Goal: Task Accomplishment & Management: Use online tool/utility

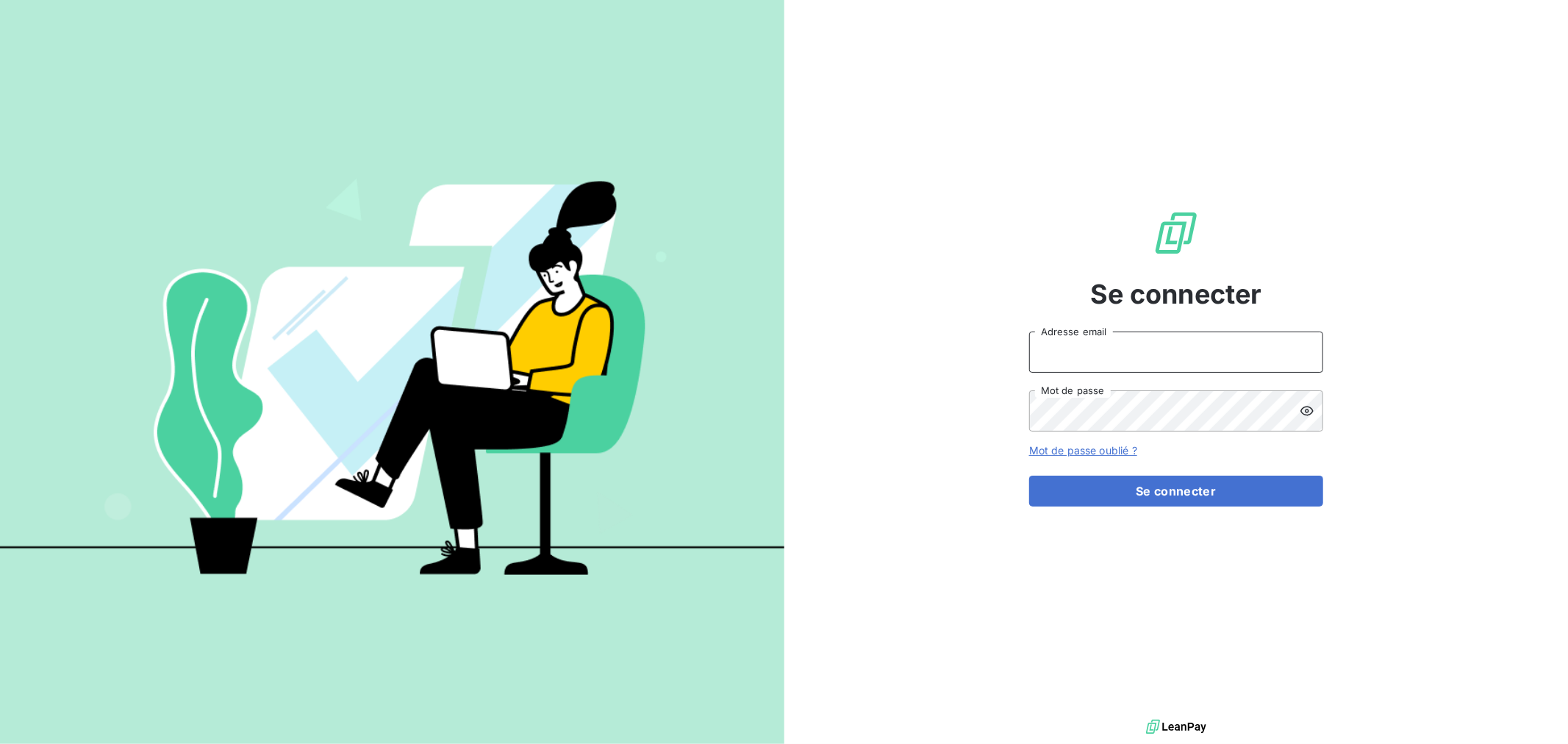
click at [1215, 349] on input "Adresse email" at bounding box center [1176, 352] width 294 height 41
type input "nmonrocq@groupe-ovalt.com"
click at [1029, 475] on button "Se connecter" at bounding box center [1176, 490] width 294 height 30
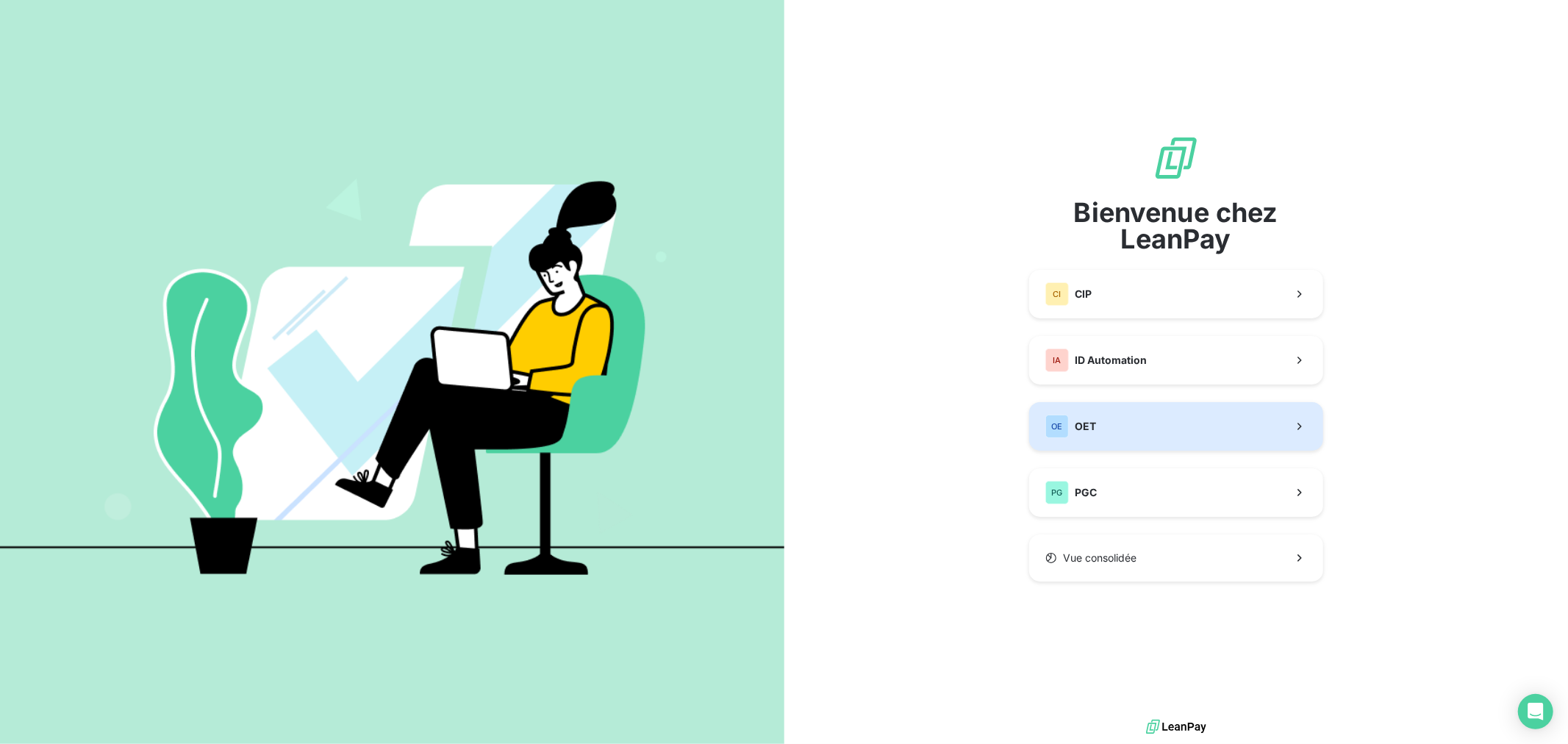
click at [1122, 427] on button "OE OET" at bounding box center [1176, 426] width 294 height 48
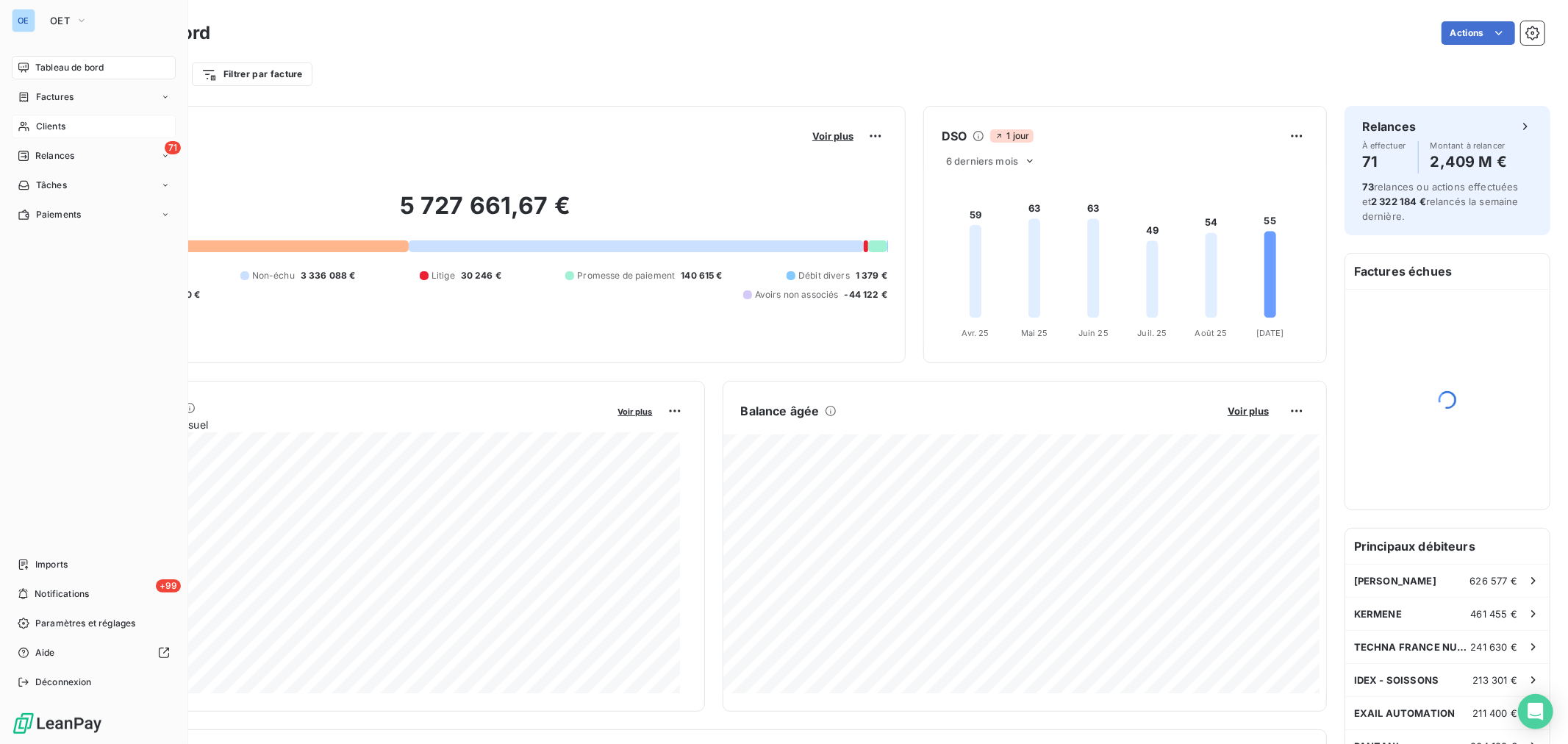
click at [55, 128] on span "Clients" at bounding box center [51, 126] width 30 height 13
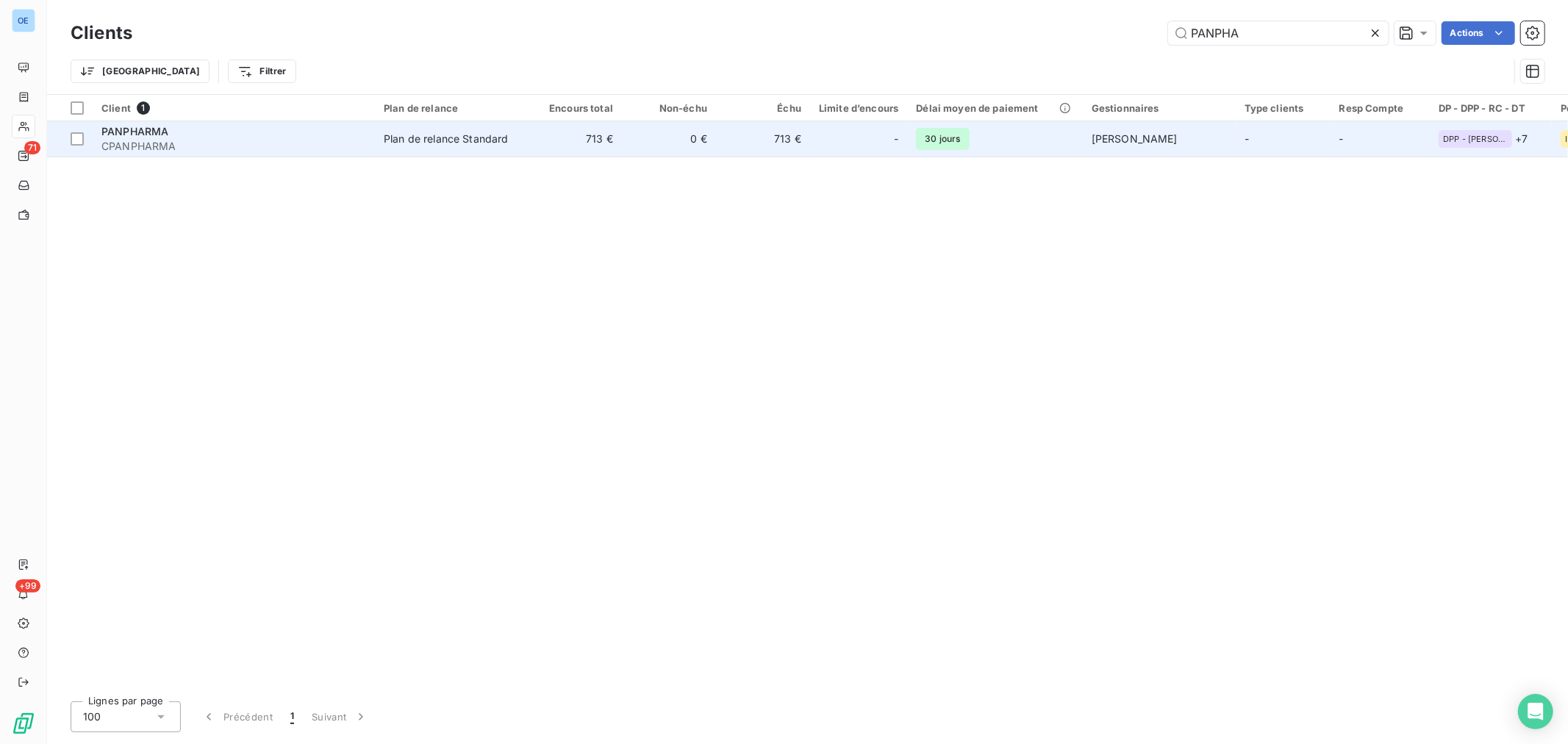
type input "PANPHA"
click at [799, 152] on td "713 €" at bounding box center [763, 138] width 94 height 35
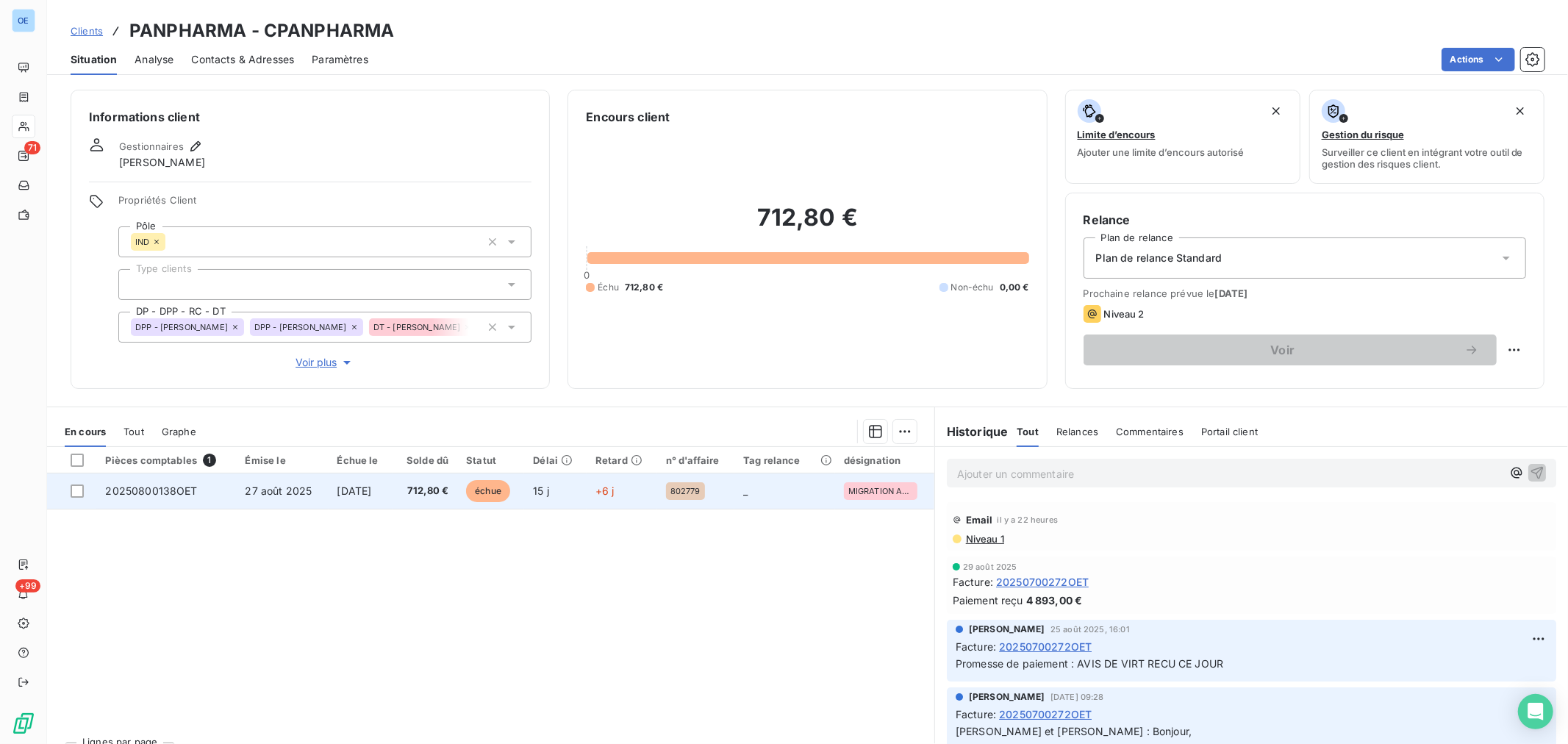
drag, startPoint x: 583, startPoint y: 492, endPoint x: 430, endPoint y: 499, distance: 153.2
click at [430, 499] on td "712,80 €" at bounding box center [424, 491] width 65 height 35
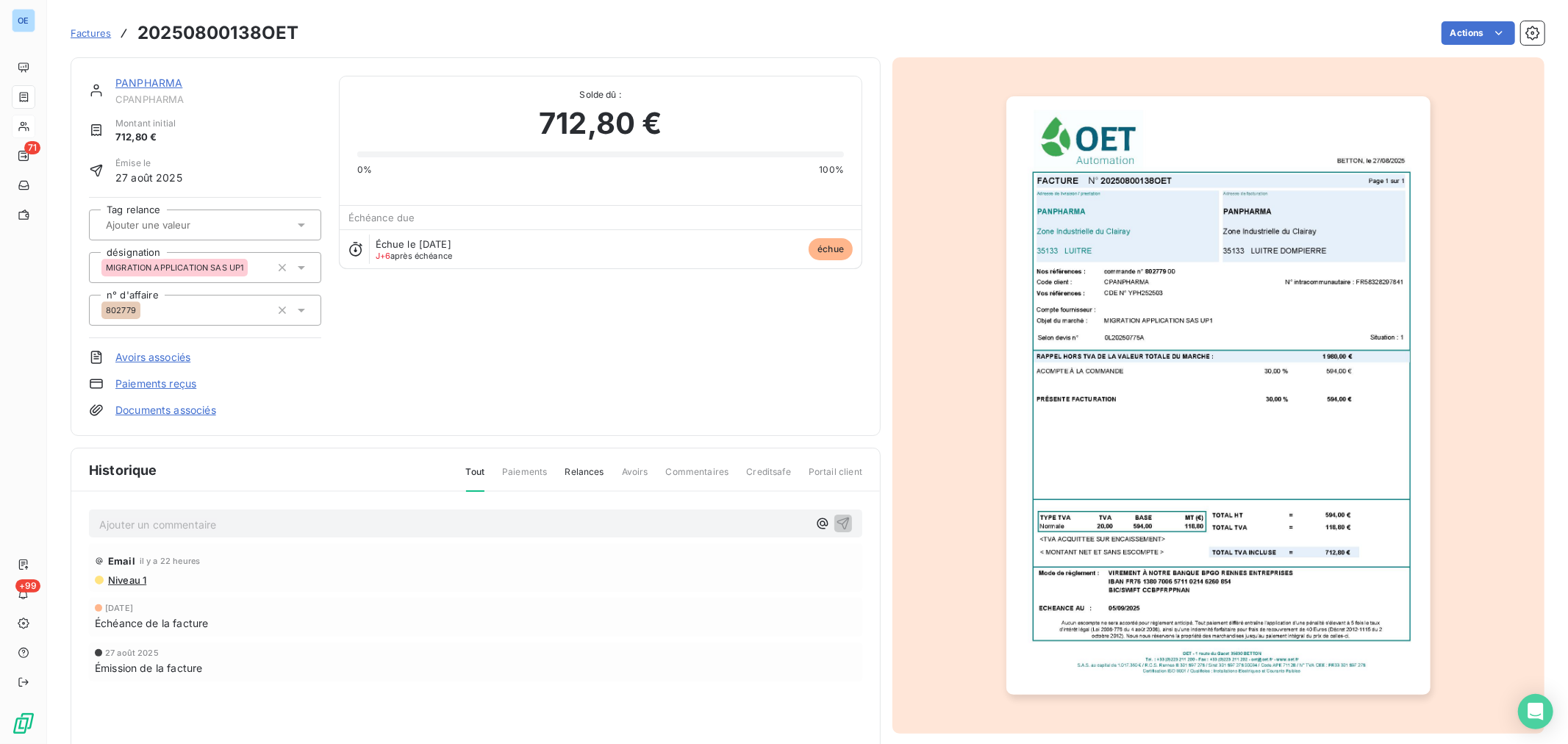
click at [333, 520] on p "Ajouter un commentaire ﻿" at bounding box center [453, 524] width 708 height 19
click at [260, 523] on p "Ajouter un commentaire ﻿" at bounding box center [453, 524] width 708 height 19
click at [325, 327] on div "PANPHARMA CPANPHARMA Montant initial 712,80 € Émise le 27 août 2025 Tag relance…" at bounding box center [475, 246] width 773 height 342
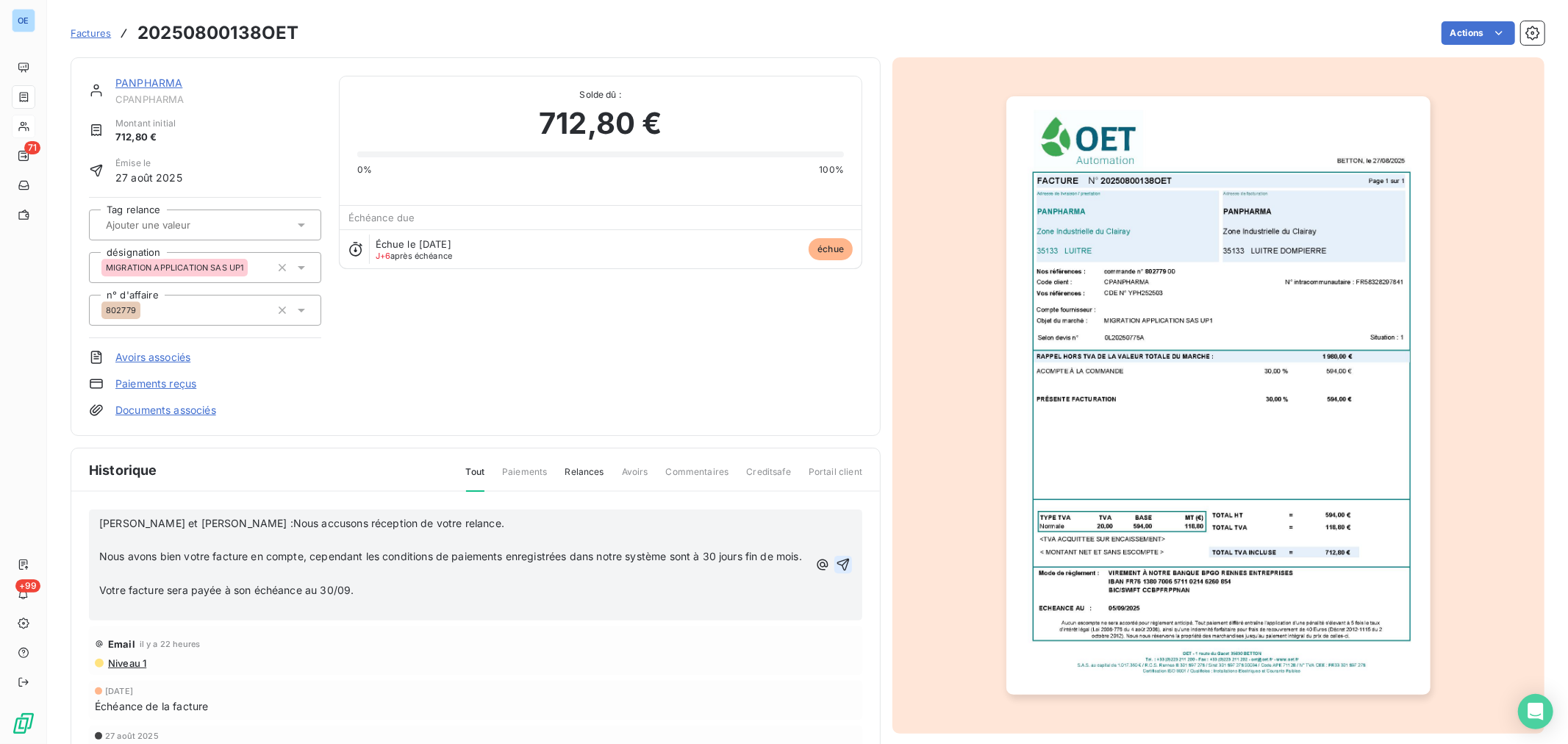
click at [837, 568] on icon "button" at bounding box center [843, 565] width 13 height 13
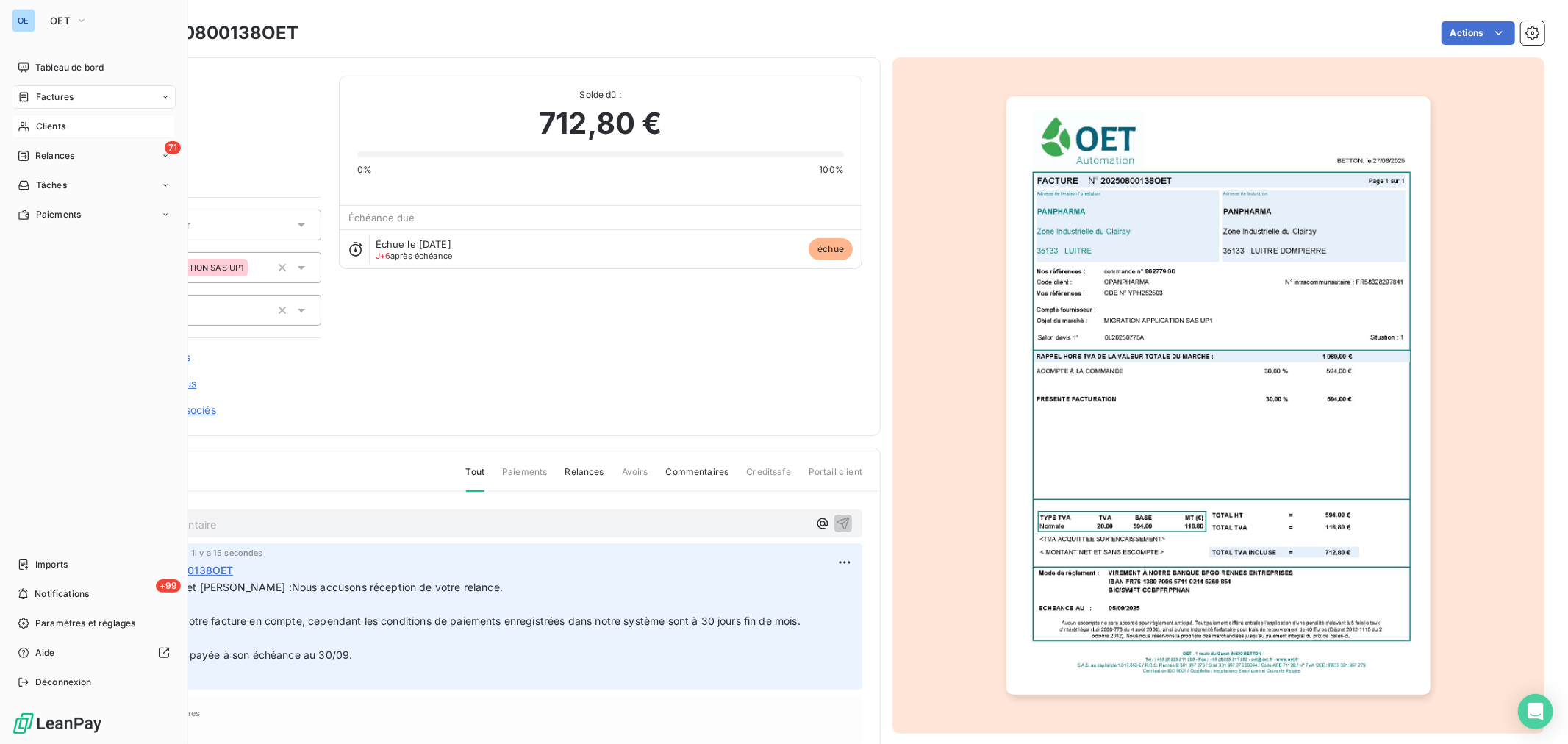
click at [49, 128] on span "Clients" at bounding box center [51, 126] width 30 height 13
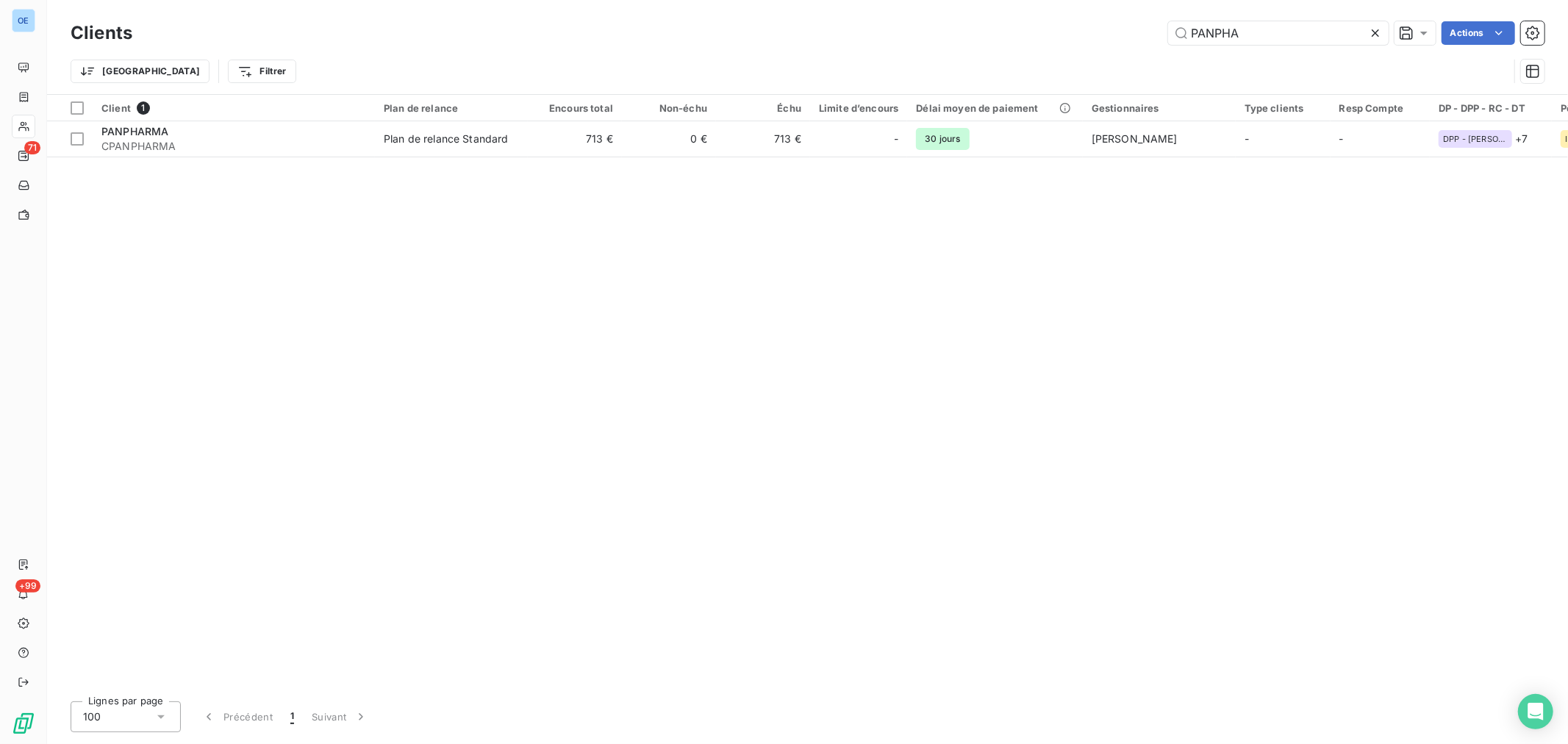
drag, startPoint x: 1255, startPoint y: 34, endPoint x: 1121, endPoint y: 34, distance: 134.0
click at [1122, 34] on div "PANPHA Actions" at bounding box center [847, 33] width 1394 height 23
click at [1121, 34] on div "PANPHA Actions" at bounding box center [847, 33] width 1394 height 23
drag, startPoint x: 1273, startPoint y: 30, endPoint x: 1156, endPoint y: 31, distance: 117.0
click at [1156, 31] on div "PANPHA Actions" at bounding box center [847, 33] width 1394 height 23
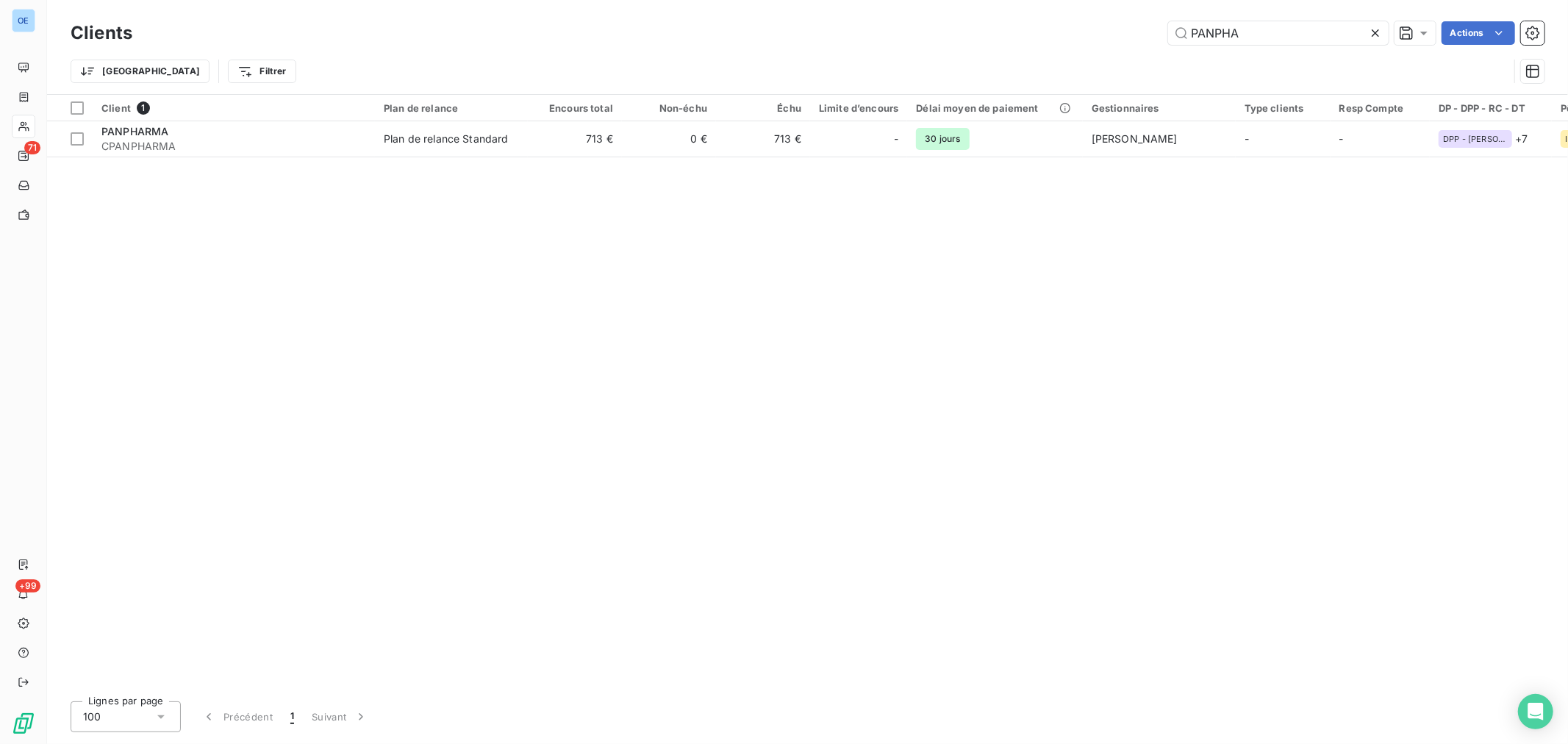
click at [1156, 31] on div "PANPHA Actions" at bounding box center [847, 33] width 1394 height 23
click at [1237, 30] on input "PANPHA" at bounding box center [1278, 33] width 220 height 23
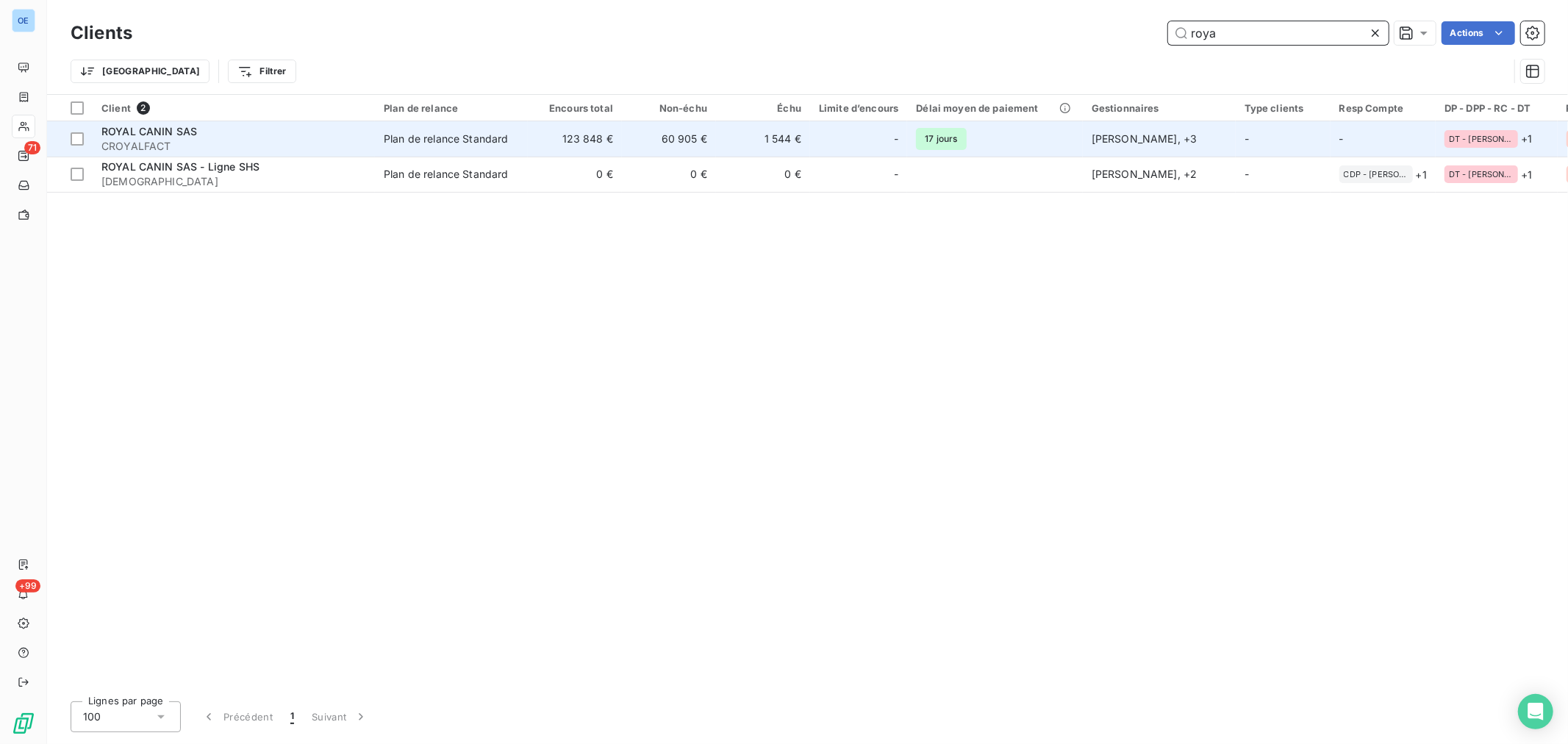
type input "roya"
click at [861, 141] on div "-" at bounding box center [859, 139] width 80 height 23
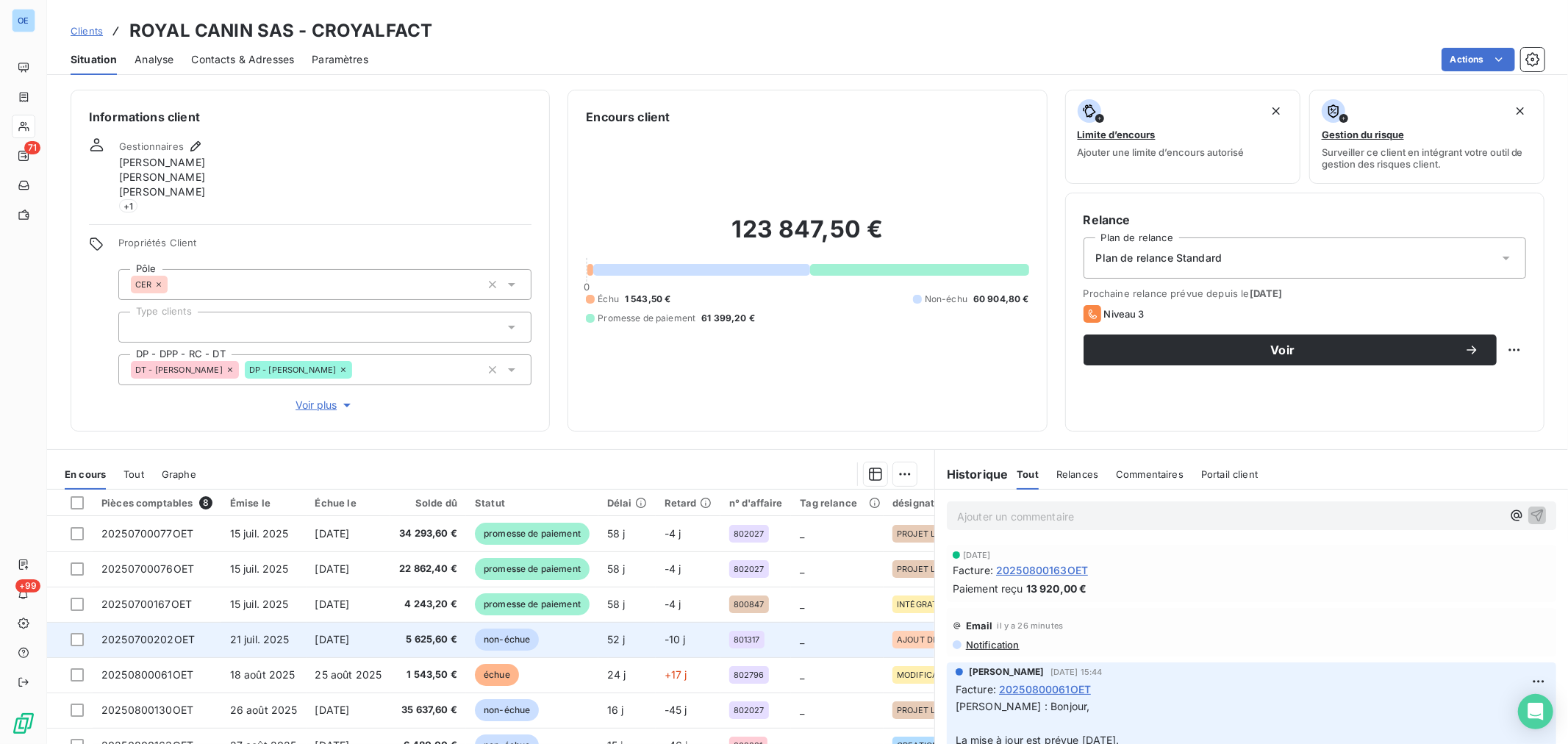
click at [515, 642] on span "non-échue" at bounding box center [507, 639] width 64 height 22
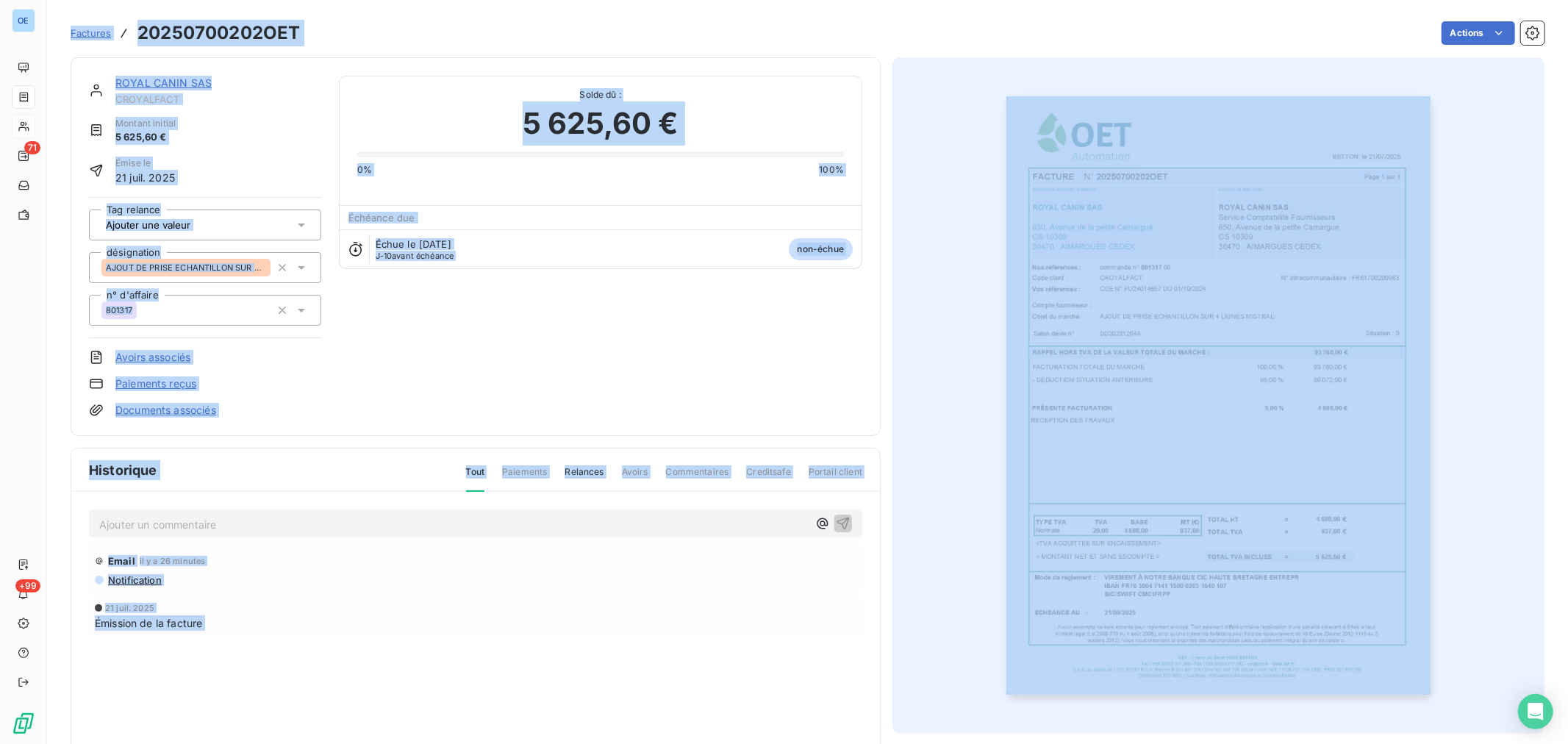
click at [586, 515] on p "Ajouter un commentaire ﻿" at bounding box center [453, 524] width 708 height 19
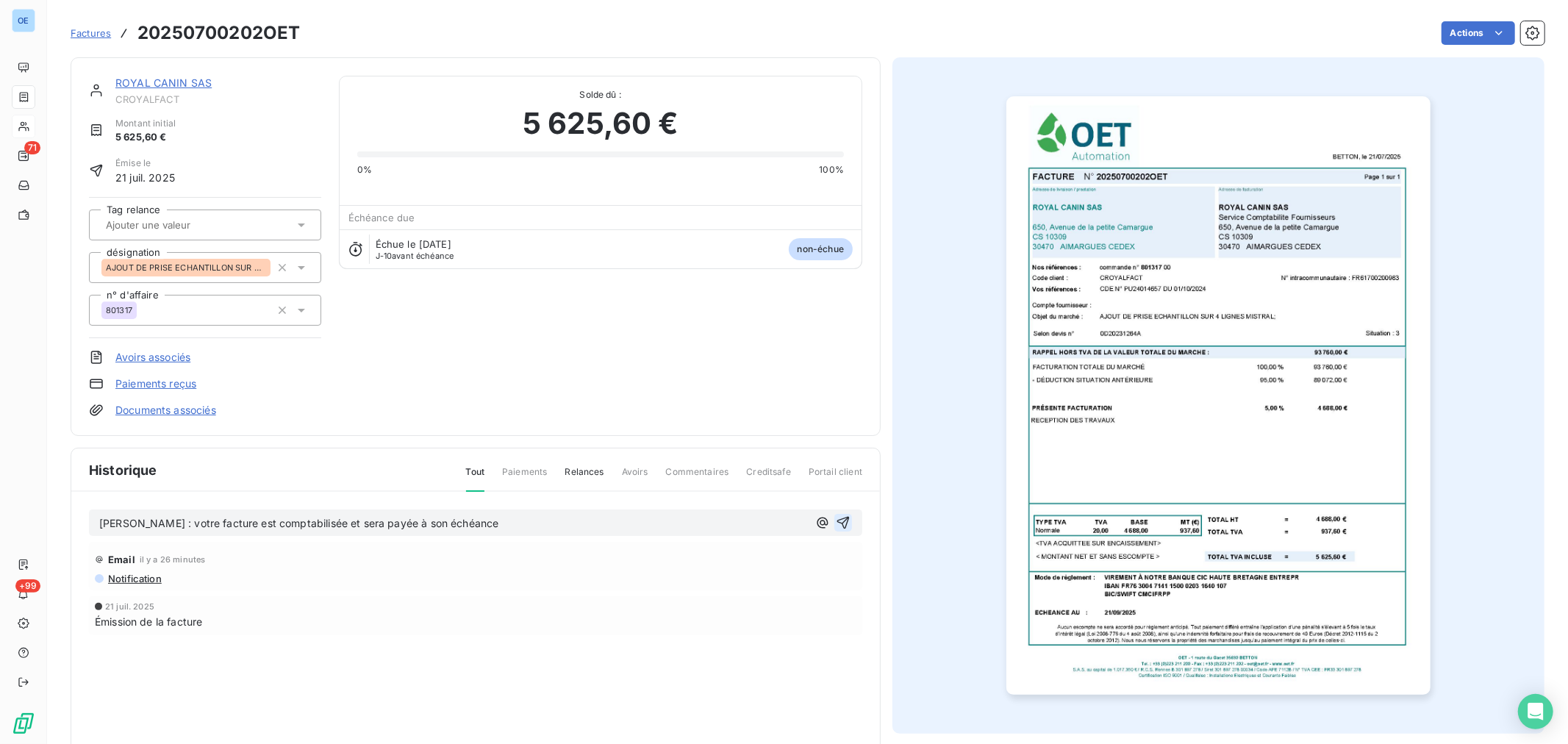
click at [836, 529] on icon "button" at bounding box center [843, 522] width 15 height 15
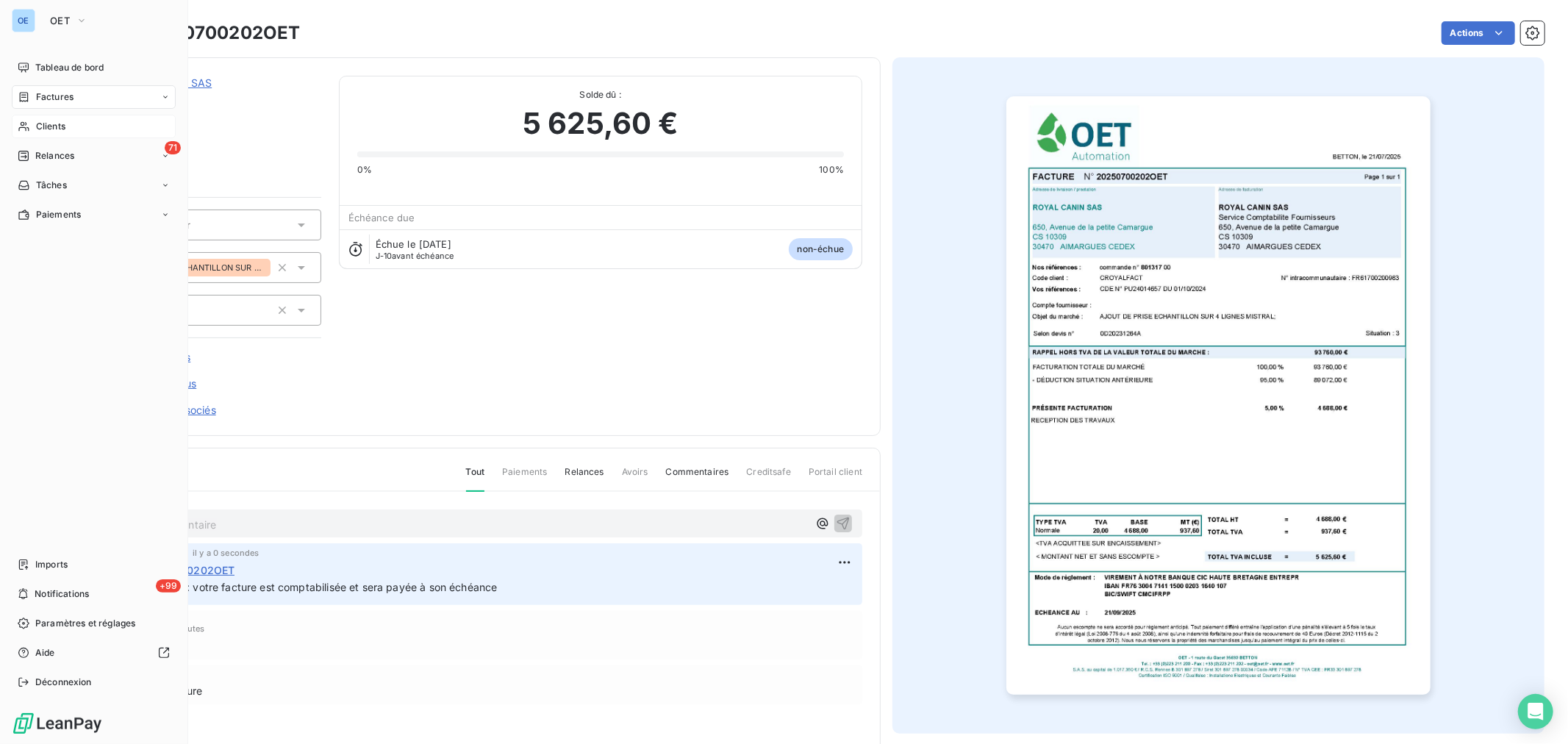
click at [56, 123] on span "Clients" at bounding box center [51, 126] width 30 height 13
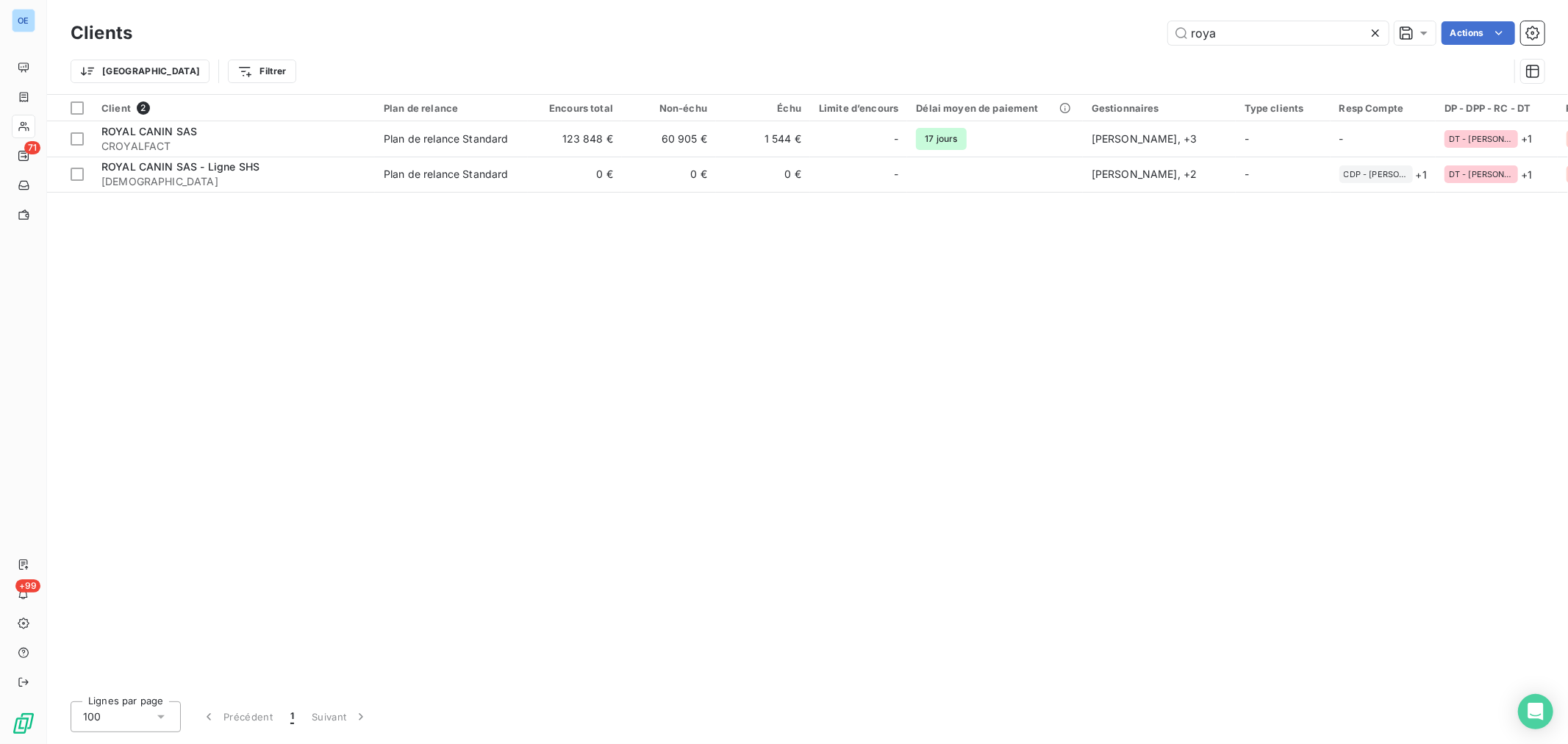
drag, startPoint x: 1252, startPoint y: 30, endPoint x: 1152, endPoint y: 31, distance: 100.0
click at [1152, 31] on div "roya Actions" at bounding box center [847, 33] width 1394 height 23
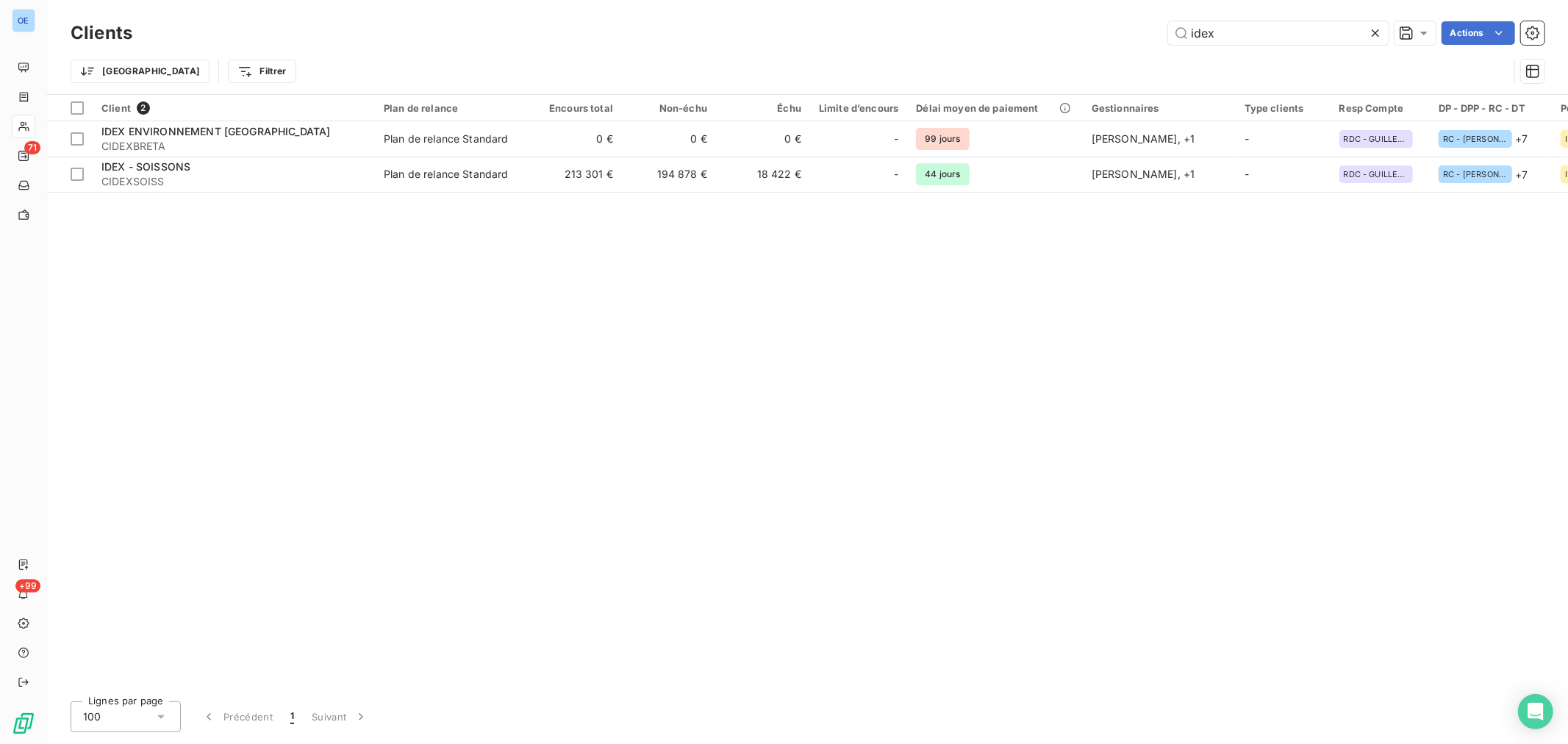
type input "idex"
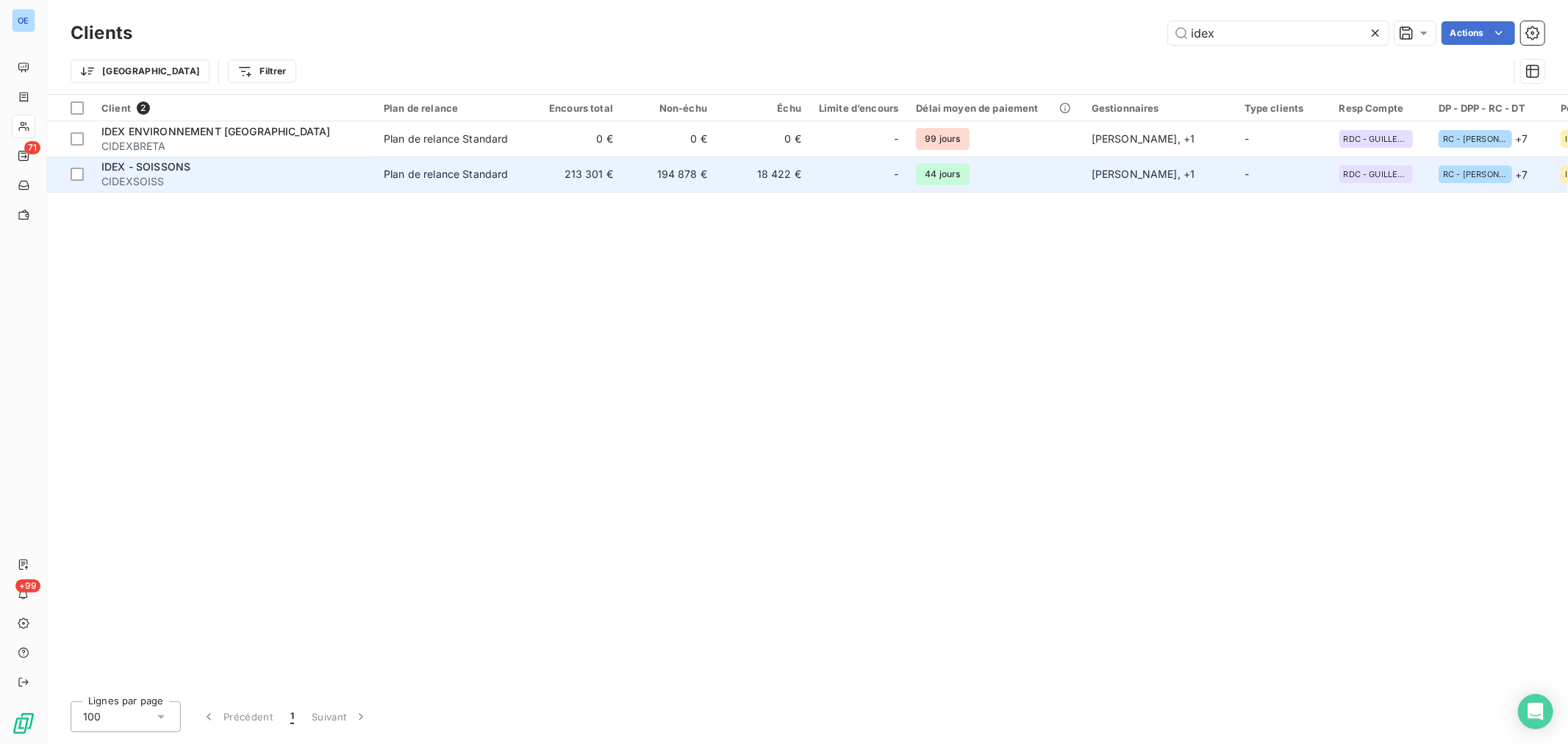
click at [729, 170] on td "18 422 €" at bounding box center [763, 173] width 94 height 35
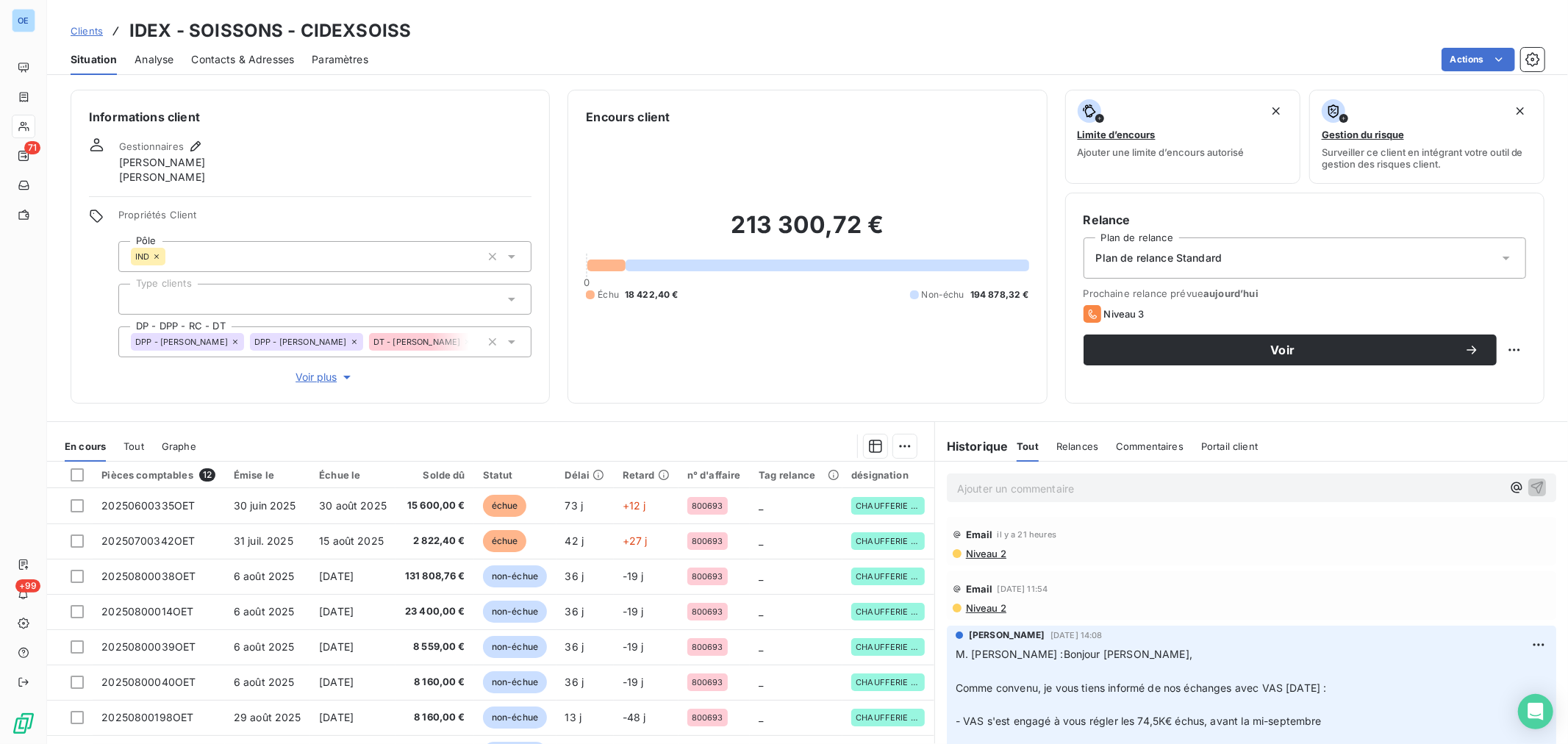
click at [981, 491] on p "Ajouter un commentaire ﻿" at bounding box center [1229, 488] width 545 height 19
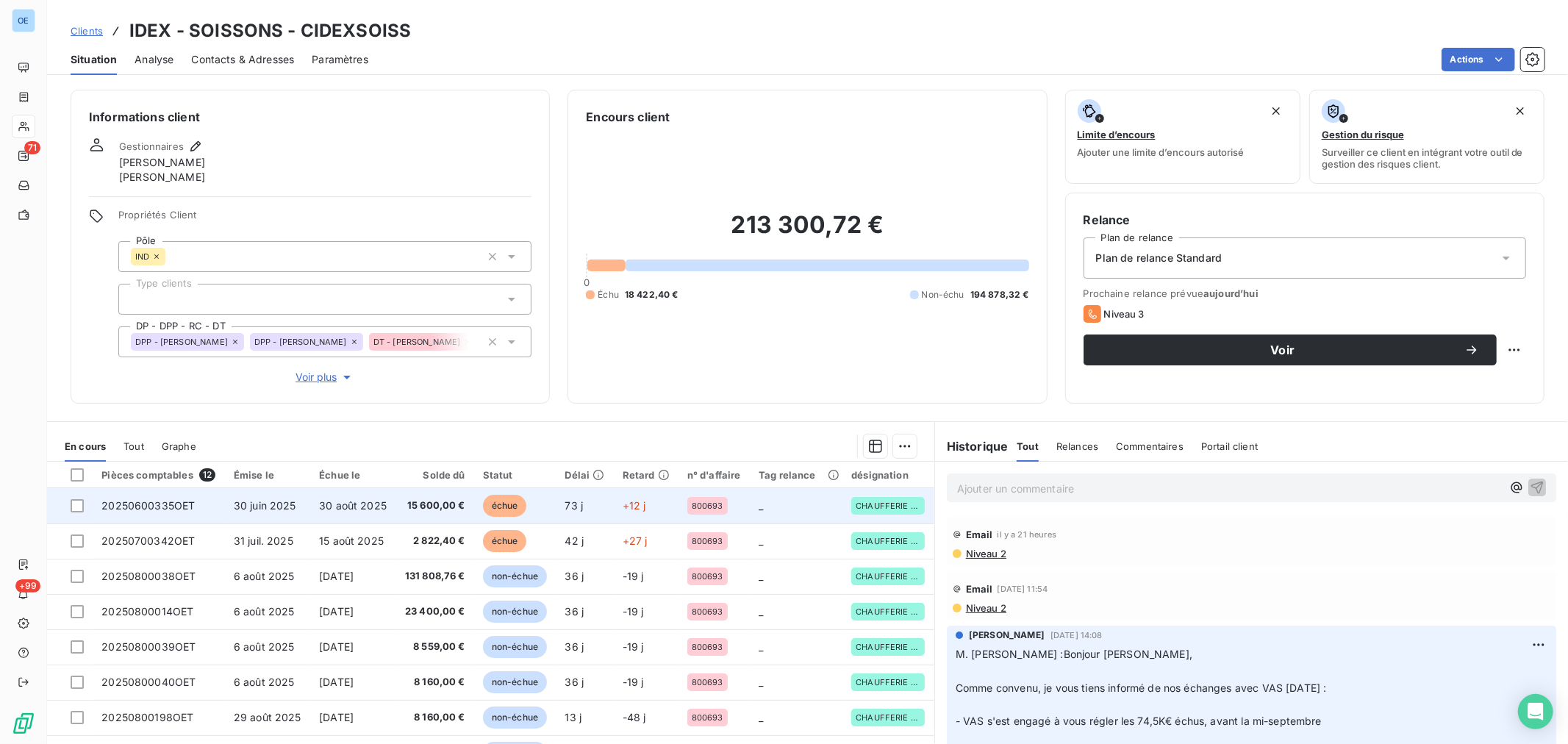
click at [524, 498] on td "échue" at bounding box center [515, 505] width 82 height 35
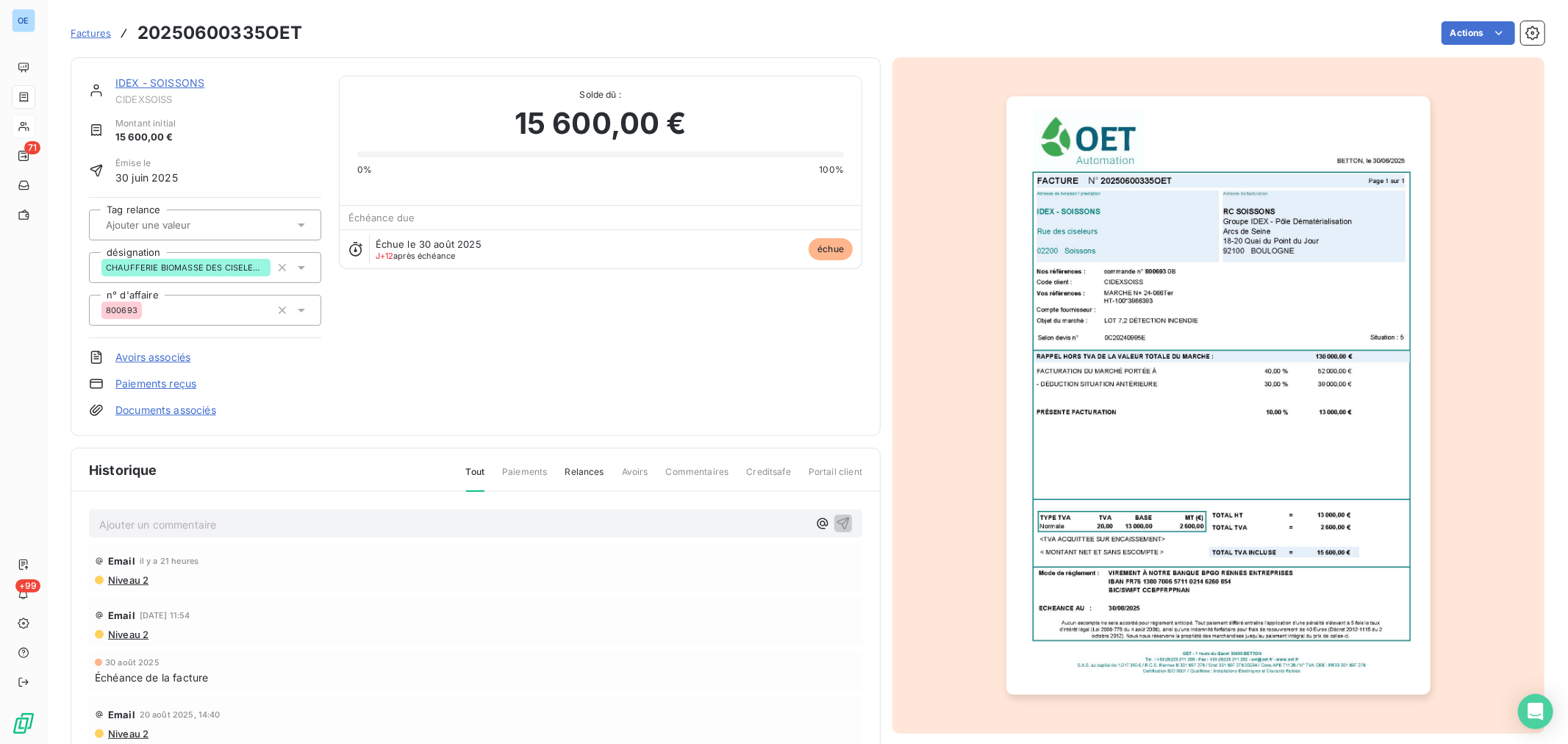
click at [628, 531] on p "Ajouter un commentaire ﻿" at bounding box center [453, 524] width 708 height 19
click at [309, 338] on div "IDEX - SOISSONS CIDEXSOISS Montant initial 15 600,00 € Émise le 30 juin 2025 Ta…" at bounding box center [205, 246] width 232 height 342
click at [836, 529] on icon "button" at bounding box center [843, 522] width 15 height 15
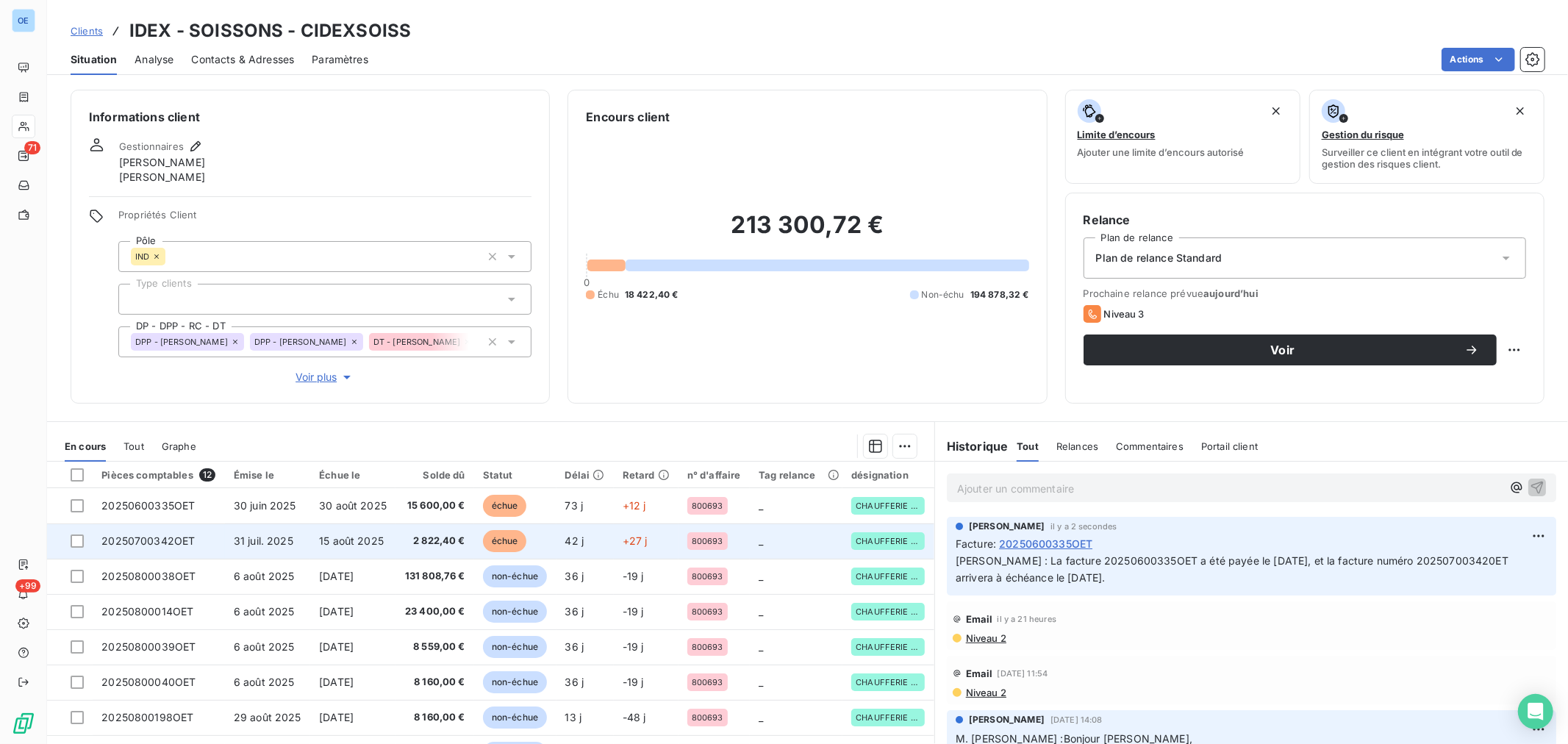
click at [525, 531] on td "échue" at bounding box center [515, 541] width 82 height 35
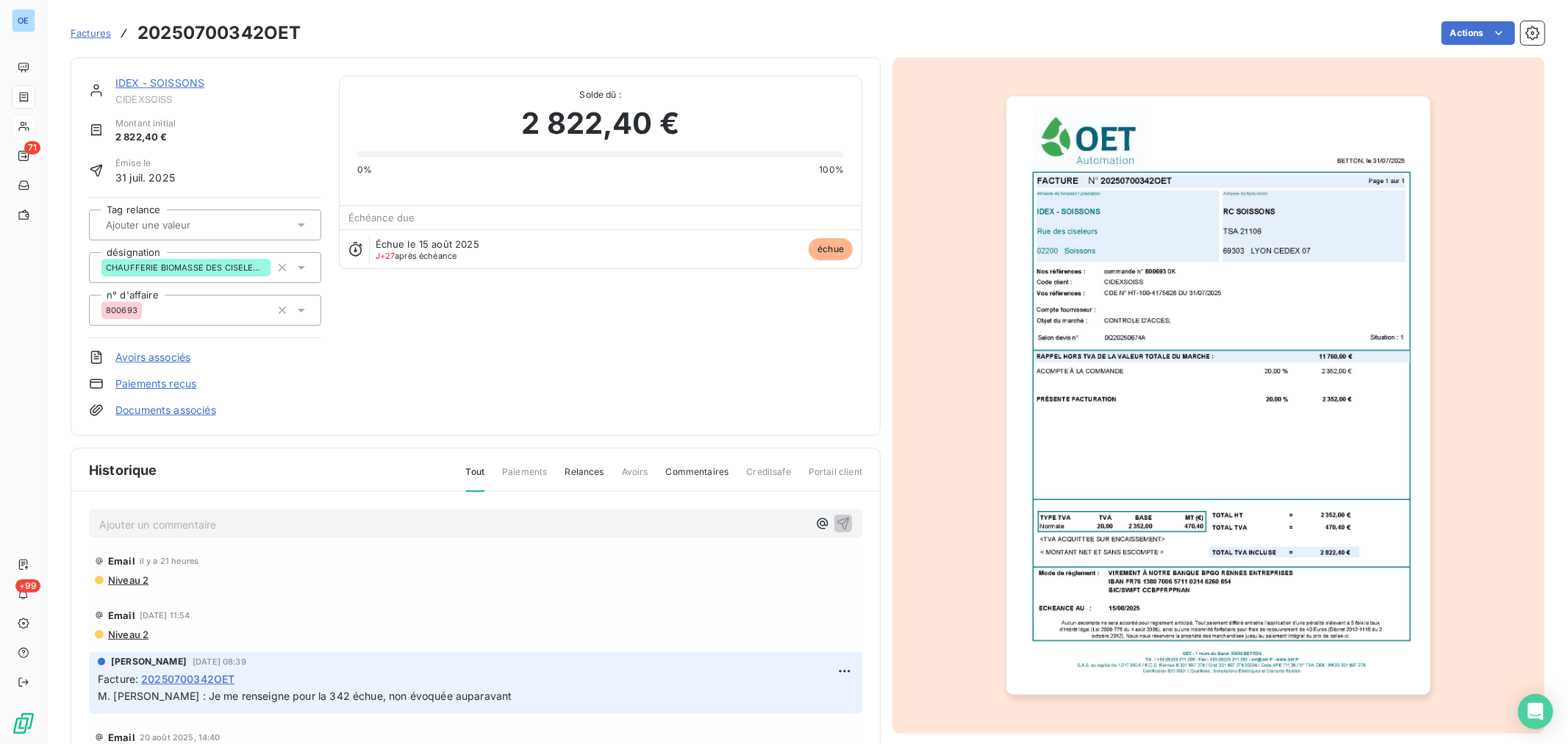
click at [371, 517] on p "Ajouter un commentaire ﻿" at bounding box center [453, 524] width 708 height 19
click at [836, 524] on icon "button" at bounding box center [843, 522] width 15 height 15
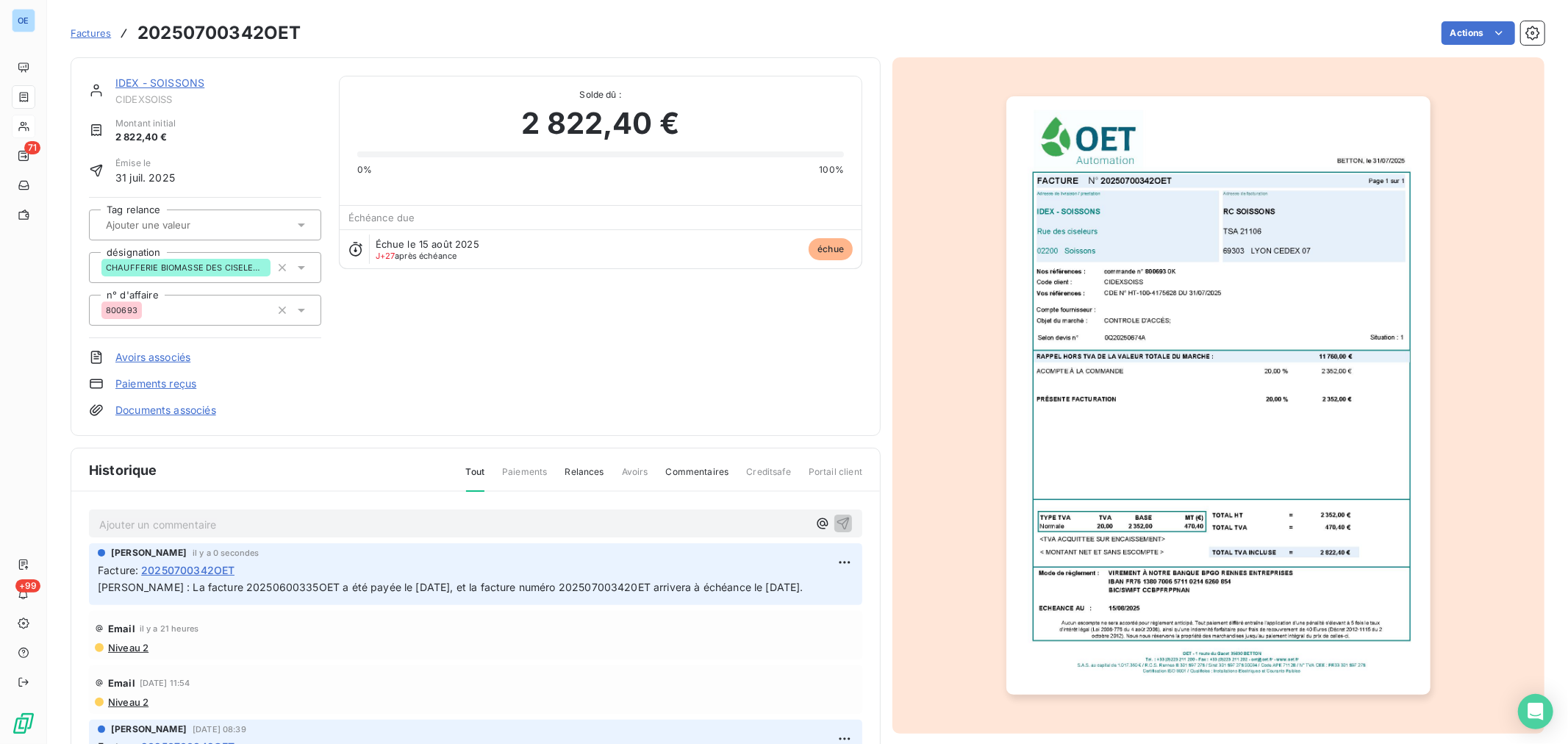
click at [1, 137] on div "OE 71 +99" at bounding box center [23, 372] width 47 height 744
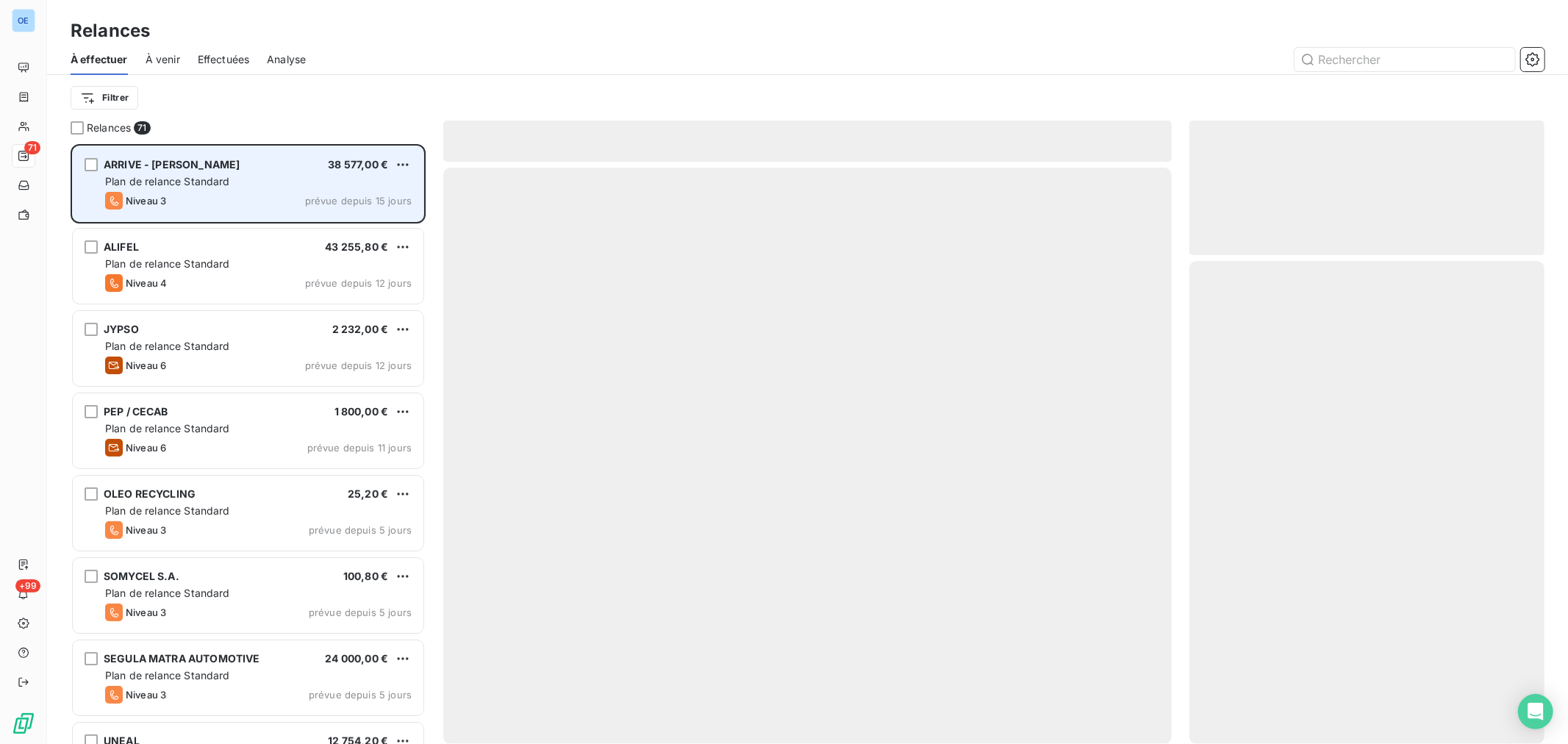
scroll to position [586, 342]
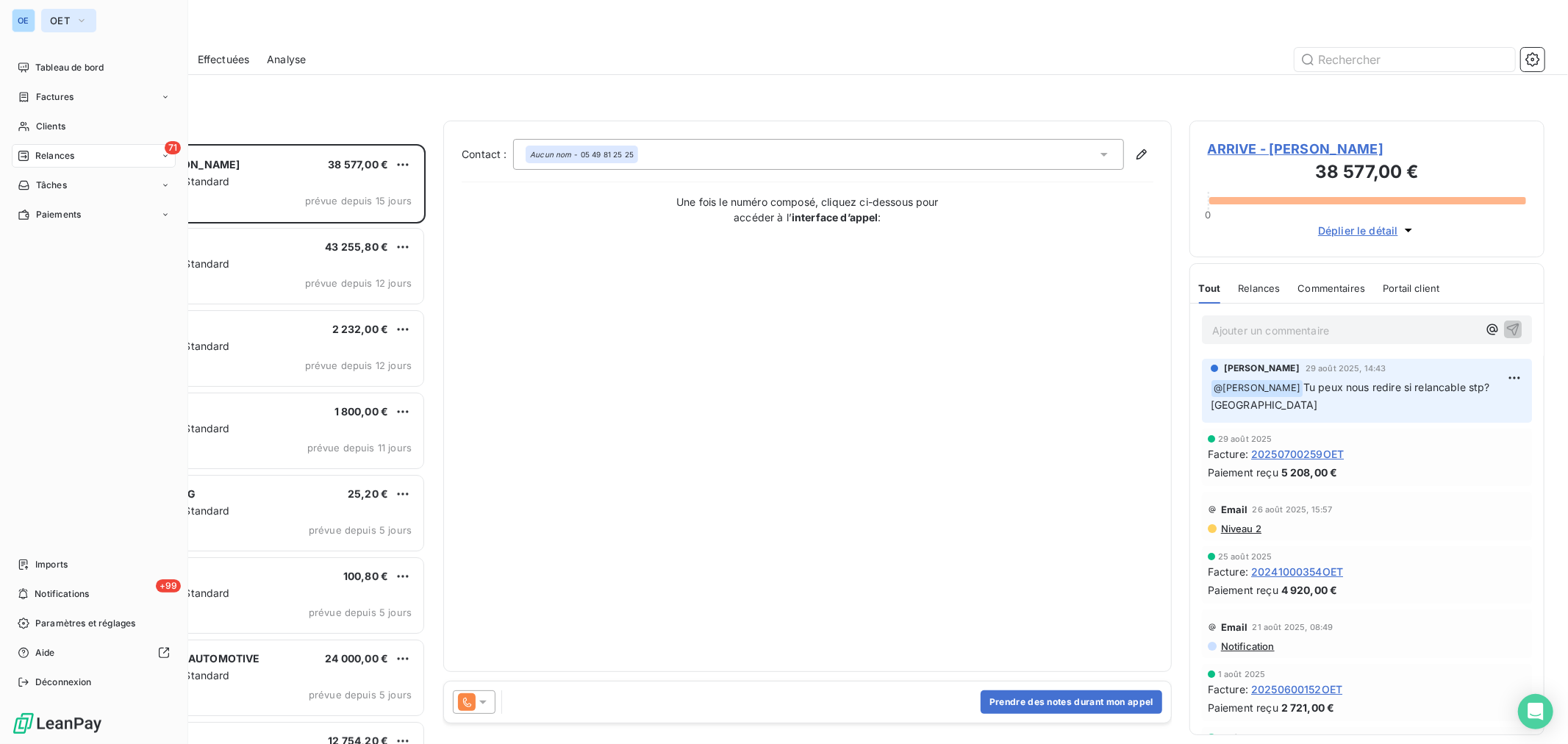
click at [82, 23] on icon "button" at bounding box center [81, 20] width 12 height 15
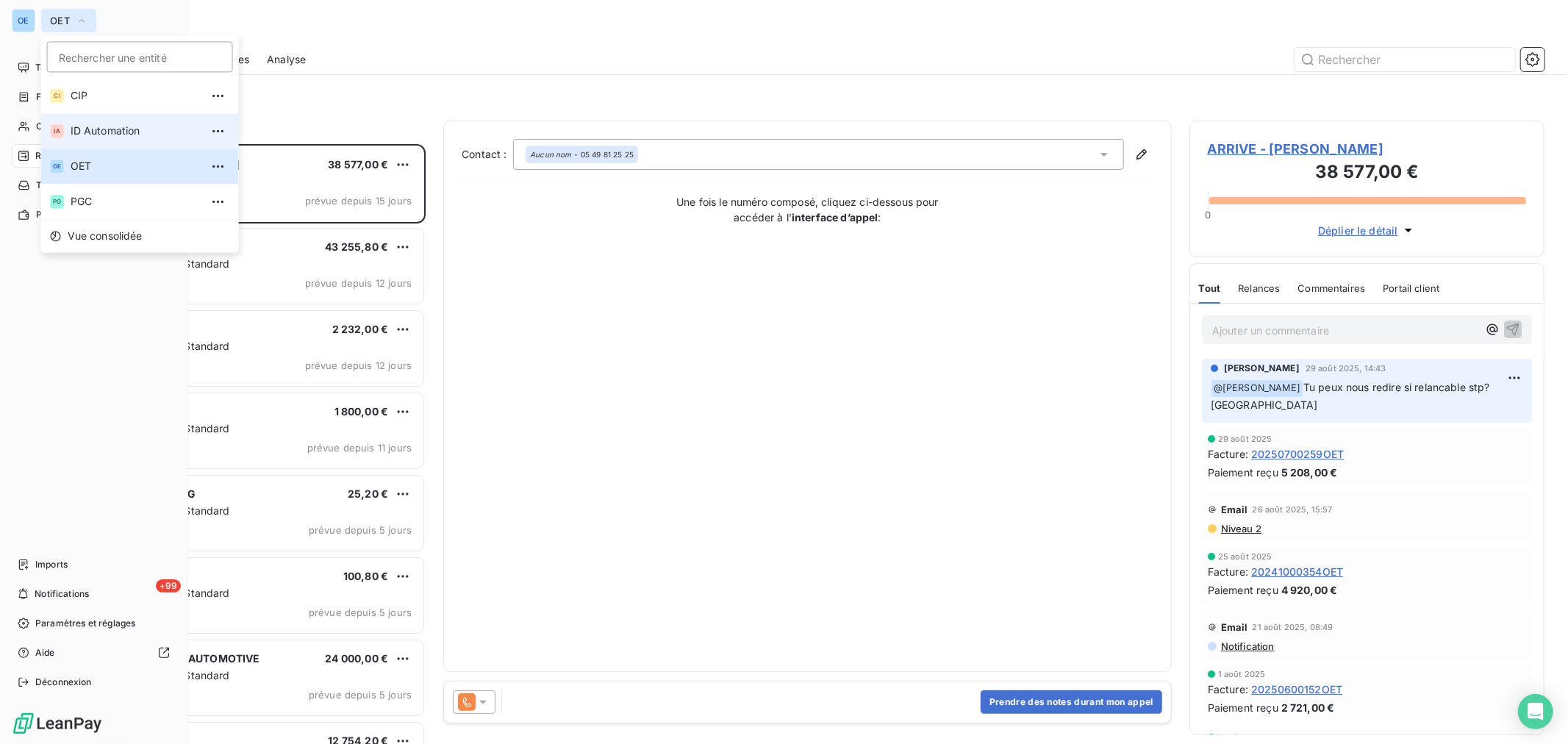
click at [116, 136] on span "ID Automation" at bounding box center [135, 131] width 130 height 15
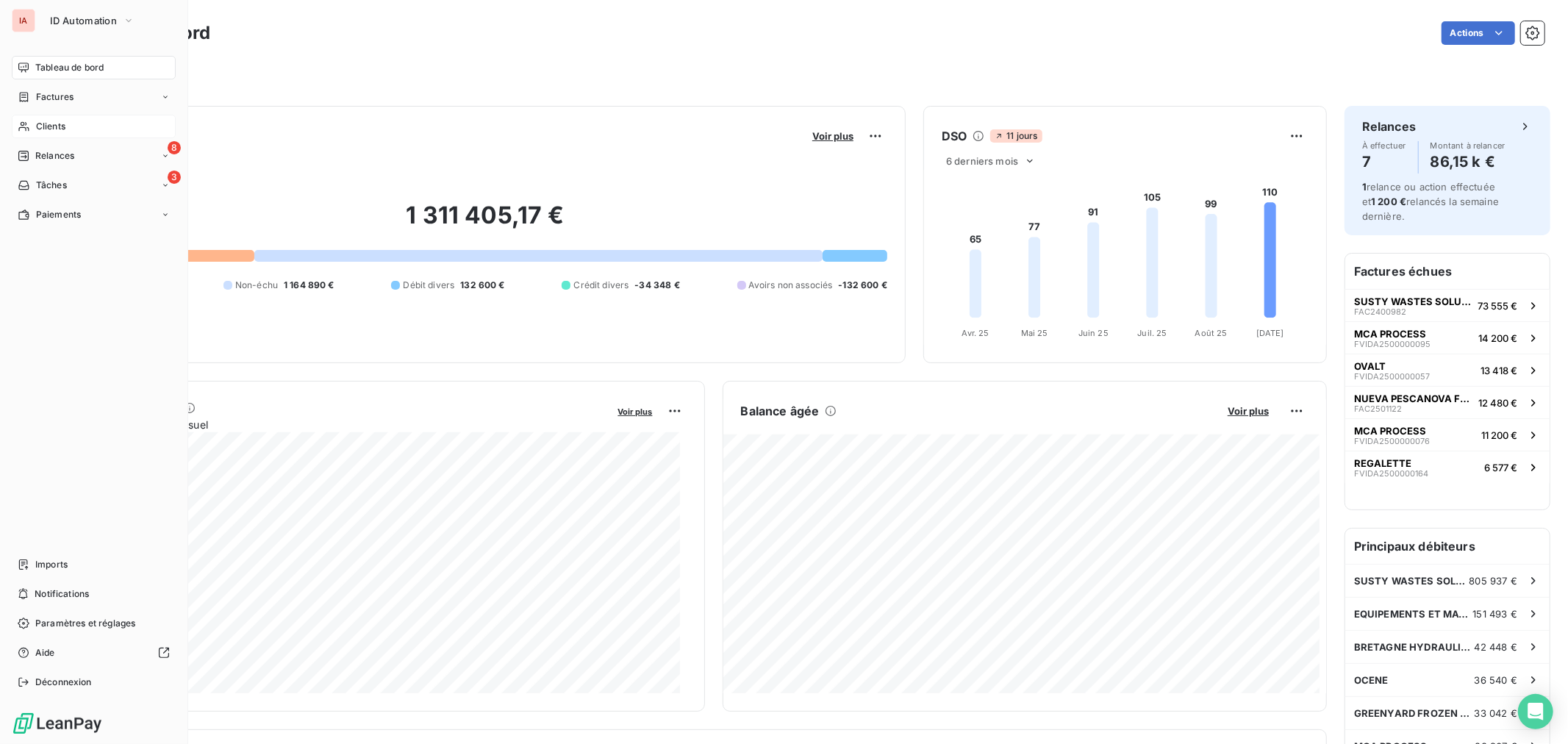
click at [91, 126] on div "Clients" at bounding box center [94, 127] width 164 height 23
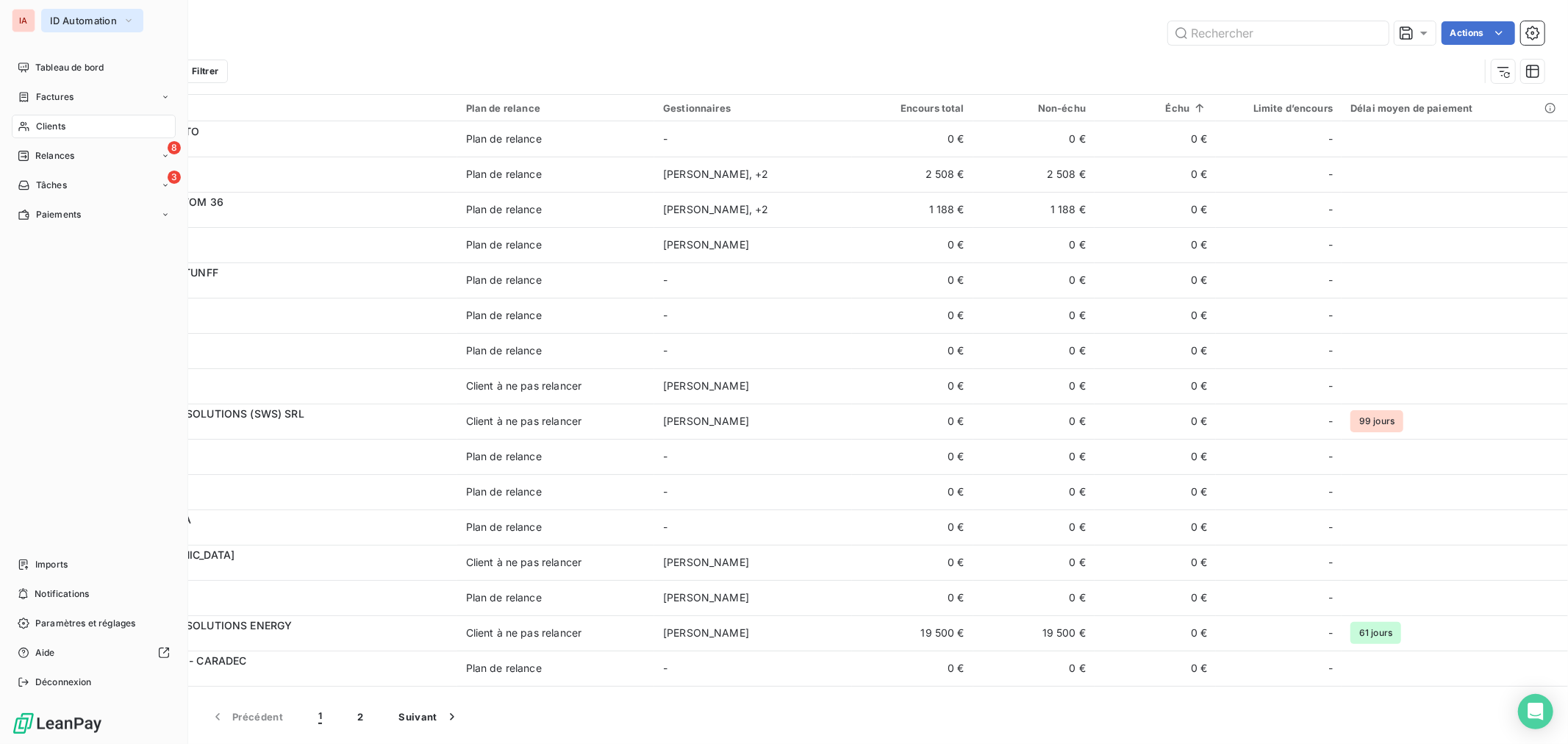
click at [129, 23] on icon "button" at bounding box center [128, 20] width 12 height 15
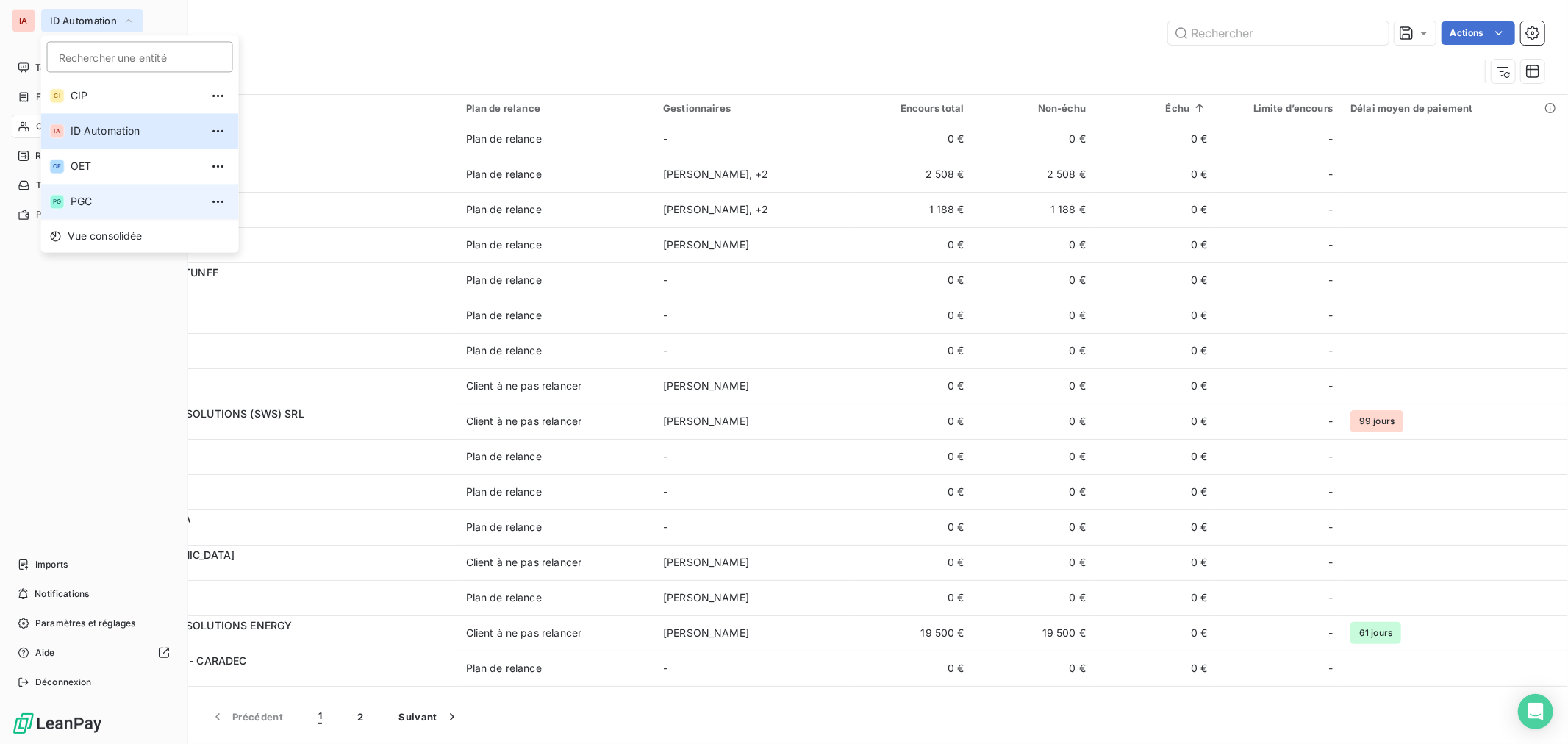
click at [120, 191] on li "PG PGC" at bounding box center [140, 201] width 198 height 35
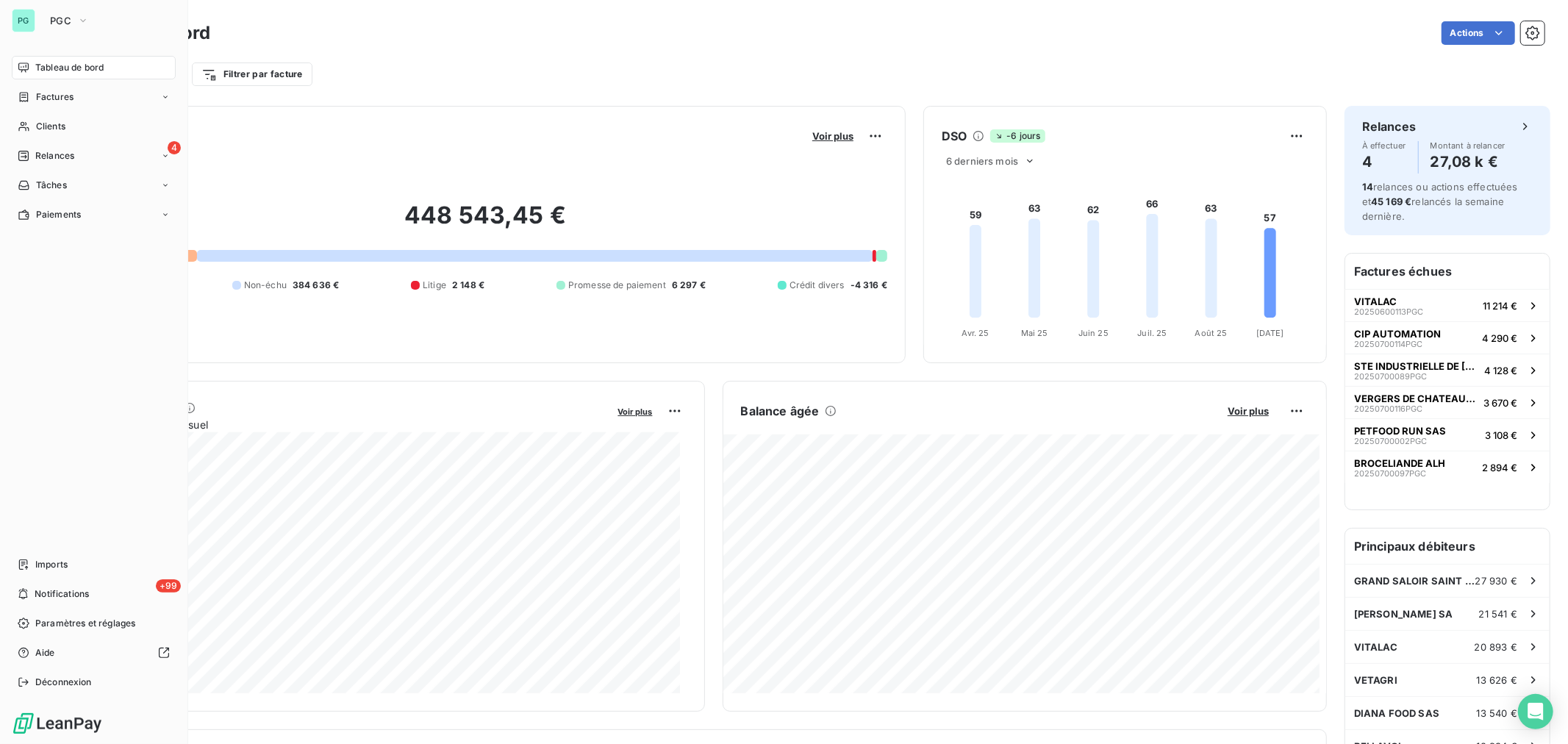
click at [117, 140] on nav "Tableau de bord Factures Clients 4 Relances Tâches Paiements" at bounding box center [94, 141] width 164 height 170
click at [134, 157] on div "4 Relances" at bounding box center [94, 156] width 164 height 23
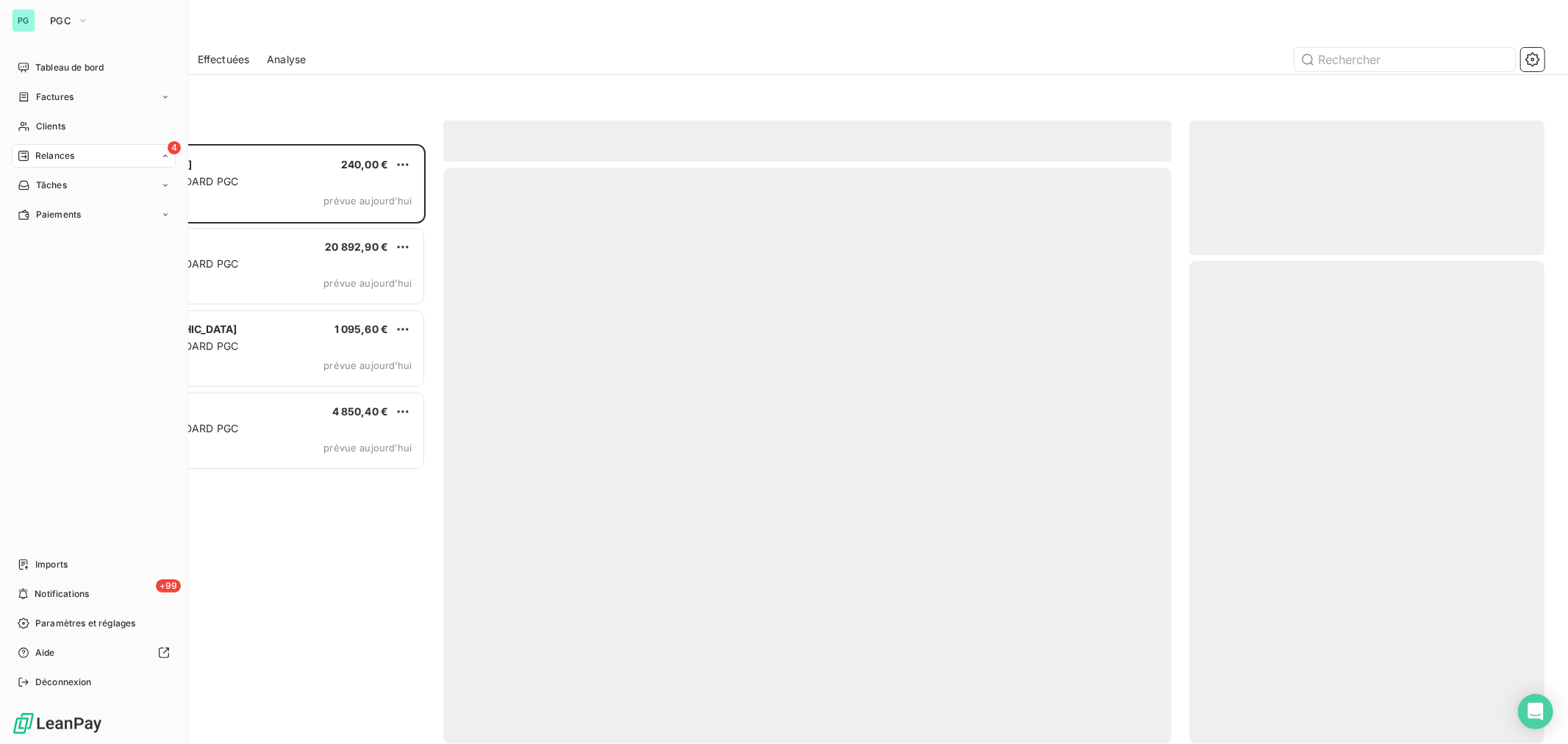
scroll to position [586, 342]
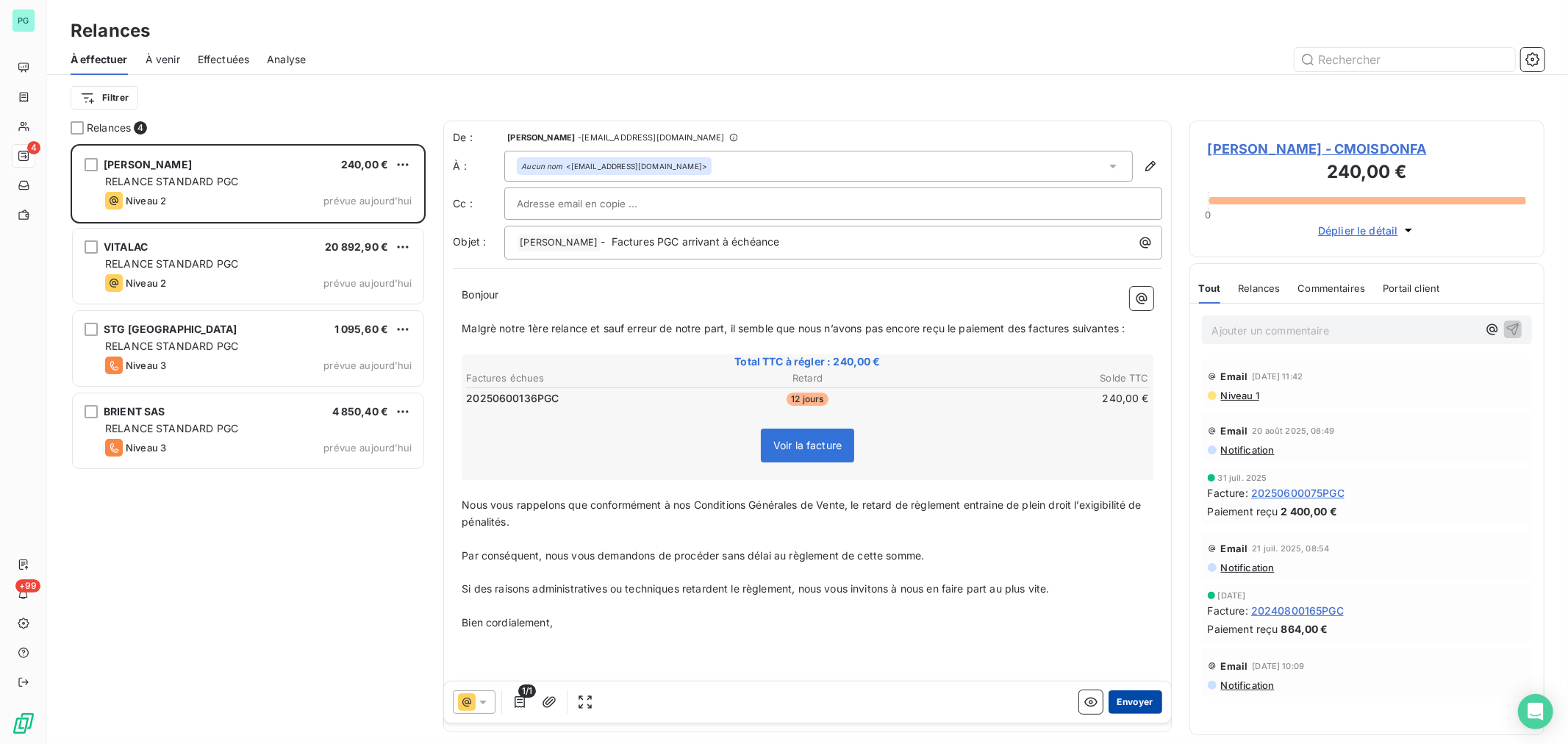
click at [1119, 701] on button "Envoyer" at bounding box center [1135, 702] width 54 height 23
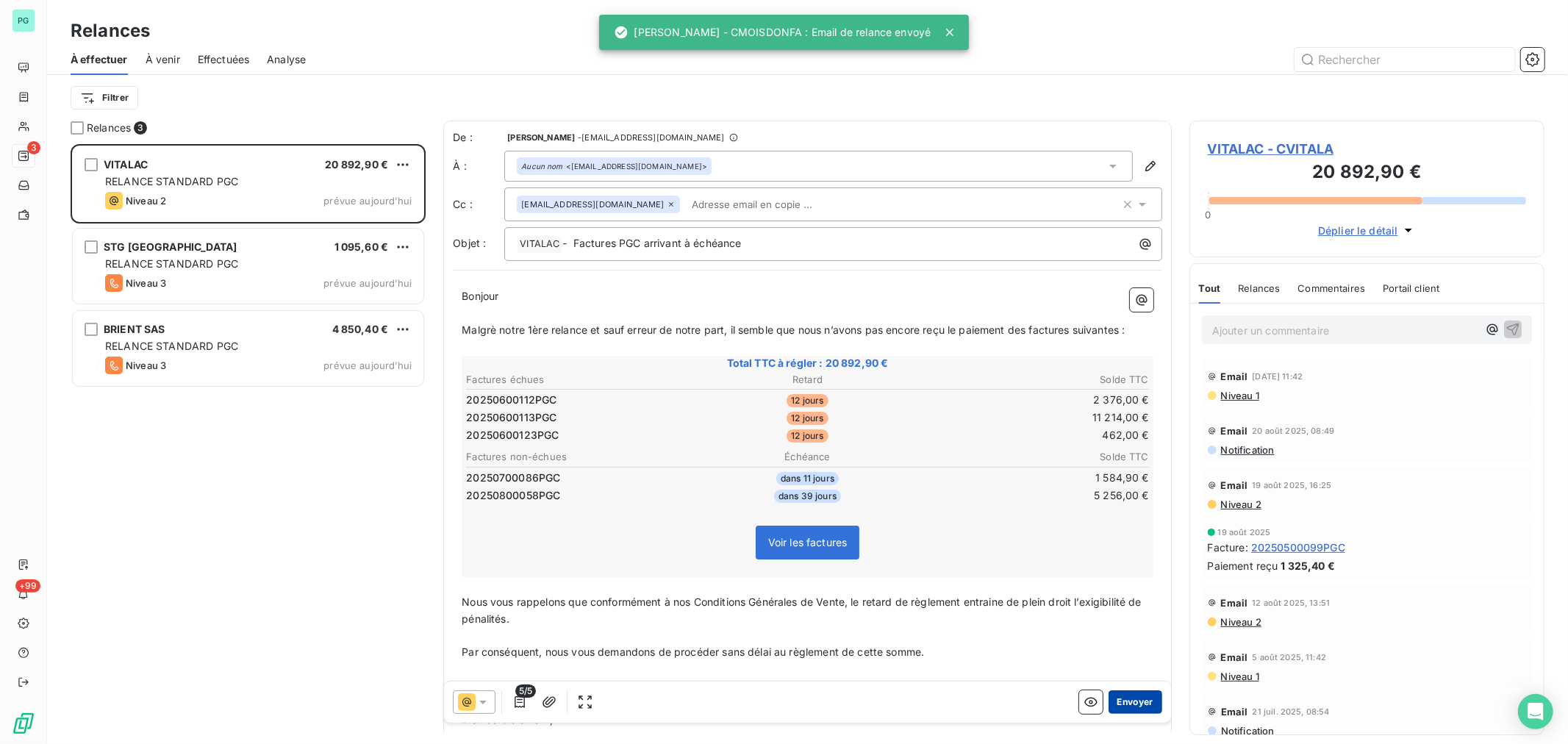
click at [1121, 699] on button "Envoyer" at bounding box center [1135, 702] width 54 height 23
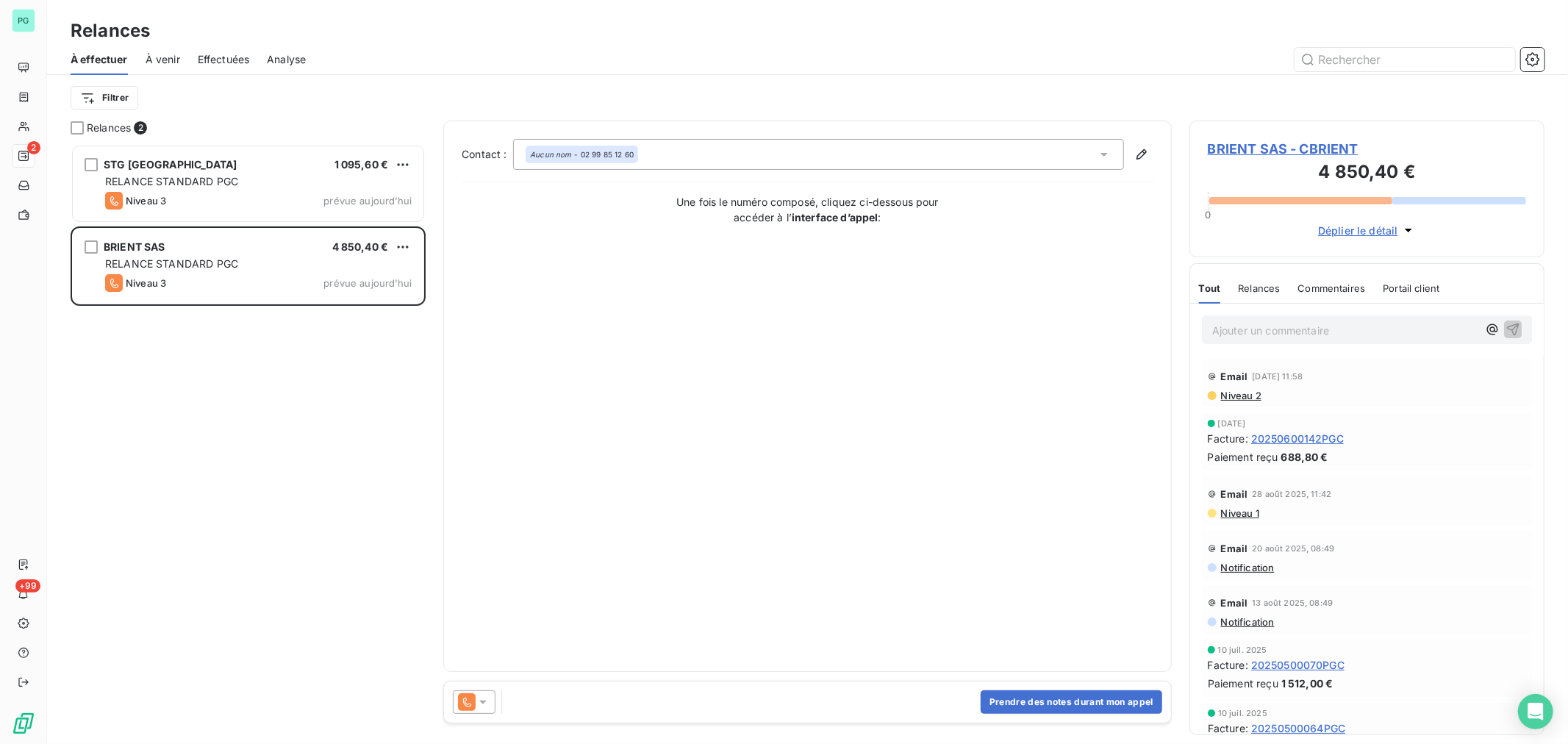
click at [482, 699] on icon at bounding box center [482, 702] width 15 height 15
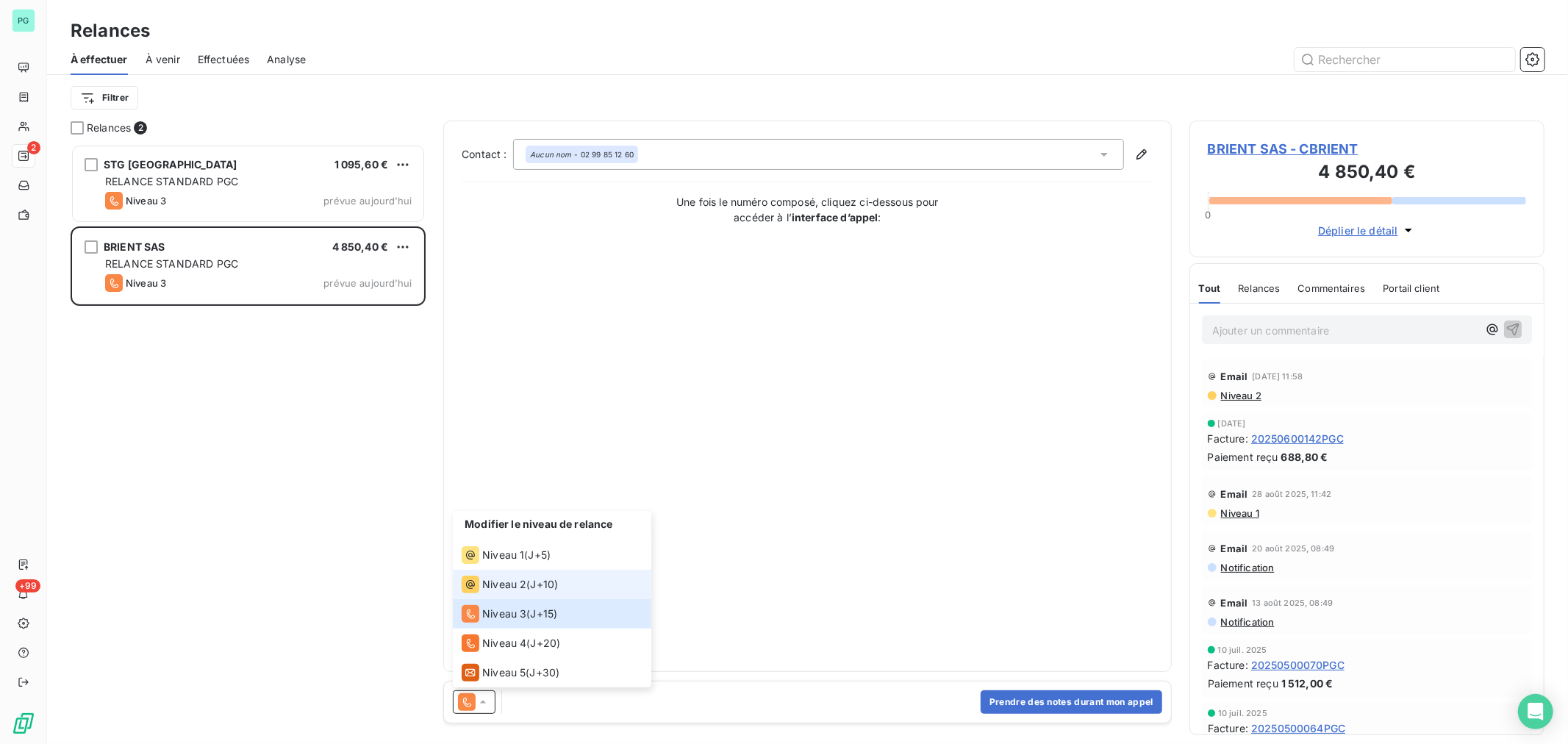
click at [514, 588] on span "Niveau 2" at bounding box center [504, 584] width 44 height 15
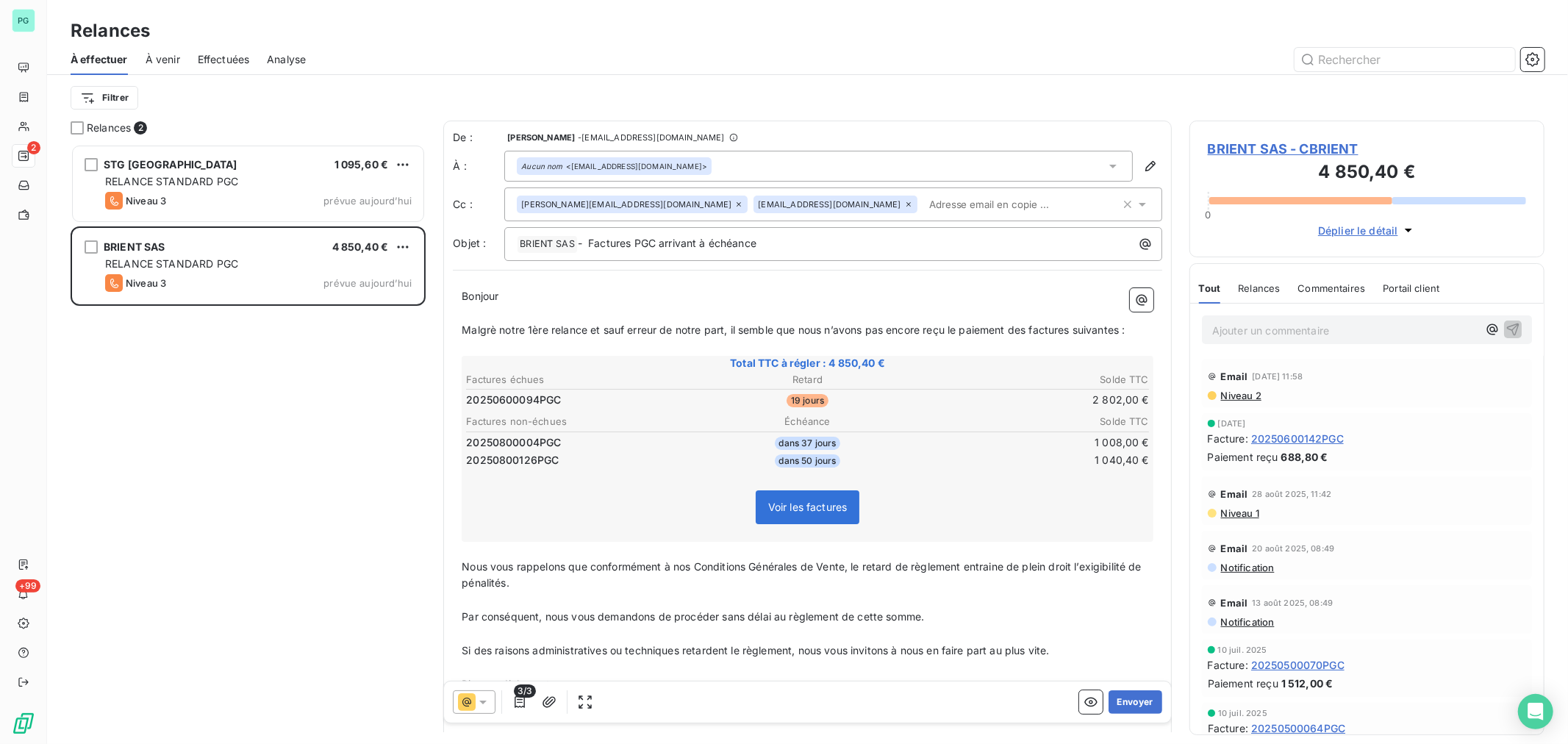
click at [659, 326] on span "Malgrè notre 1ère relance et sauf erreur de notre part, il semble que nous n’av…" at bounding box center [793, 330] width 663 height 13
click at [589, 325] on span "Malgrè notre 1ère relance et sauf erreur de notre part, il semble que nous n’av…" at bounding box center [793, 330] width 663 height 13
drag, startPoint x: 573, startPoint y: 320, endPoint x: 542, endPoint y: 320, distance: 31.0
click at [544, 320] on div "Bonjour ﻿ ﻿ ﻿ ﻿ Malgrè notre 1ère relance et sauf erreur de notre part, il semb…" at bounding box center [807, 531] width 692 height 486
click at [512, 338] on p "﻿" at bounding box center [807, 347] width 692 height 17
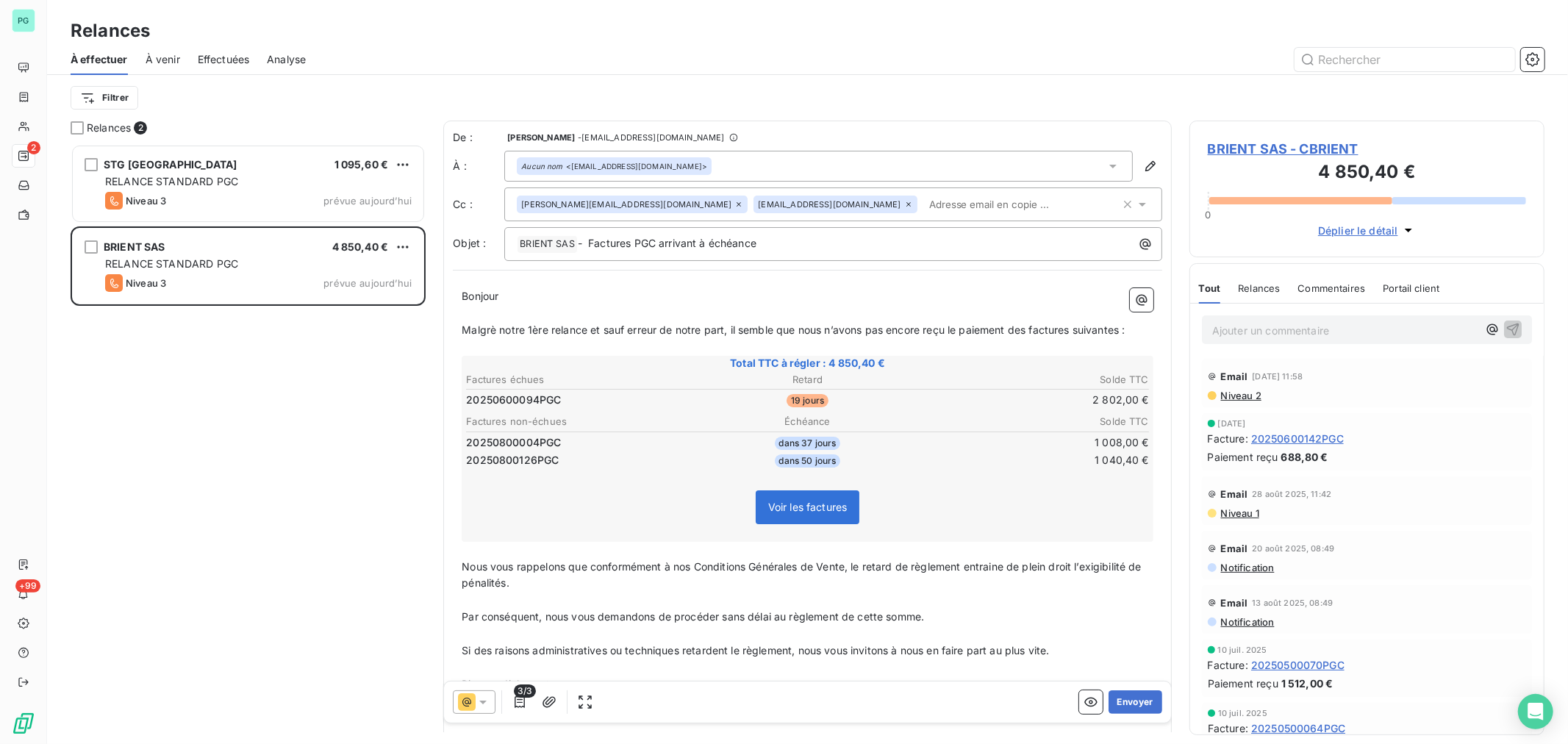
click at [589, 327] on span "Malgrè notre 1ère relance et sauf erreur de notre part, il semble que nous n’av…" at bounding box center [793, 330] width 663 height 13
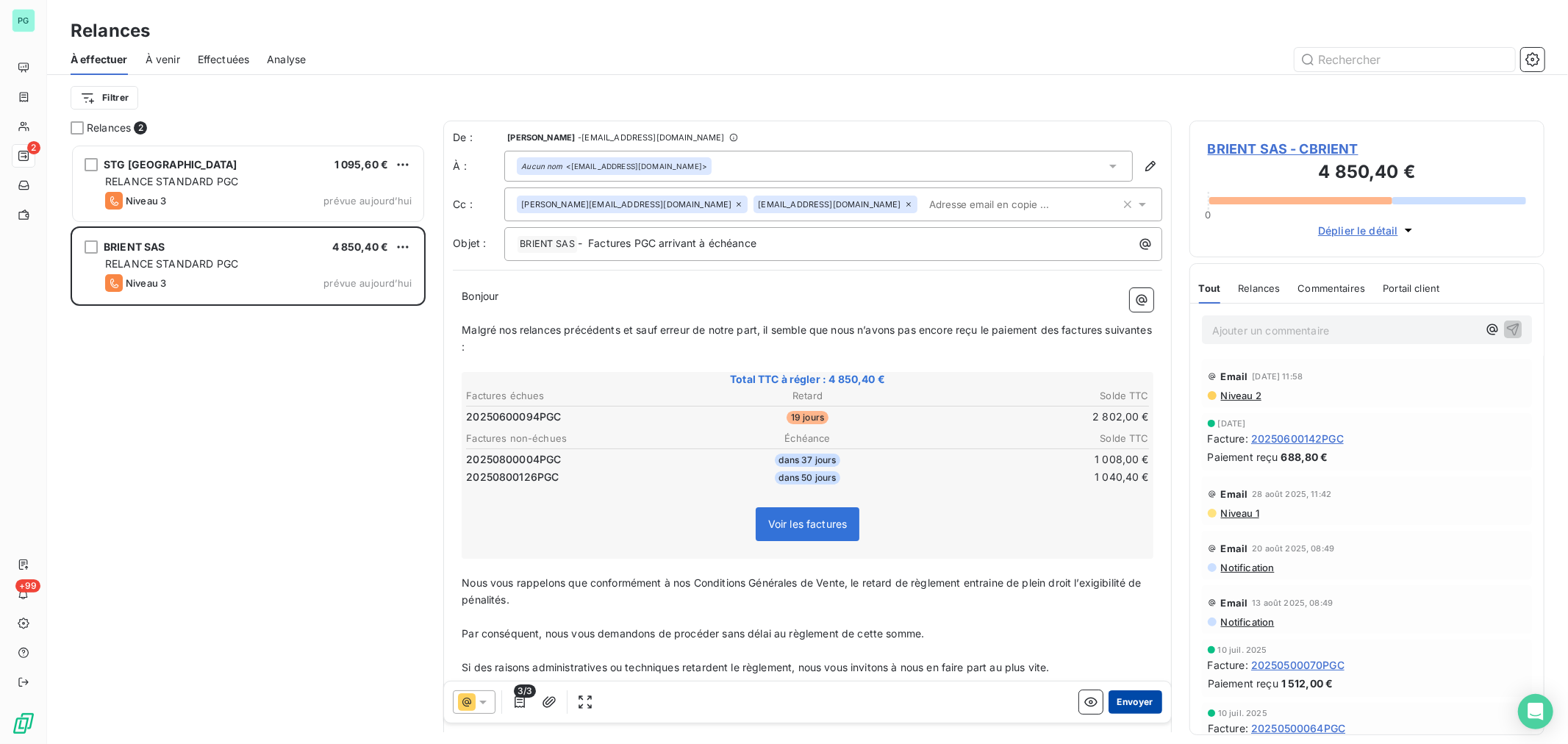
click at [1108, 698] on button "Envoyer" at bounding box center [1135, 702] width 54 height 23
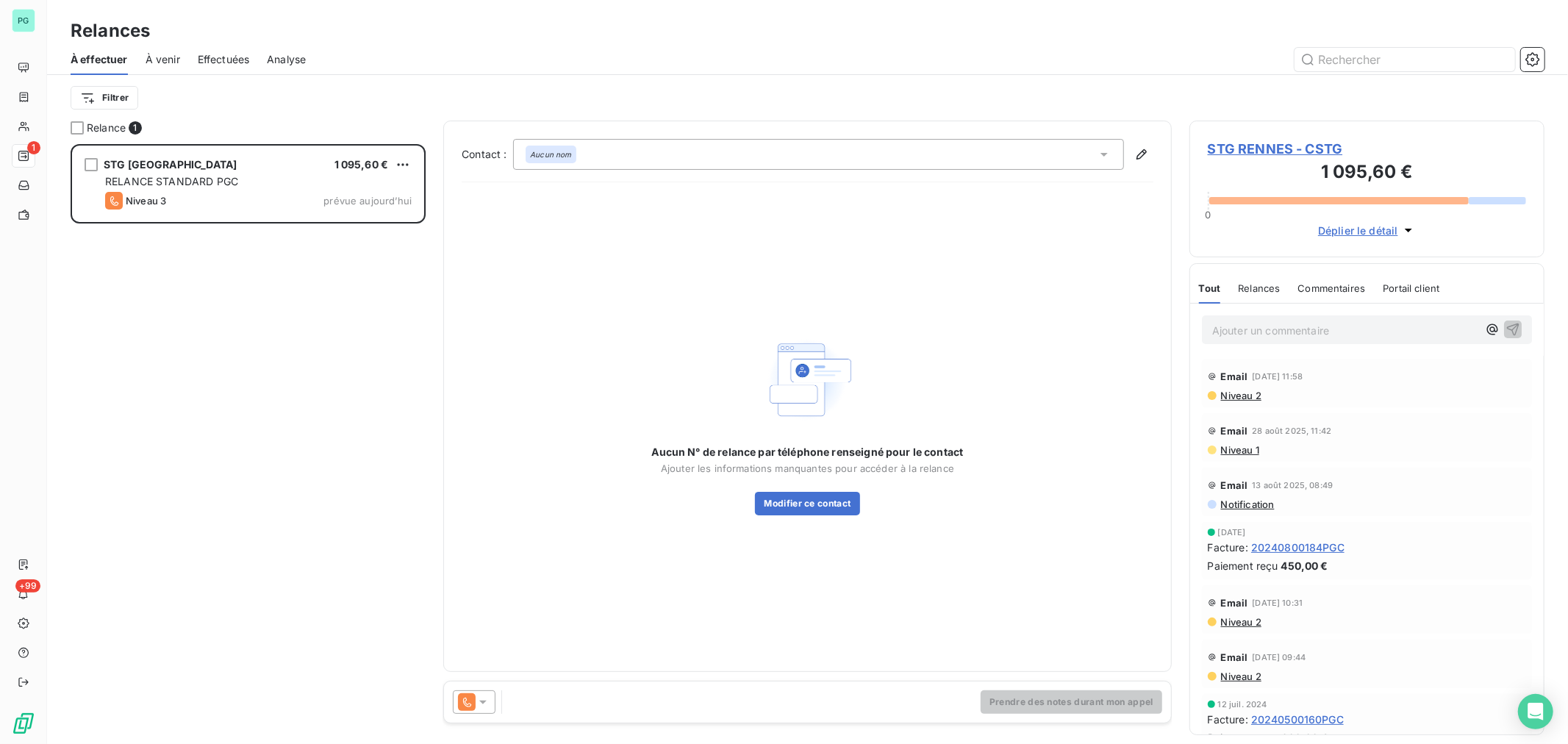
click at [489, 701] on icon at bounding box center [482, 702] width 15 height 15
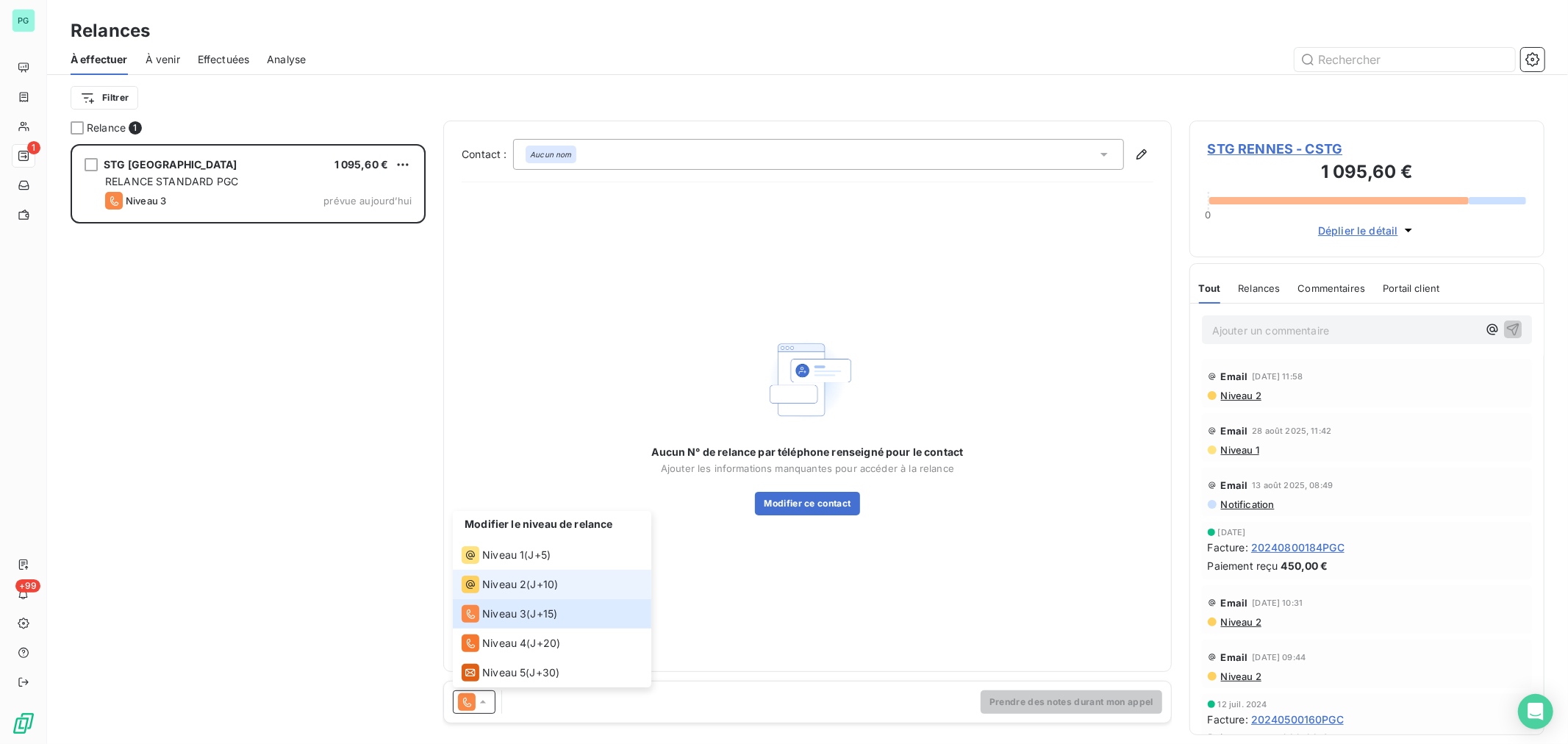
click at [508, 585] on span "Niveau 2" at bounding box center [504, 584] width 44 height 15
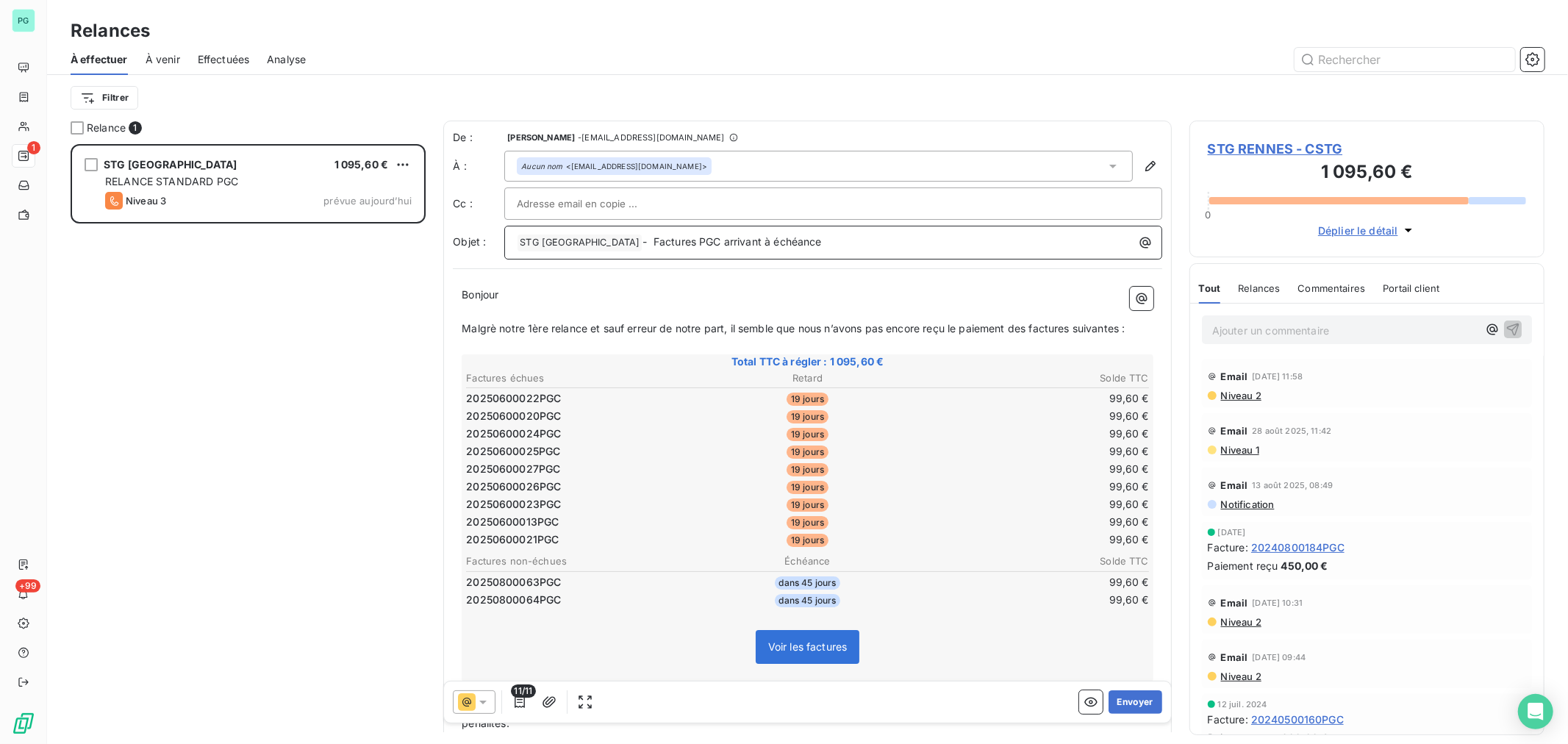
click at [811, 243] on p "﻿ STG RENNES ﻿ - Factures PGC arrivant à échéance" at bounding box center [836, 242] width 640 height 18
drag, startPoint x: 721, startPoint y: 331, endPoint x: 511, endPoint y: 334, distance: 210.0
click at [511, 334] on p "Malgrè notre 1ère relance et sauf erreur de notre part, il semble que nous n’av…" at bounding box center [807, 329] width 692 height 17
click at [1125, 699] on button "Envoyer" at bounding box center [1135, 702] width 54 height 23
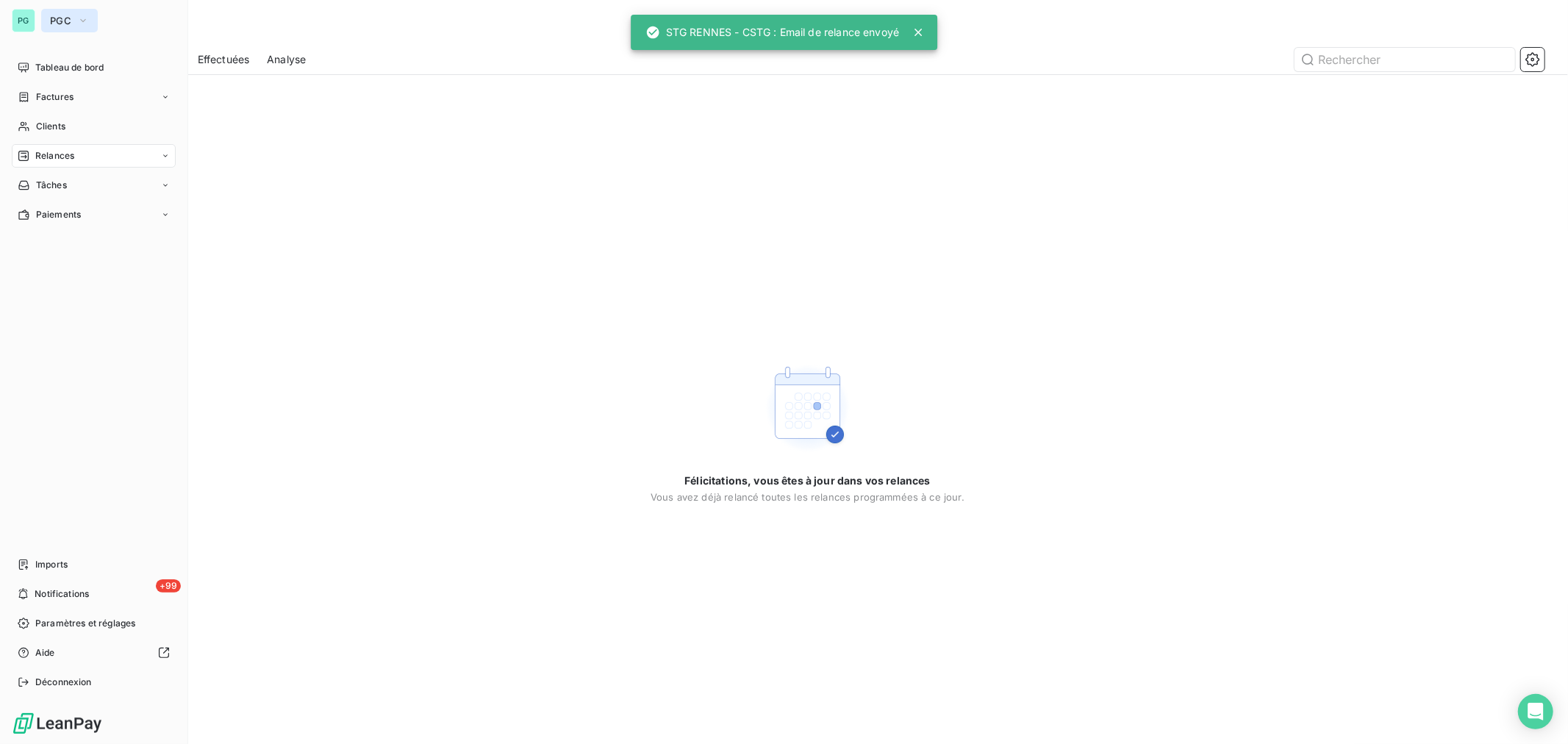
click at [82, 20] on icon "button" at bounding box center [83, 20] width 6 height 3
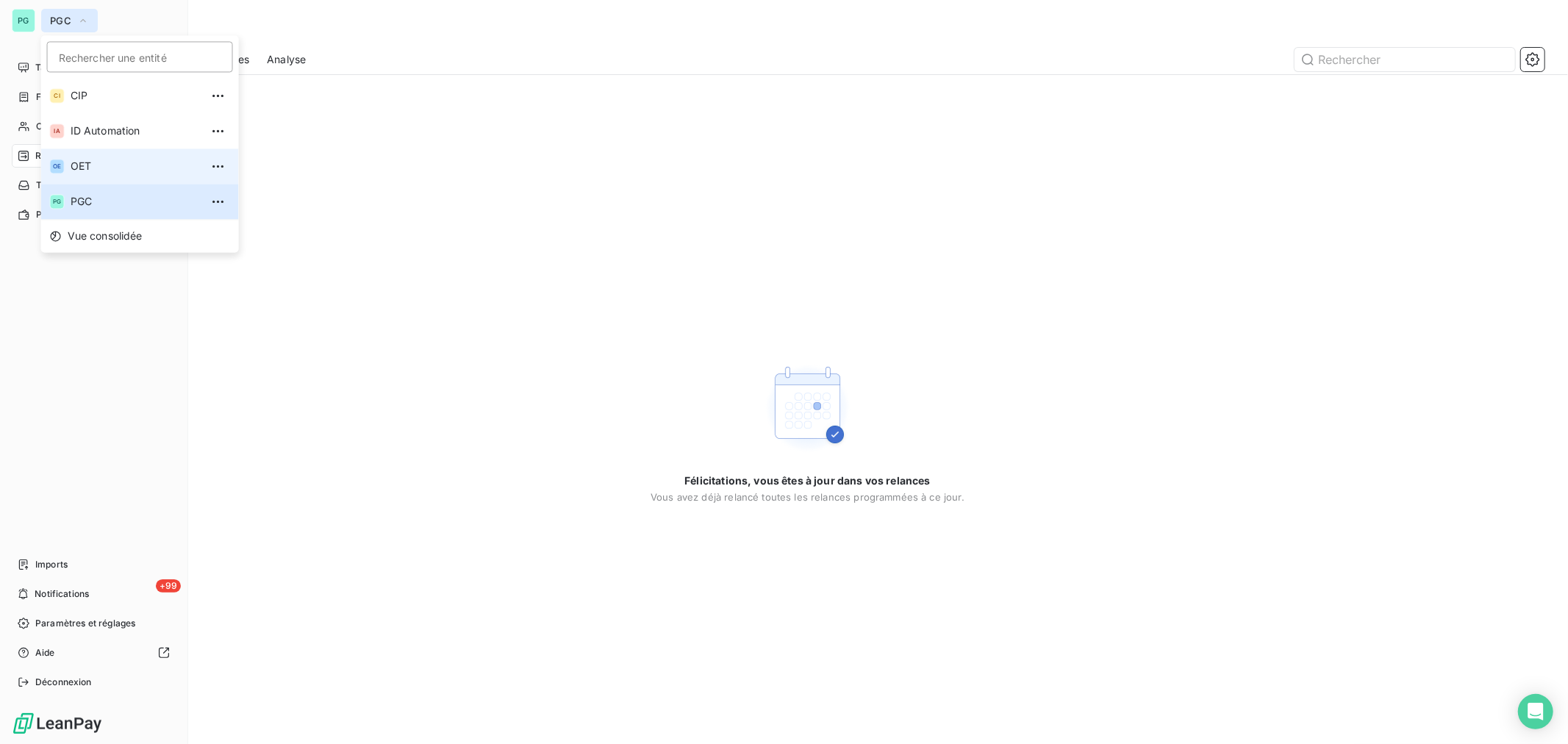
click at [103, 157] on li "OE OET" at bounding box center [140, 166] width 198 height 35
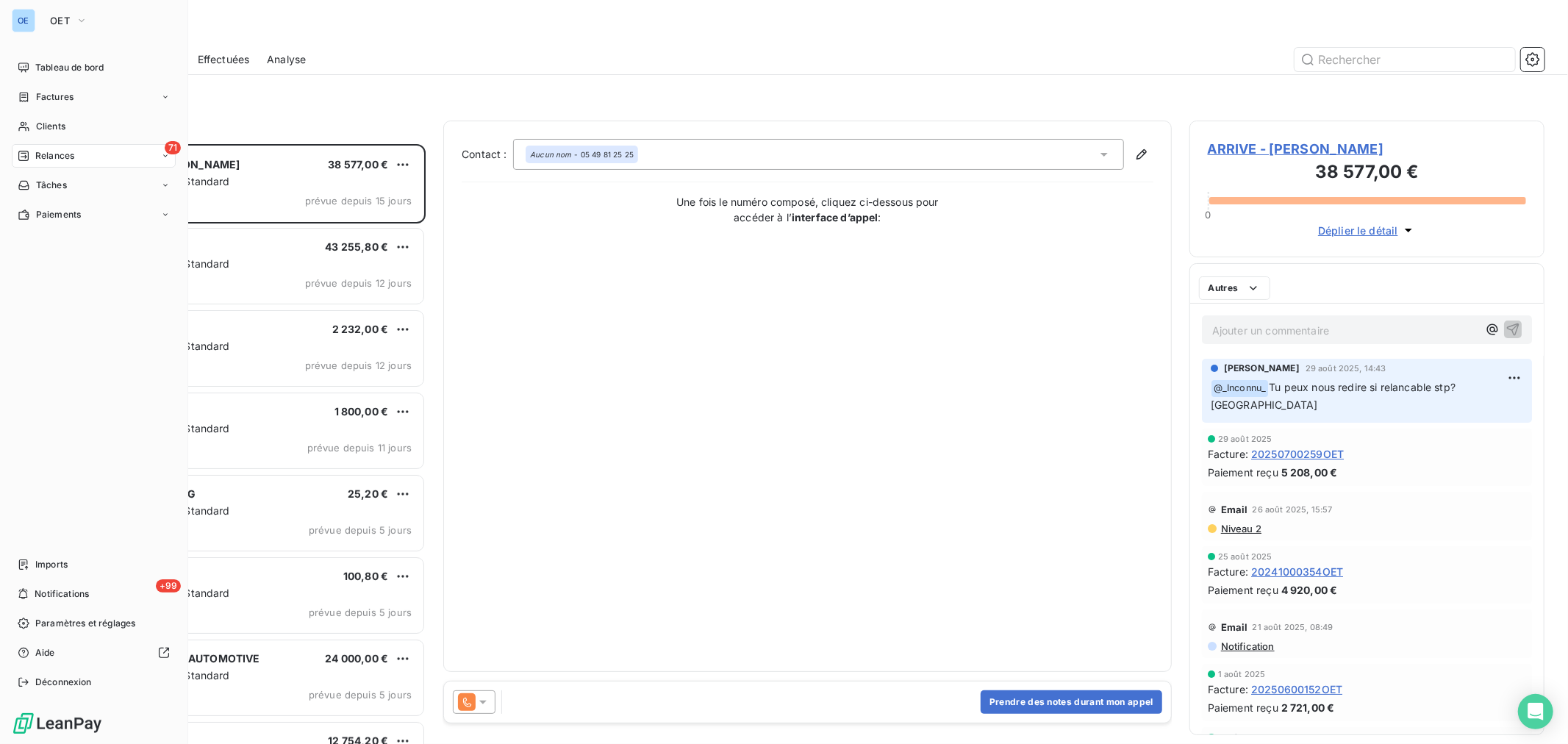
scroll to position [586, 342]
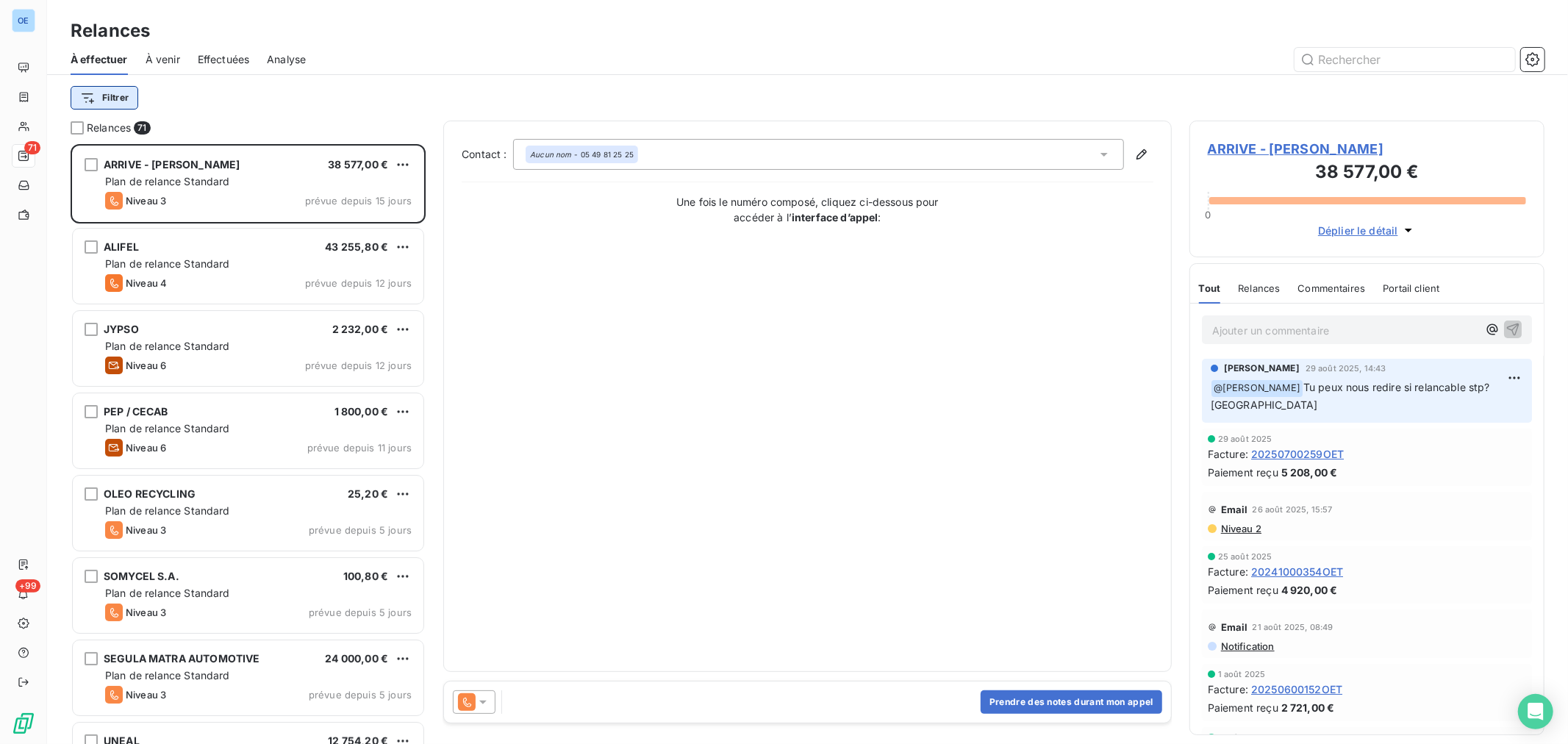
click at [116, 98] on html "OE 71 +99 Relances À effectuer À venir Effectuées Analyse Filtrer Relances 71 A…" at bounding box center [784, 372] width 1568 height 744
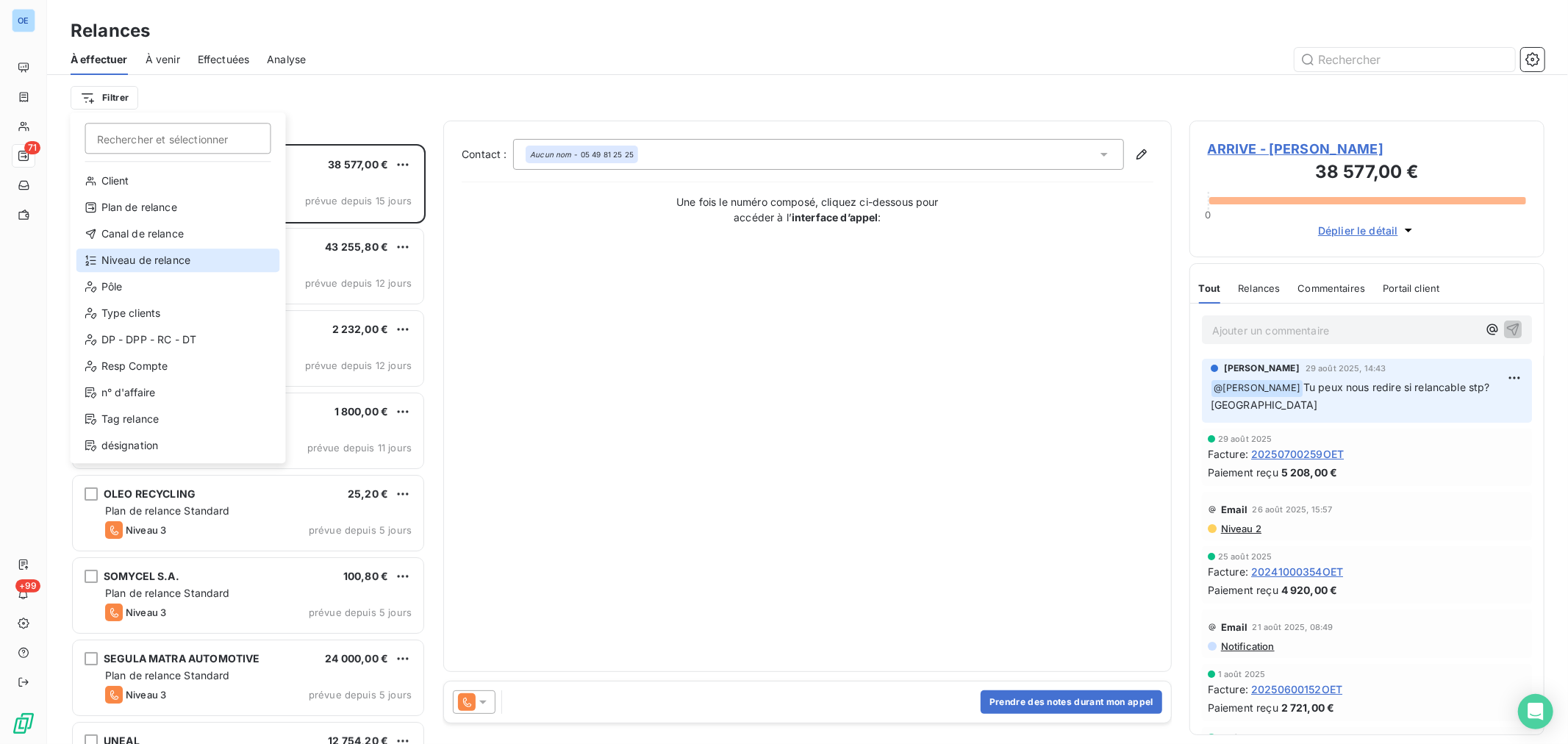
click at [170, 261] on div "Niveau de relance" at bounding box center [178, 260] width 203 height 23
click at [170, 261] on span "Plan de relance Standard" at bounding box center [167, 263] width 125 height 13
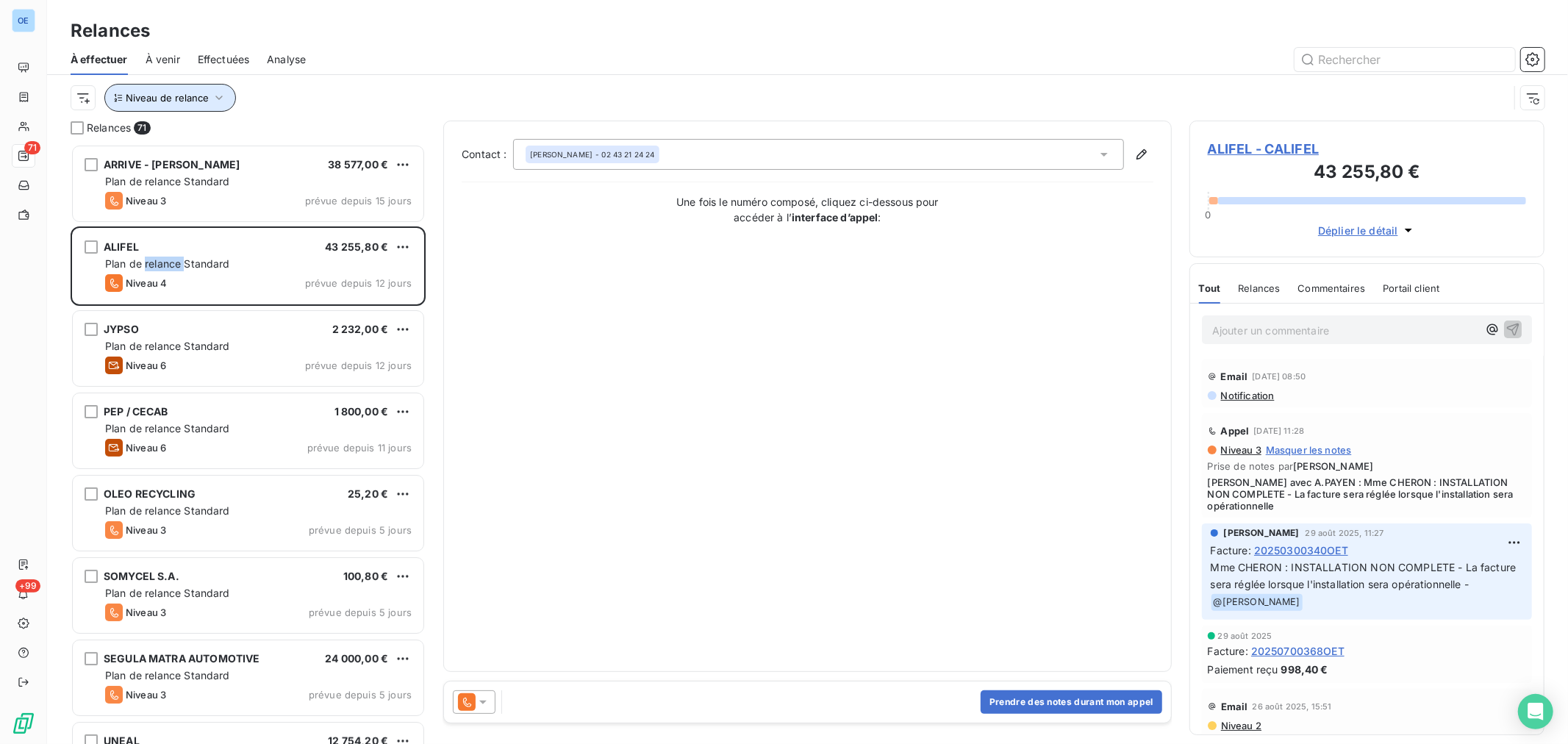
click at [216, 98] on icon "button" at bounding box center [219, 98] width 15 height 15
click at [496, 135] on icon at bounding box center [496, 136] width 7 height 4
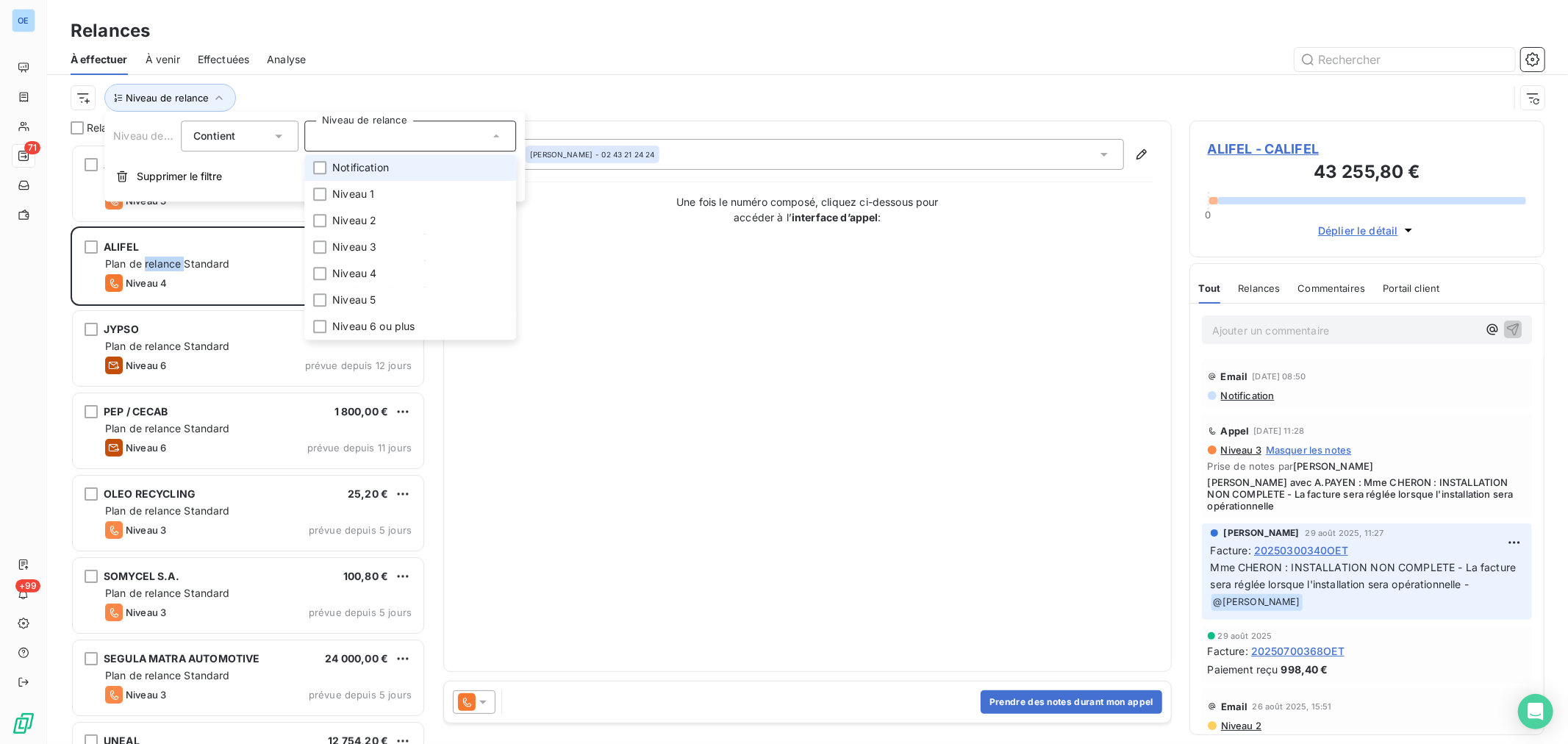
click at [385, 167] on span "Notification" at bounding box center [360, 167] width 56 height 15
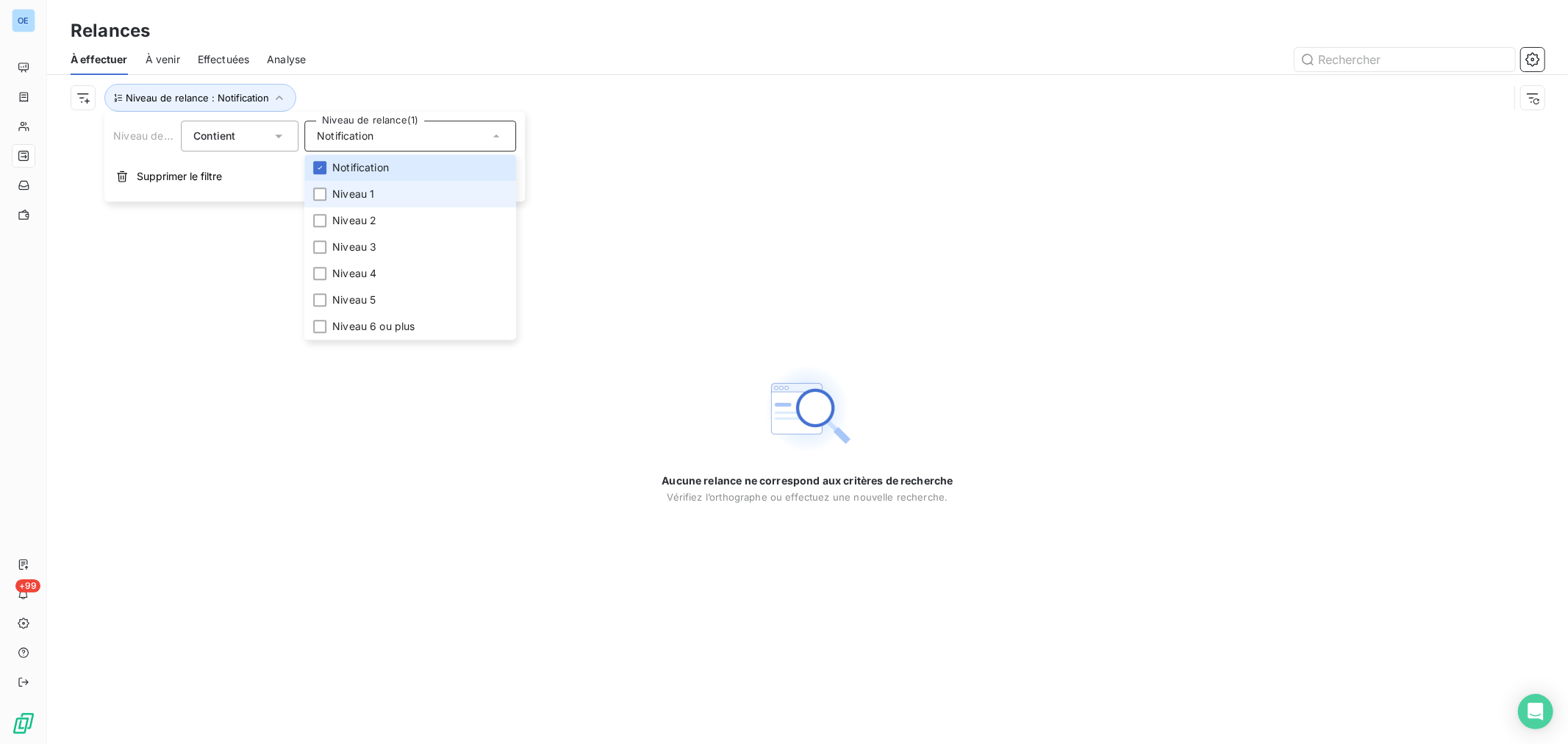
click at [375, 191] on li "Niveau 1" at bounding box center [410, 194] width 212 height 27
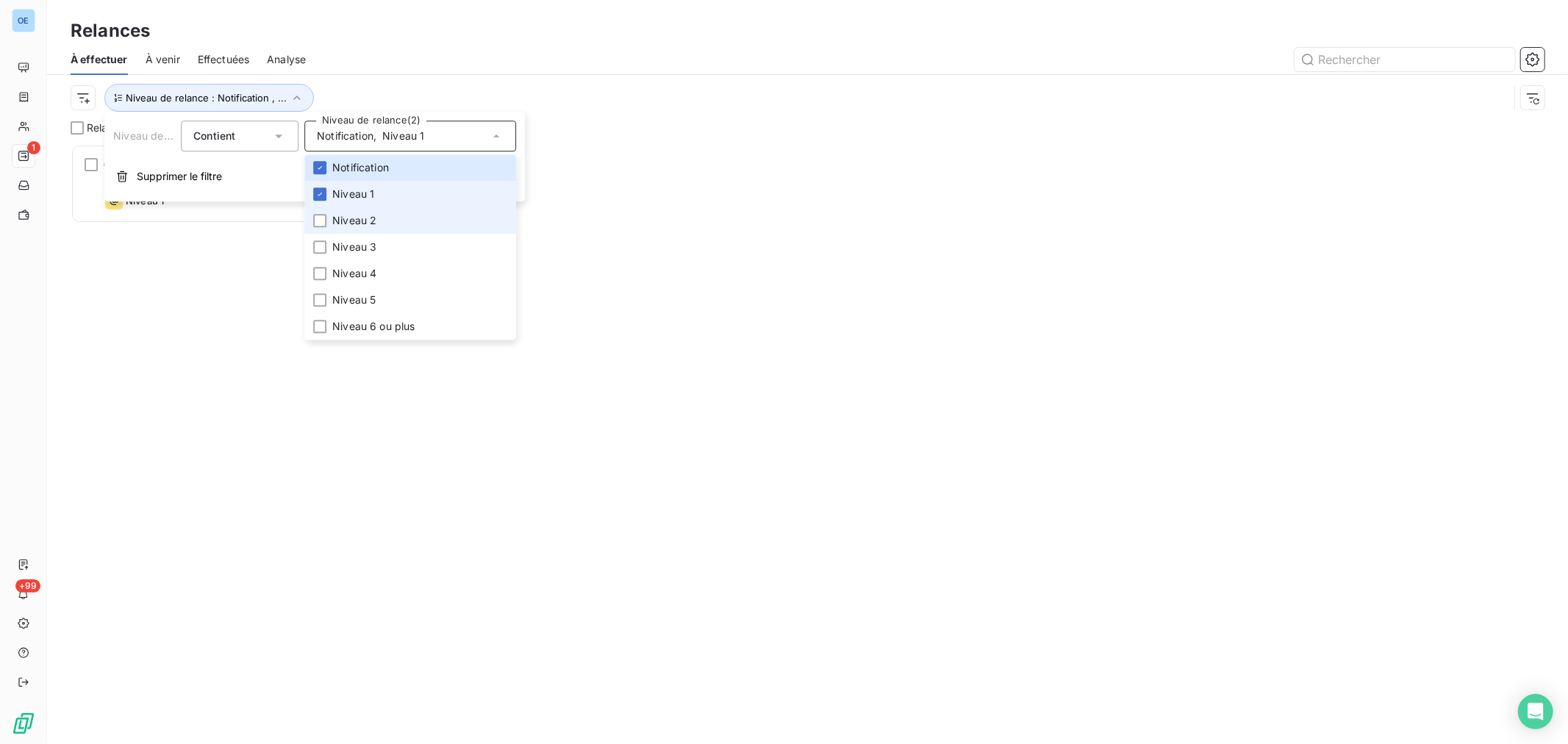
scroll to position [588, 342]
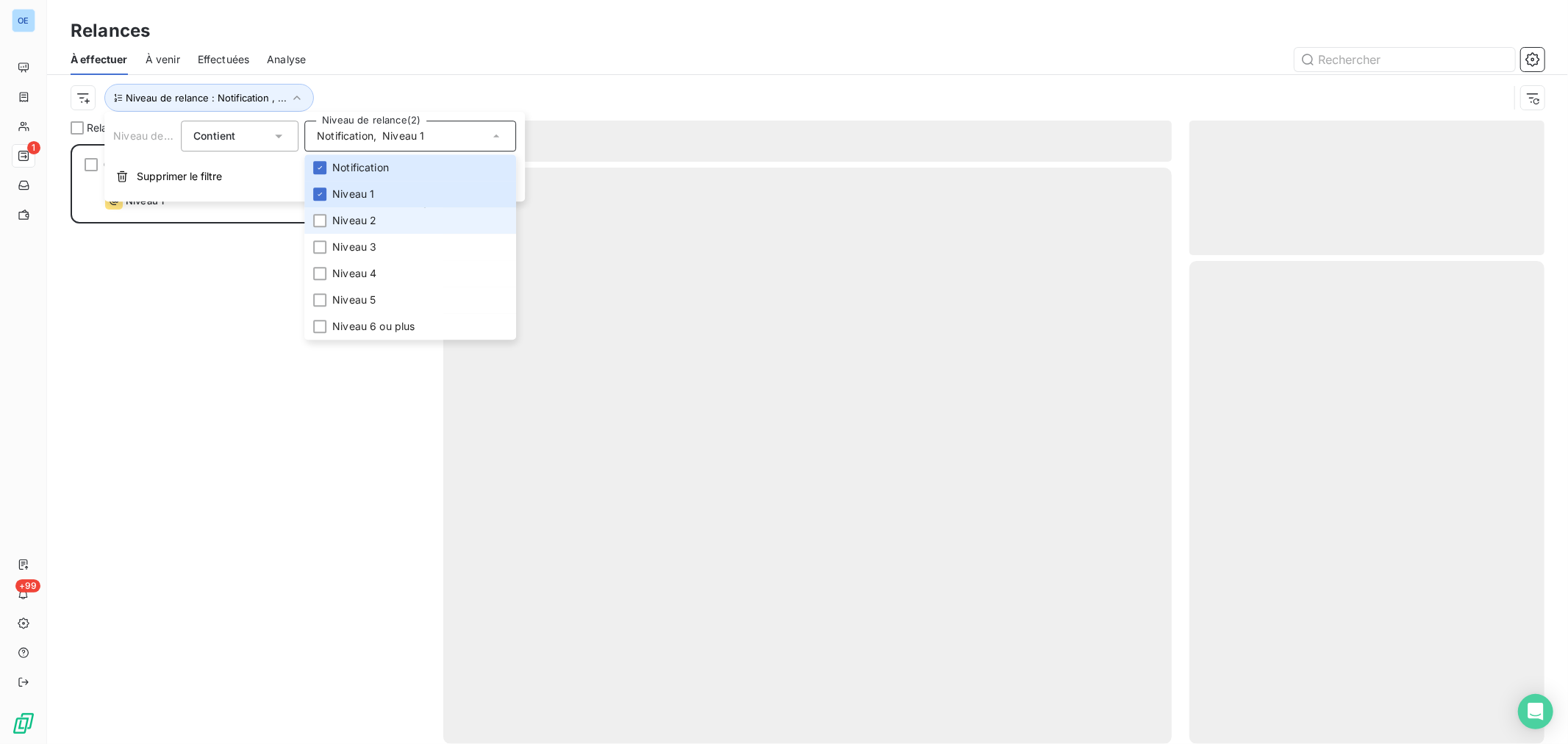
click at [375, 224] on span "Niveau 2" at bounding box center [354, 220] width 44 height 15
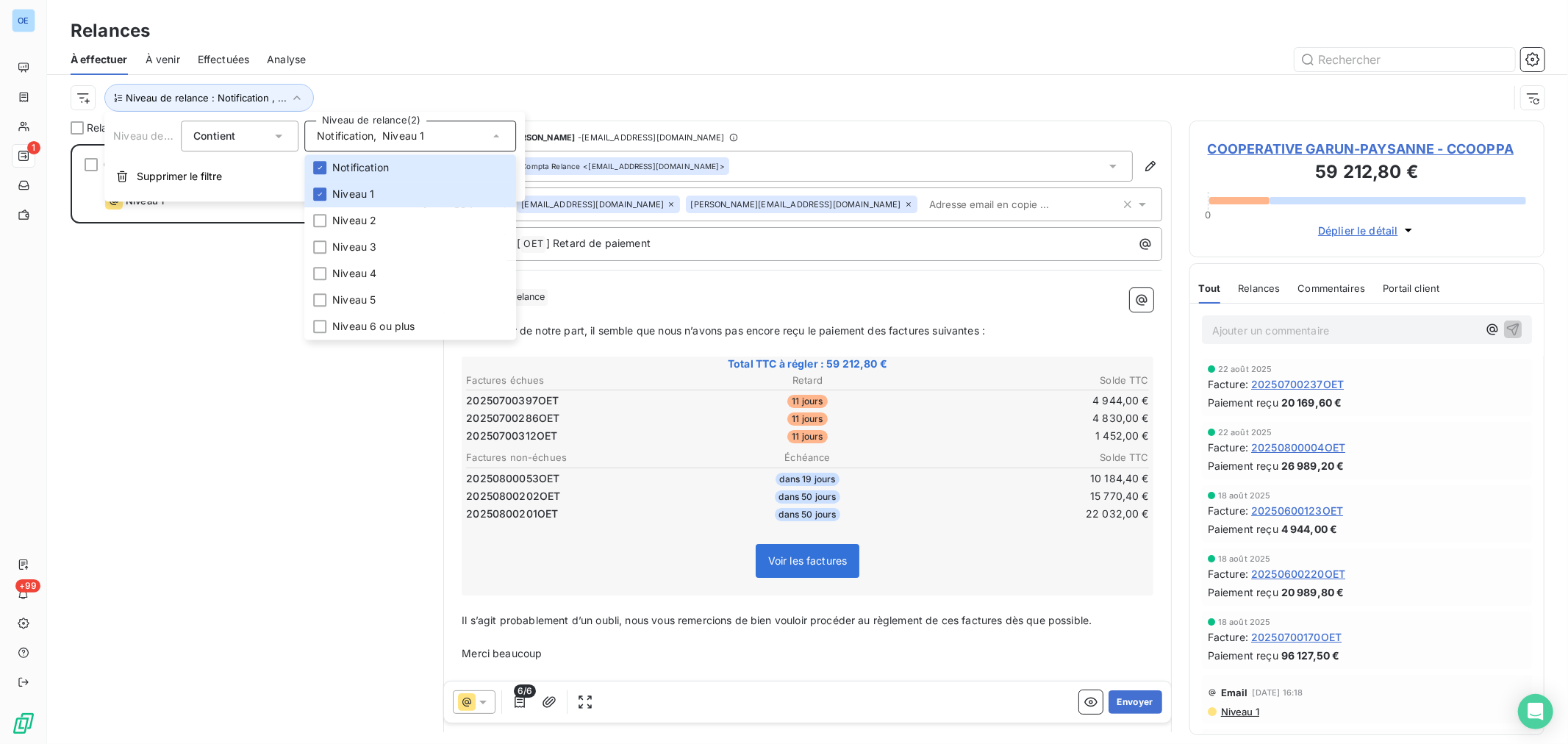
click at [514, 84] on div "Niveau de relance : Notification , ..." at bounding box center [789, 98] width 1437 height 28
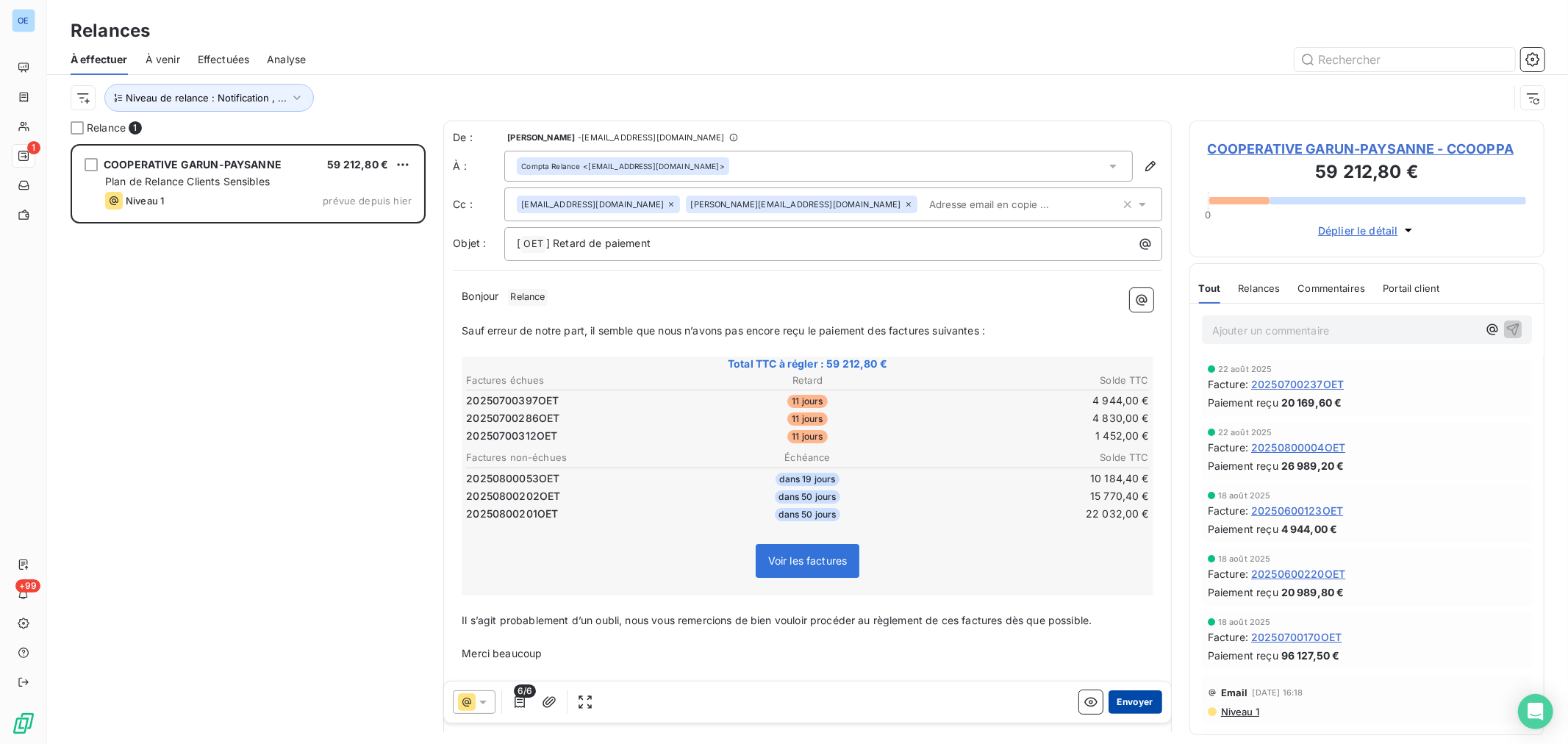
click at [1120, 699] on button "Envoyer" at bounding box center [1135, 702] width 54 height 23
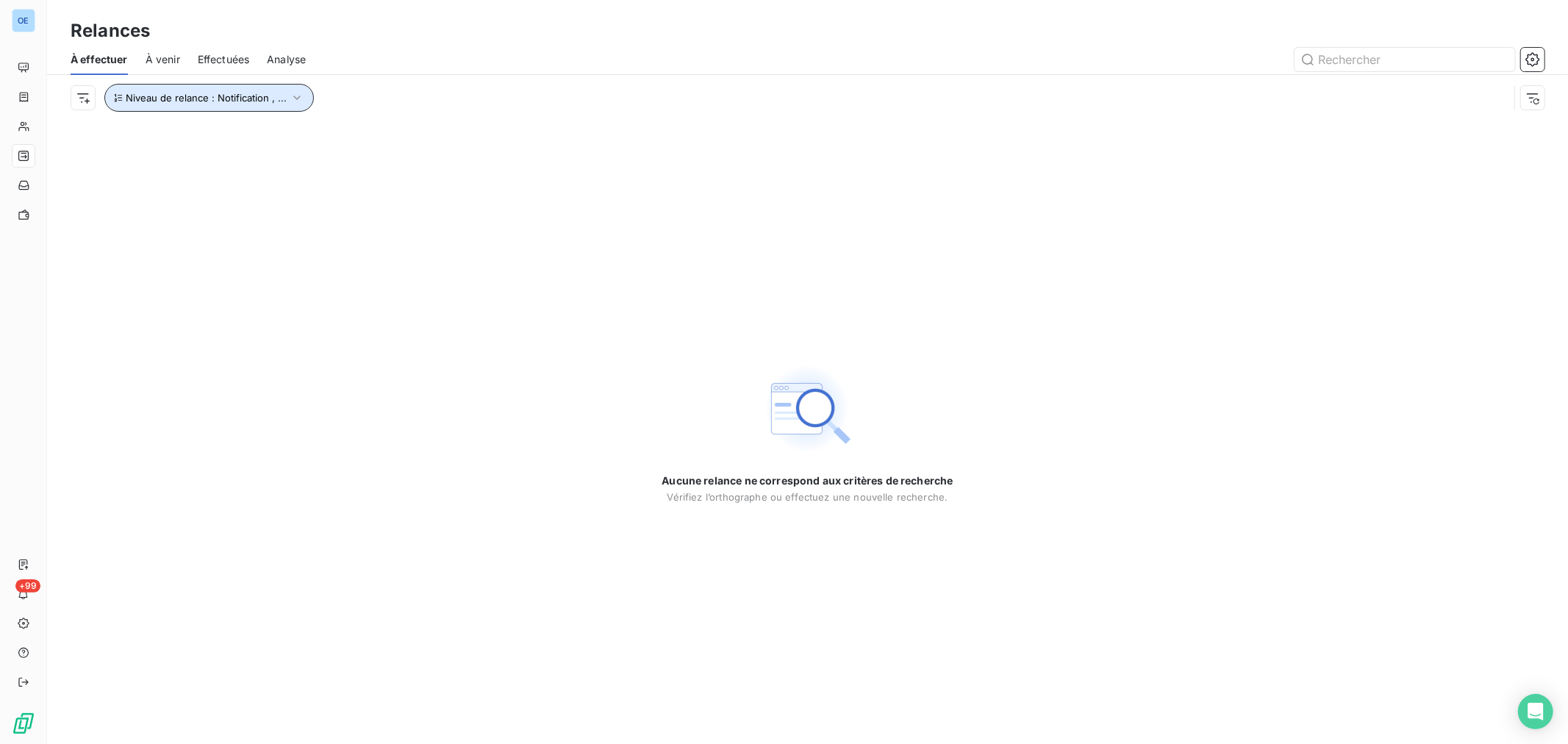
click at [294, 94] on icon "button" at bounding box center [296, 98] width 15 height 15
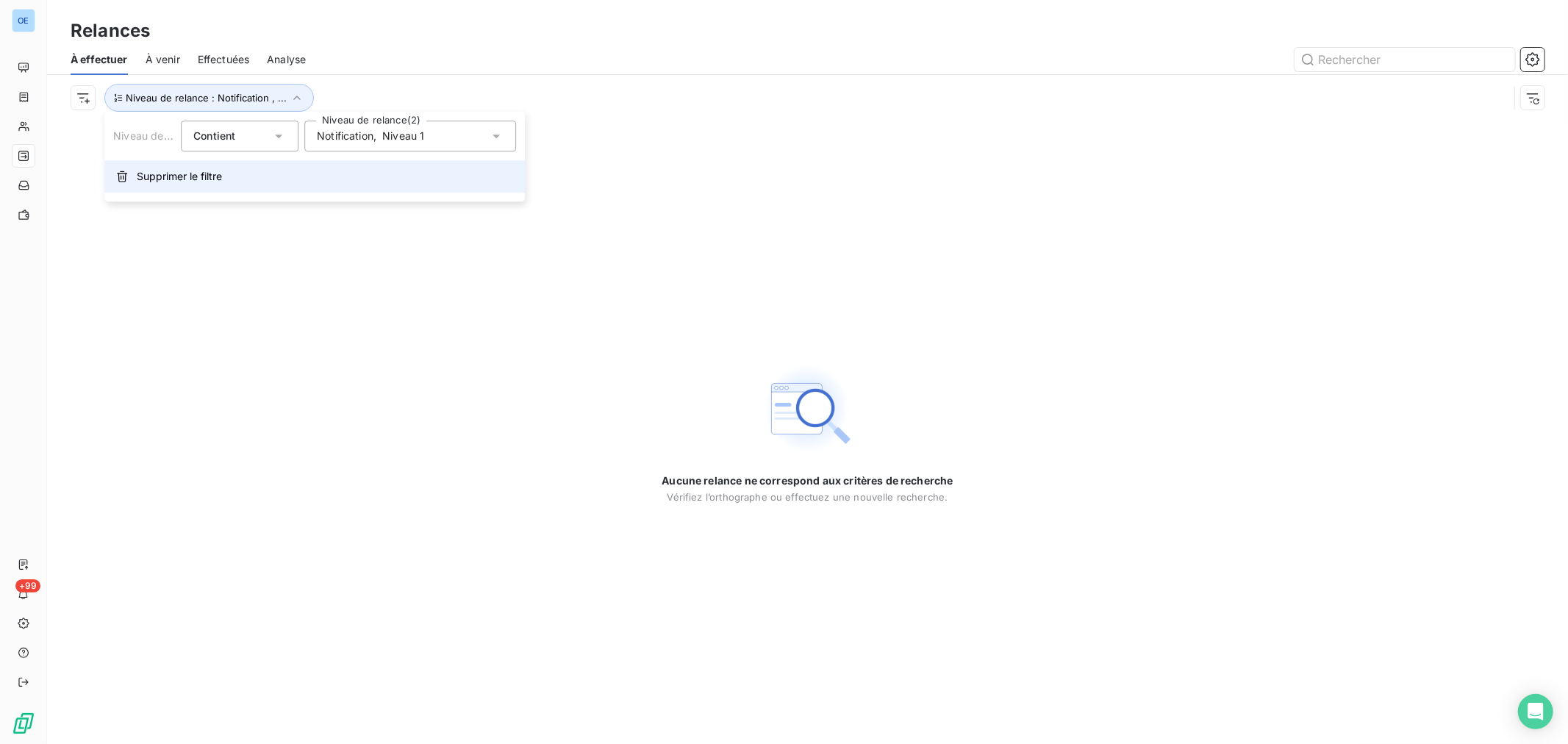
click at [200, 173] on span "Supprimer le filtre" at bounding box center [179, 176] width 85 height 15
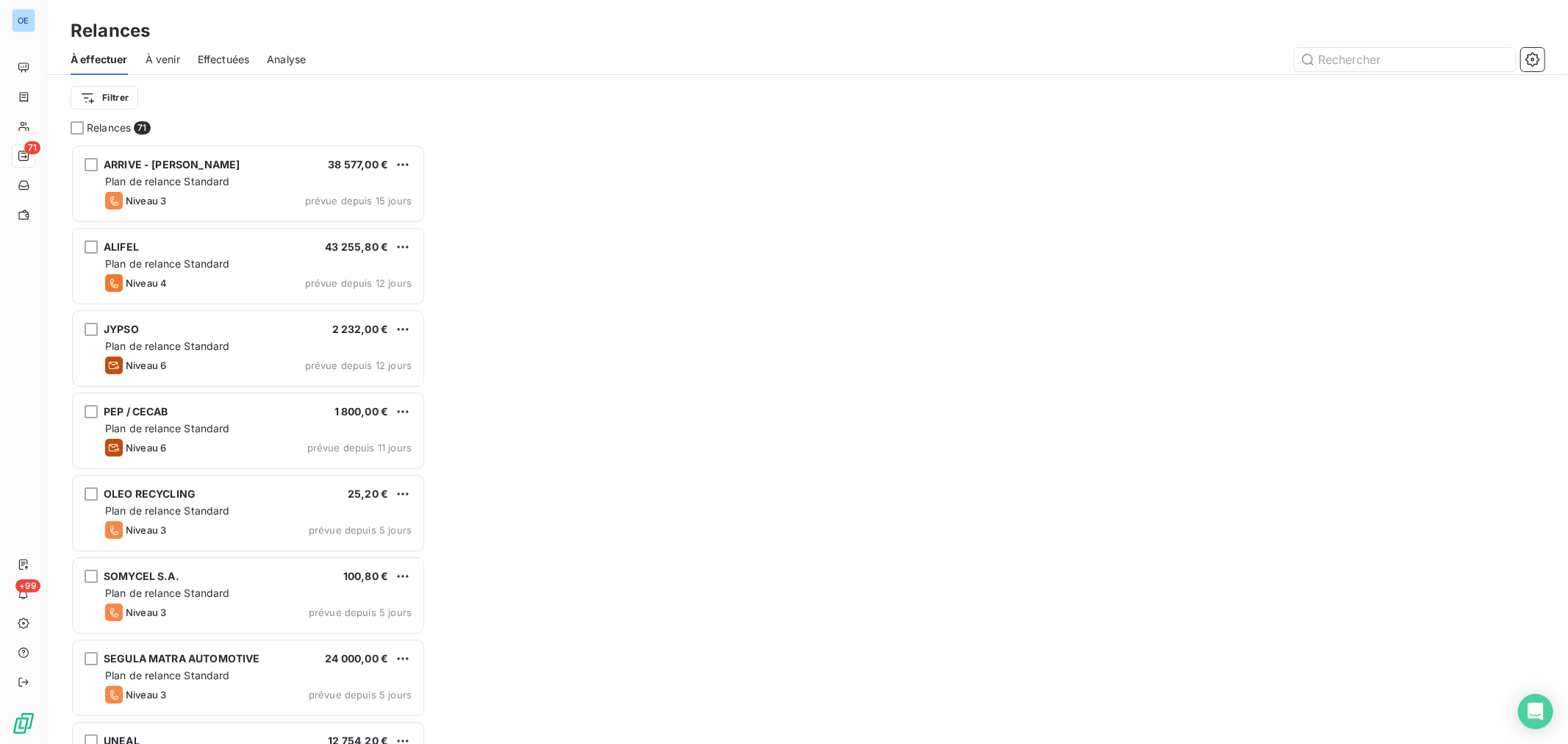
scroll to position [586, 342]
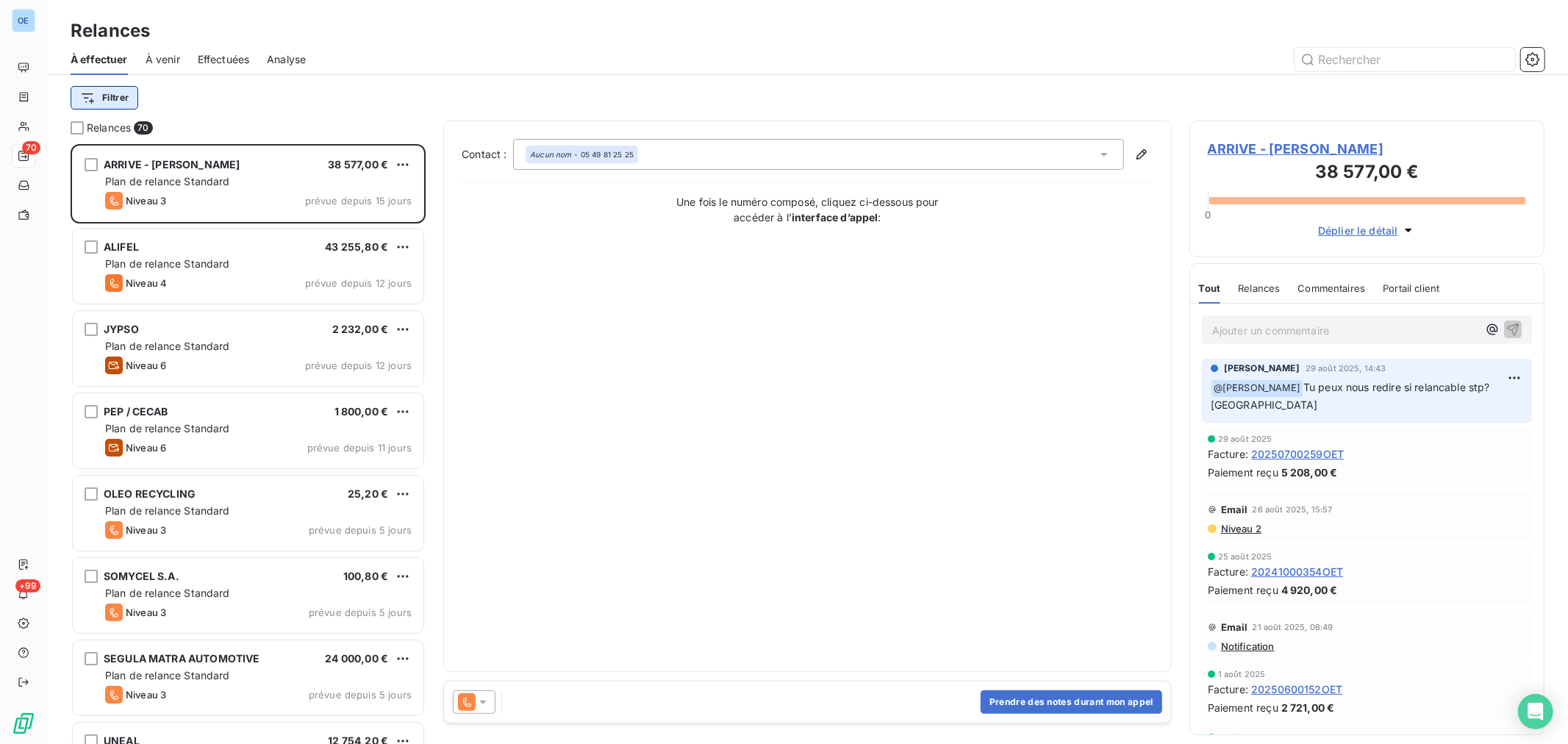
click at [126, 92] on html "OE 70 +99 Relances À effectuer À venir Effectuées Analyse Filtrer Relances 70 A…" at bounding box center [784, 372] width 1568 height 744
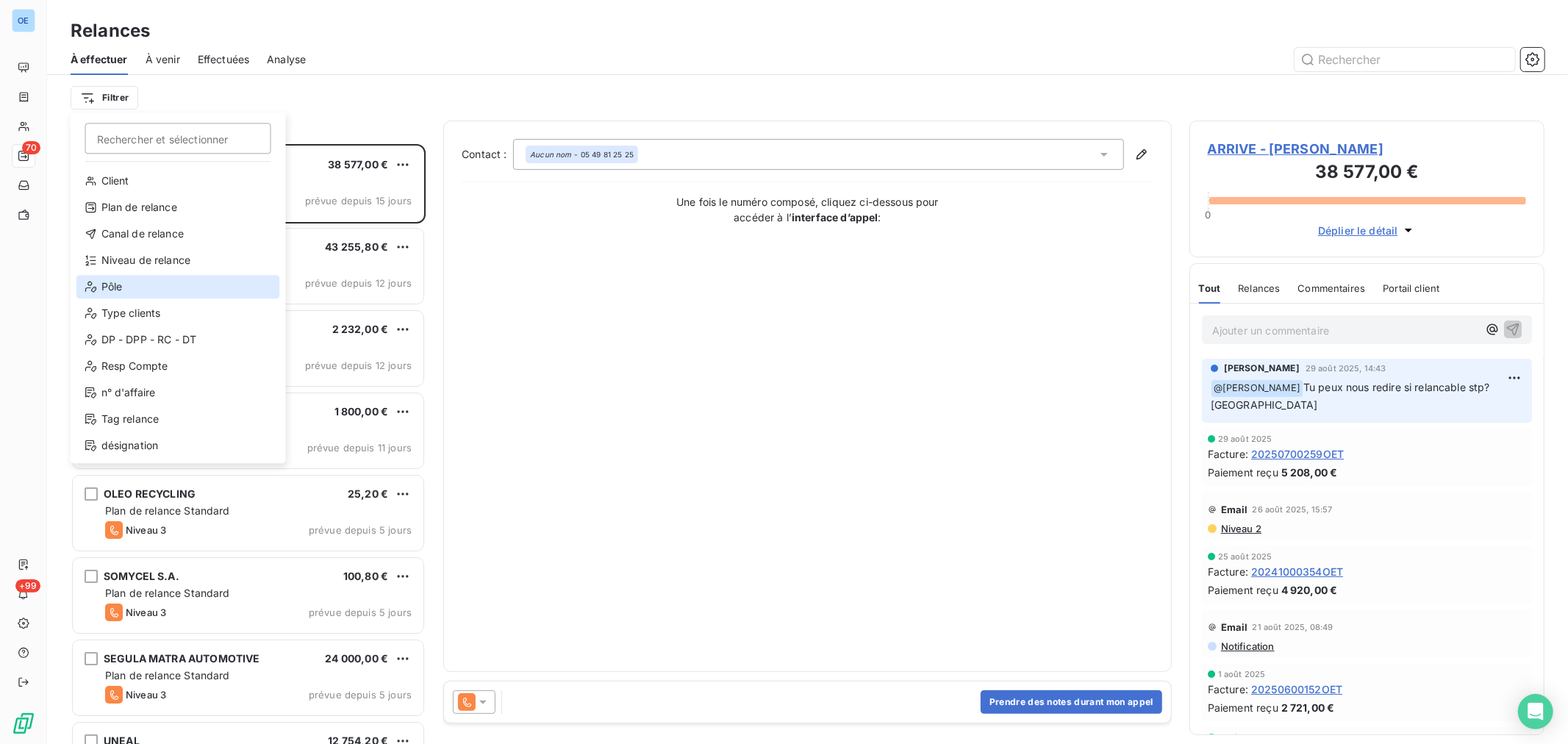
click at [159, 280] on div "Pôle" at bounding box center [178, 287] width 203 height 23
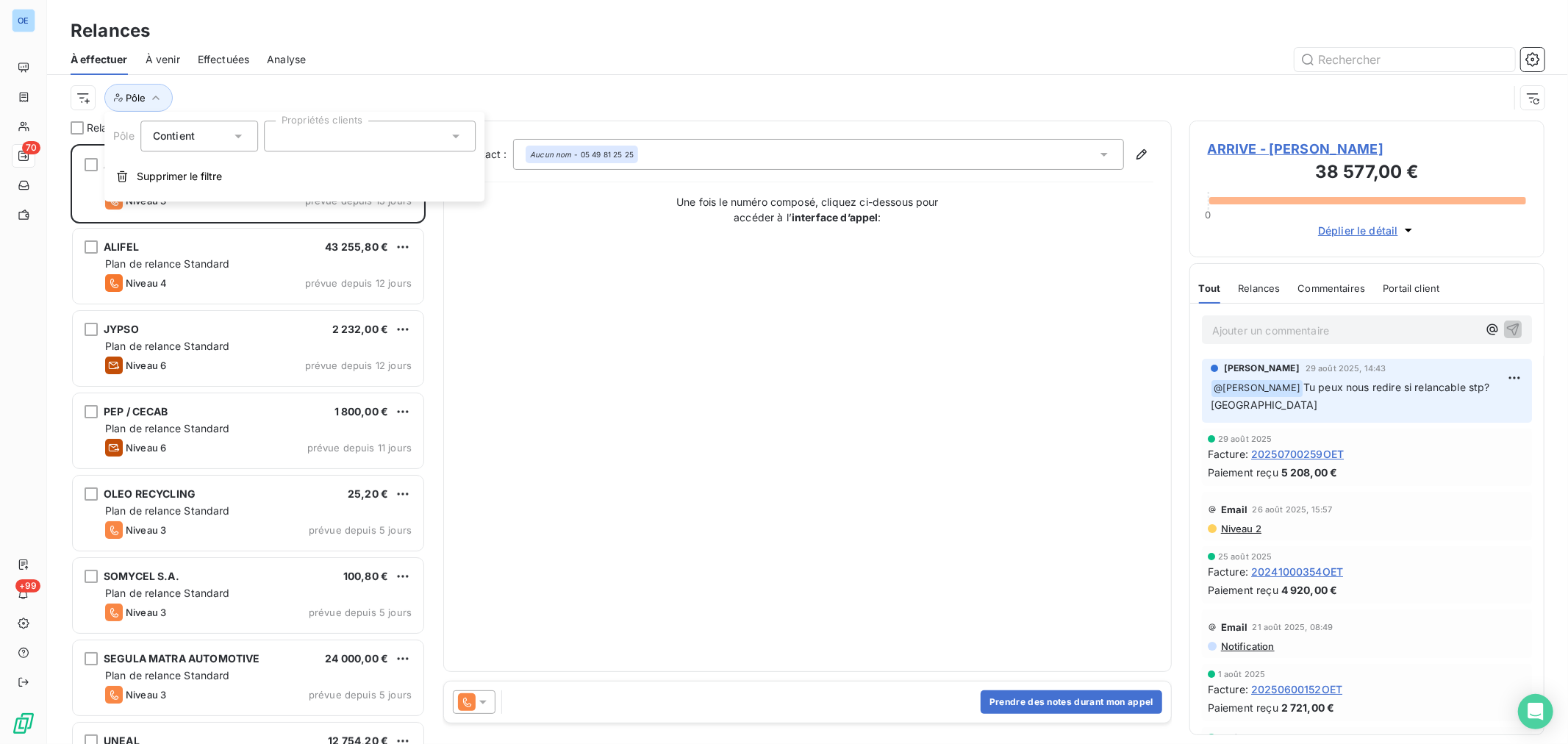
click at [460, 135] on icon at bounding box center [456, 136] width 15 height 15
click at [338, 231] on li "IND" at bounding box center [369, 237] width 206 height 30
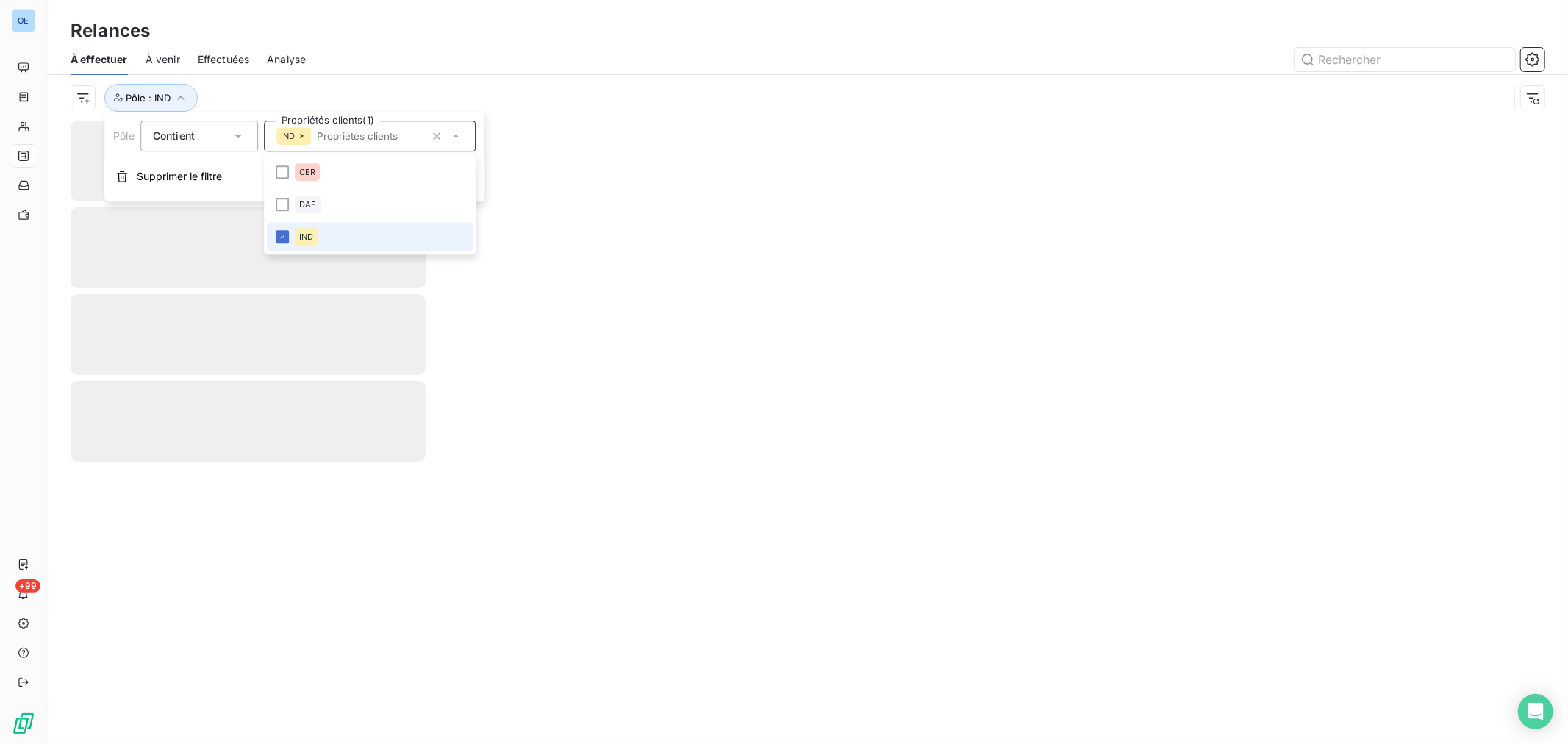
click at [338, 231] on li "IND" at bounding box center [369, 237] width 206 height 30
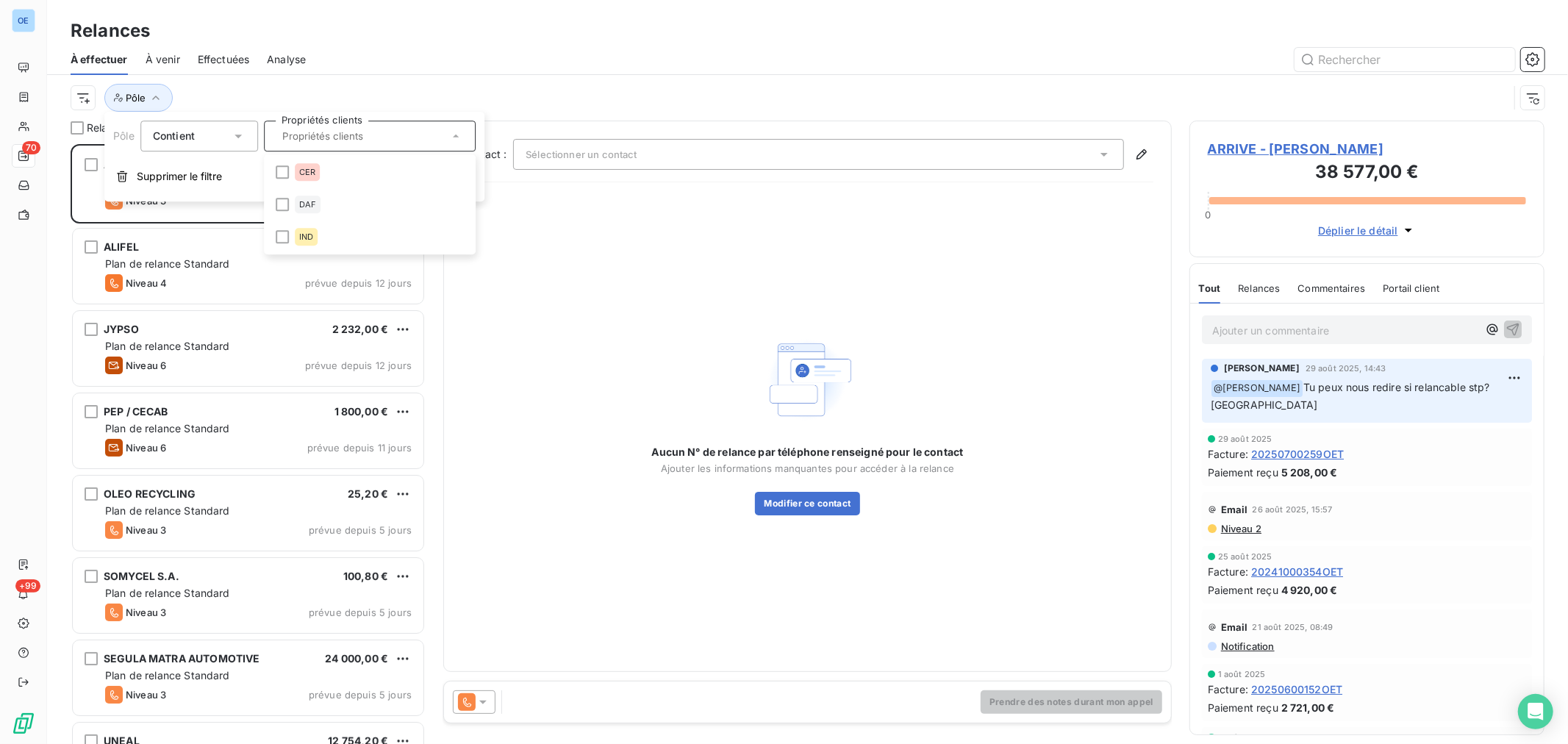
scroll to position [588, 342]
click at [462, 89] on div "Pôle" at bounding box center [789, 98] width 1437 height 28
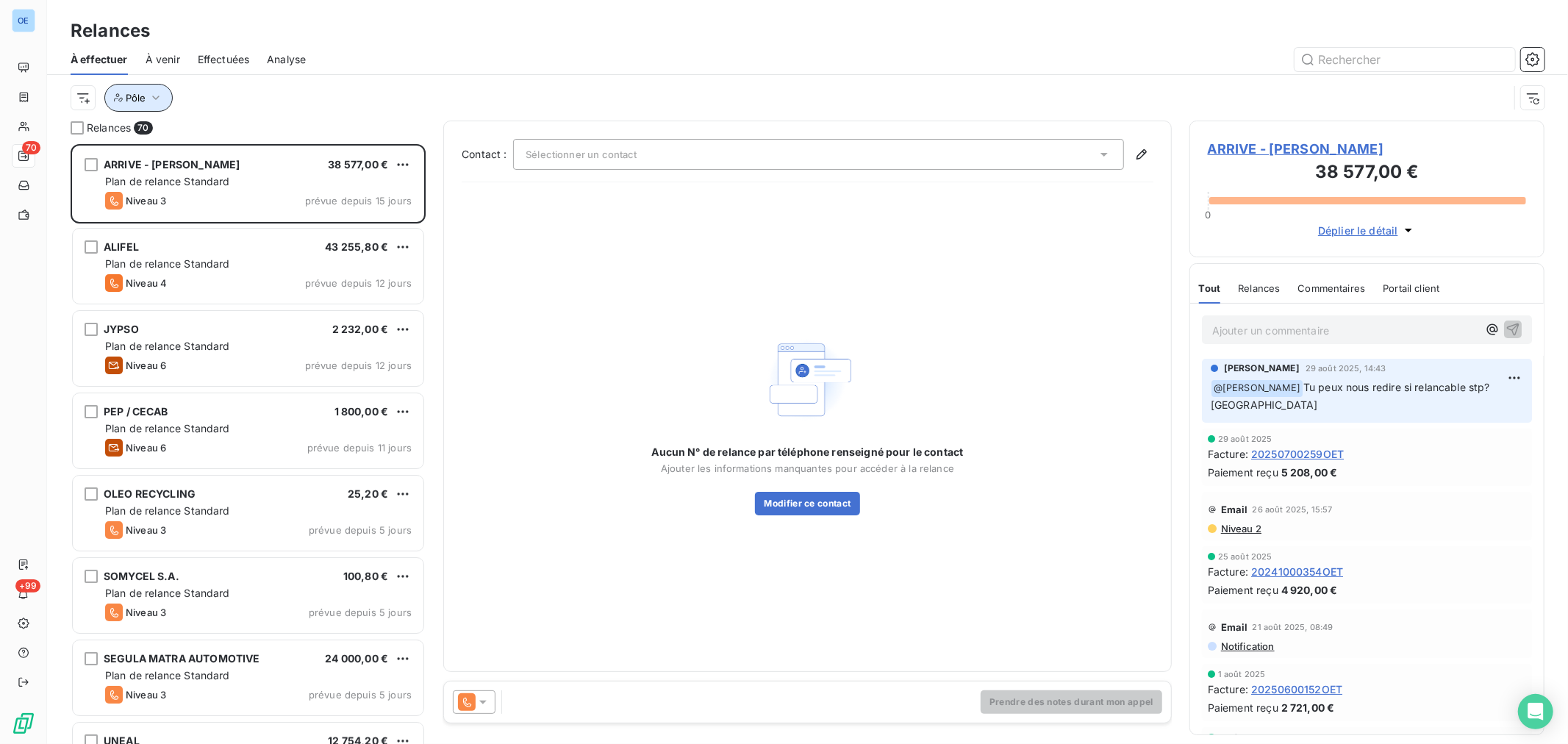
click at [158, 95] on icon "button" at bounding box center [156, 98] width 15 height 15
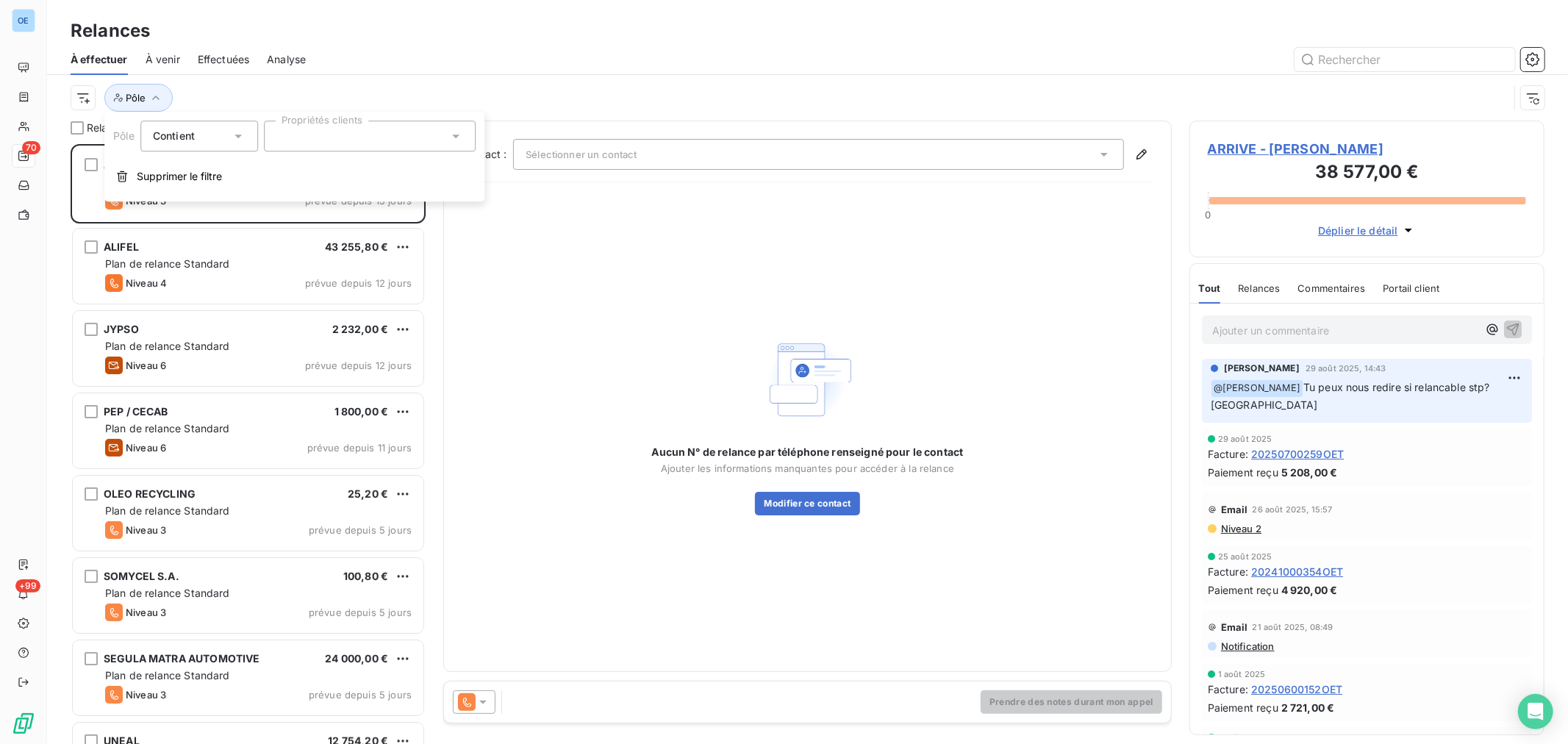
click at [456, 143] on div at bounding box center [370, 135] width 212 height 30
click at [285, 238] on div at bounding box center [282, 236] width 13 height 13
click at [281, 240] on div at bounding box center [282, 236] width 13 height 13
click at [281, 240] on div at bounding box center [282, 236] width 13 height 13
click at [284, 238] on div at bounding box center [282, 236] width 13 height 13
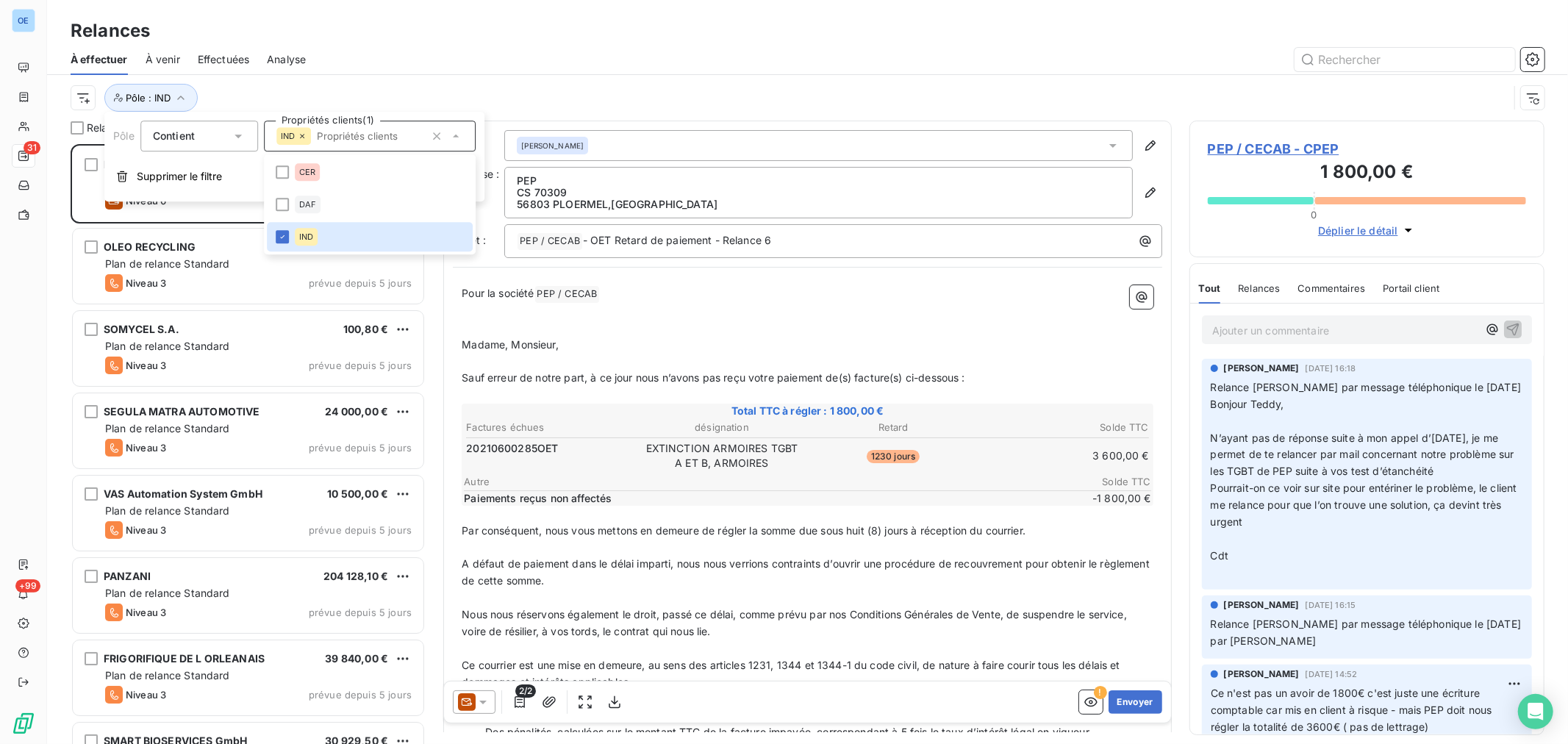
click at [464, 77] on div "Pôle : IND" at bounding box center [807, 98] width 1473 height 45
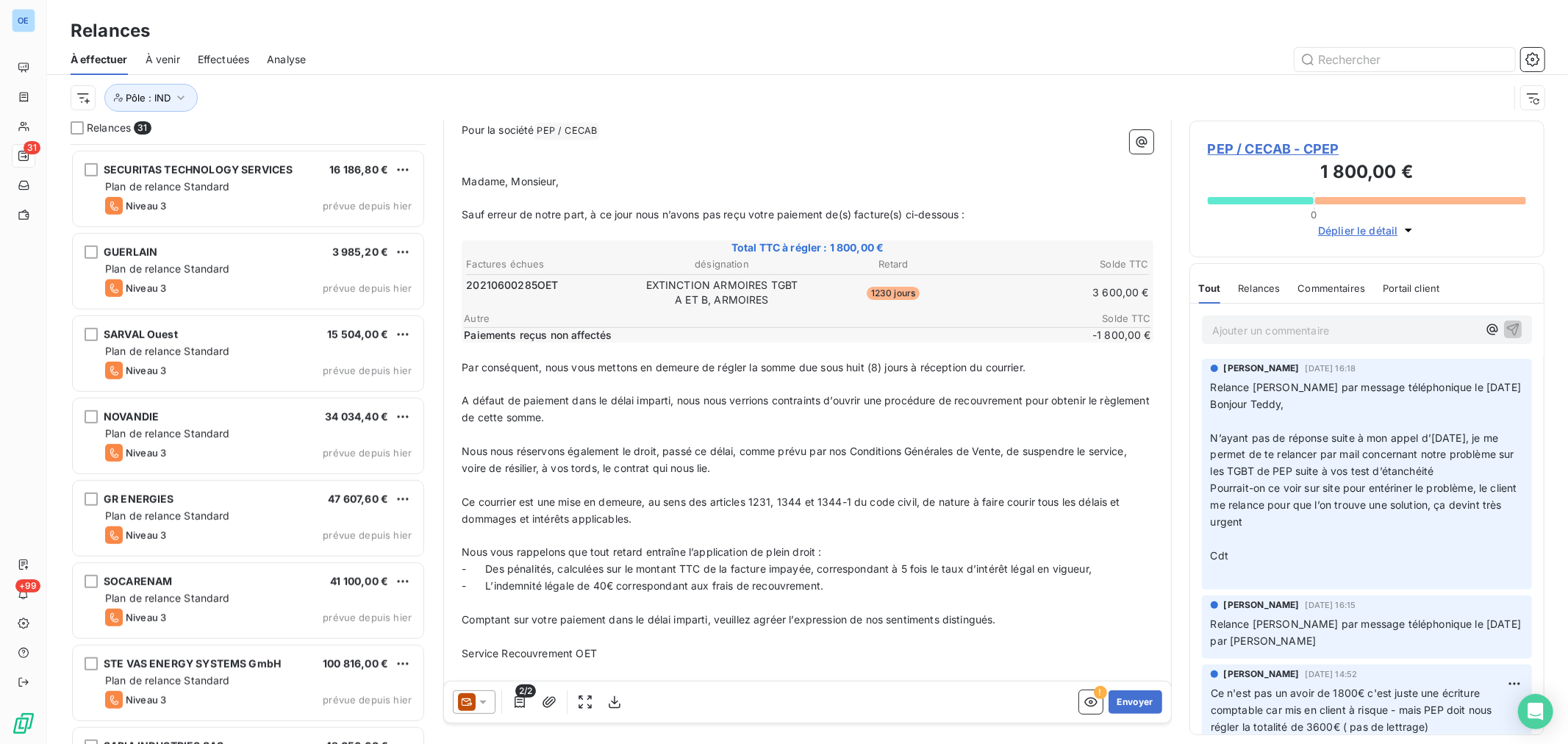
scroll to position [899, 0]
